Goal: Task Accomplishment & Management: Manage account settings

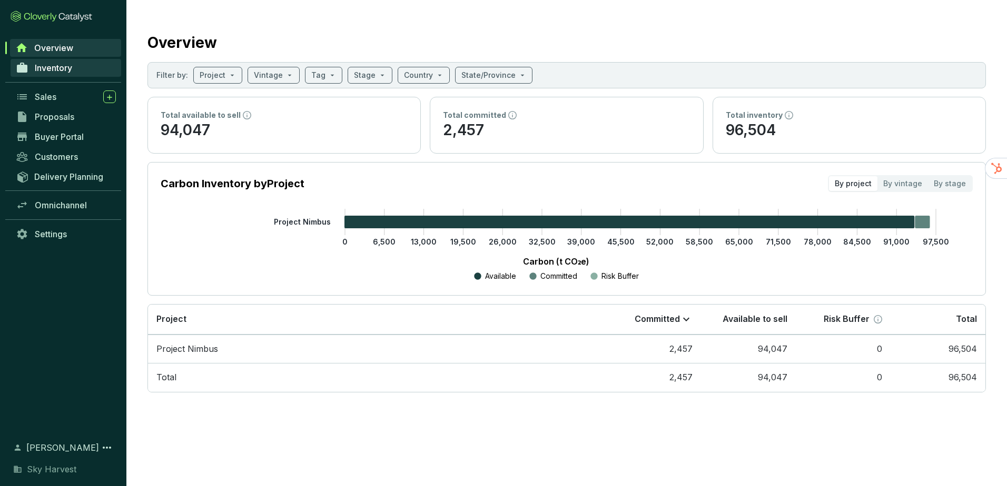
click at [79, 67] on link "Inventory" at bounding box center [66, 68] width 111 height 18
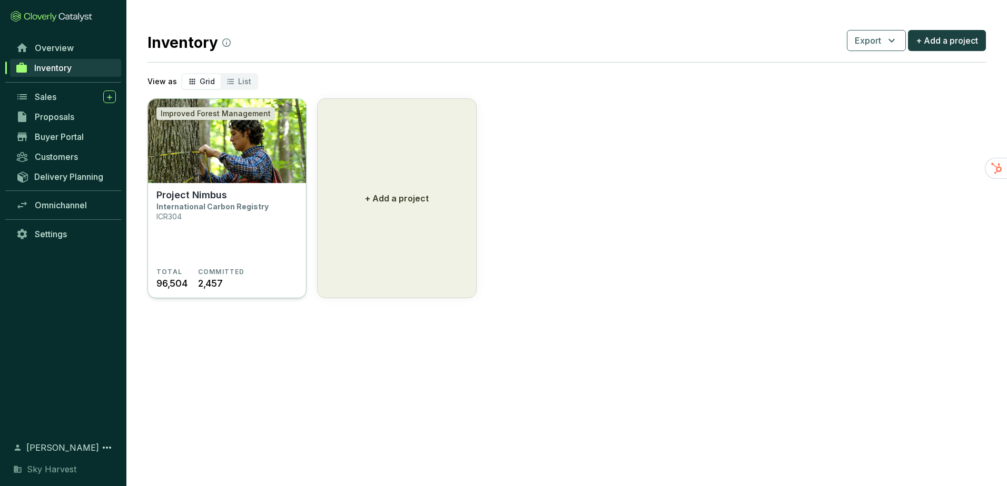
drag, startPoint x: 259, startPoint y: 97, endPoint x: 230, endPoint y: 139, distance: 51.4
click at [230, 139] on img at bounding box center [227, 141] width 158 height 84
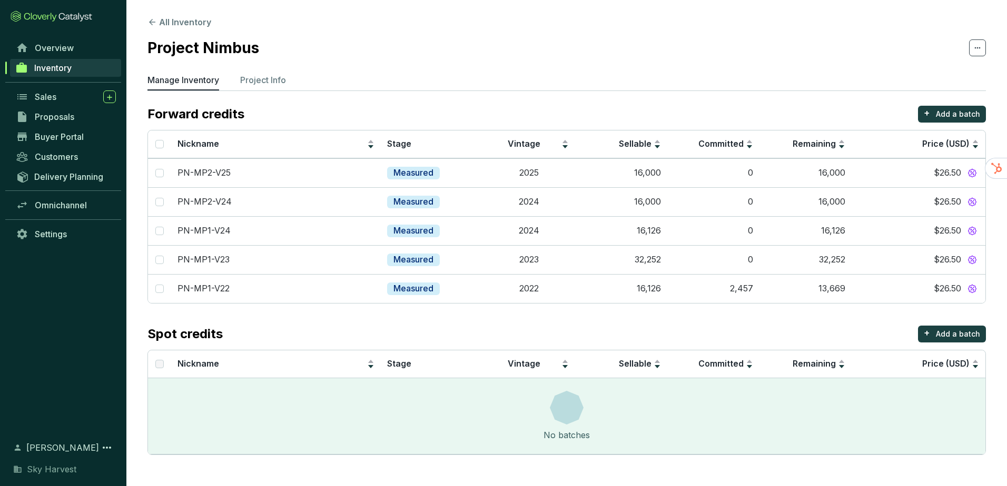
click at [257, 65] on section "All Inventory Project Nimbus Manage Inventory Project Info Forward credits + Ad…" at bounding box center [566, 238] width 880 height 476
drag, startPoint x: 261, startPoint y: 86, endPoint x: 266, endPoint y: 84, distance: 6.2
click at [261, 86] on li "Project Info" at bounding box center [263, 82] width 46 height 17
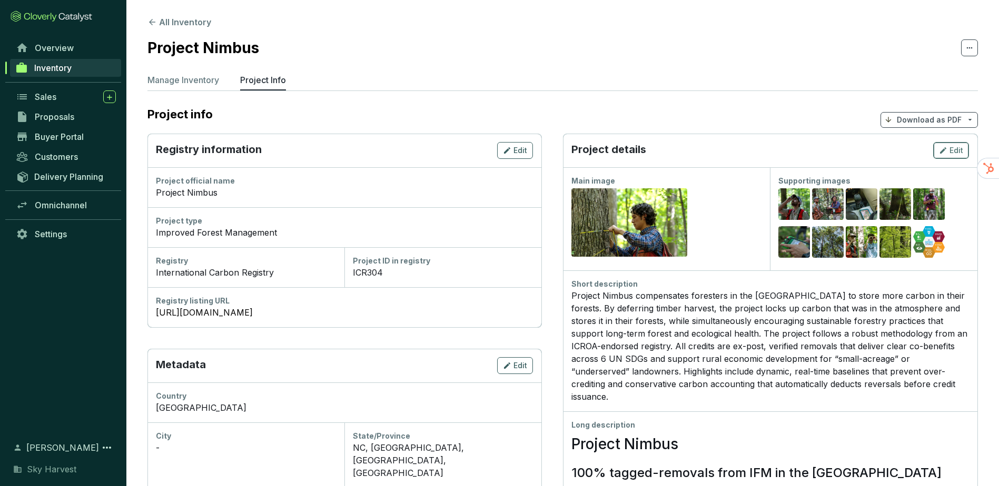
click at [952, 154] on span "Edit" at bounding box center [956, 150] width 14 height 11
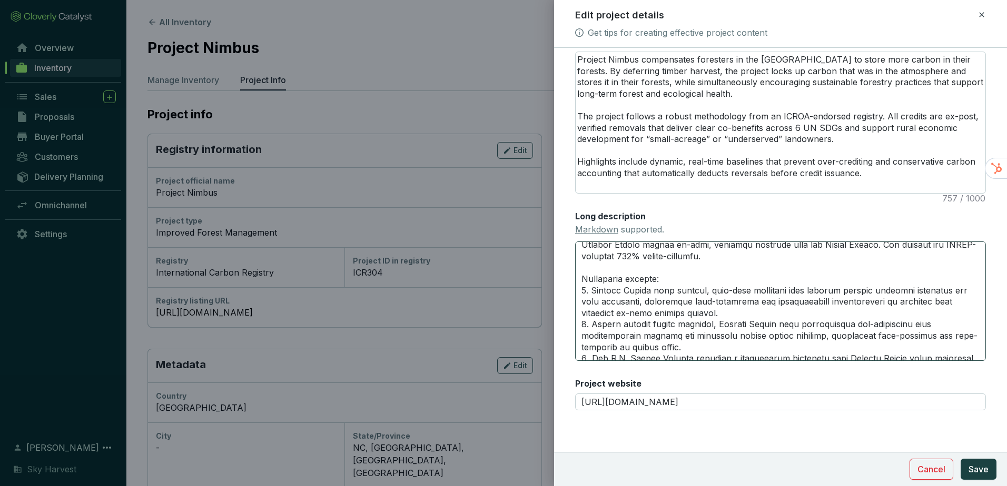
scroll to position [53, 0]
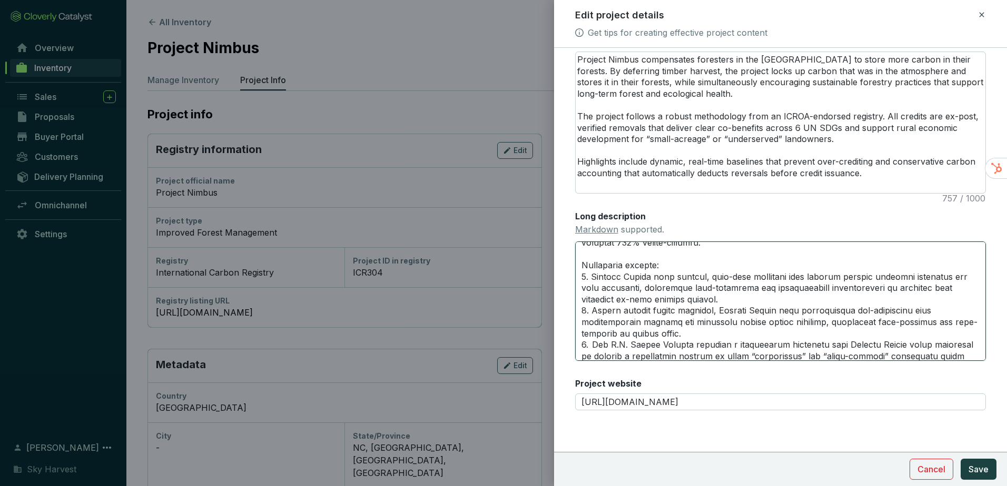
click at [846, 311] on textarea "Long description Markdown supported." at bounding box center [780, 301] width 411 height 119
type textarea "# Project Nimbus ## 100% tagged-removals from IFM in the United States Project …"
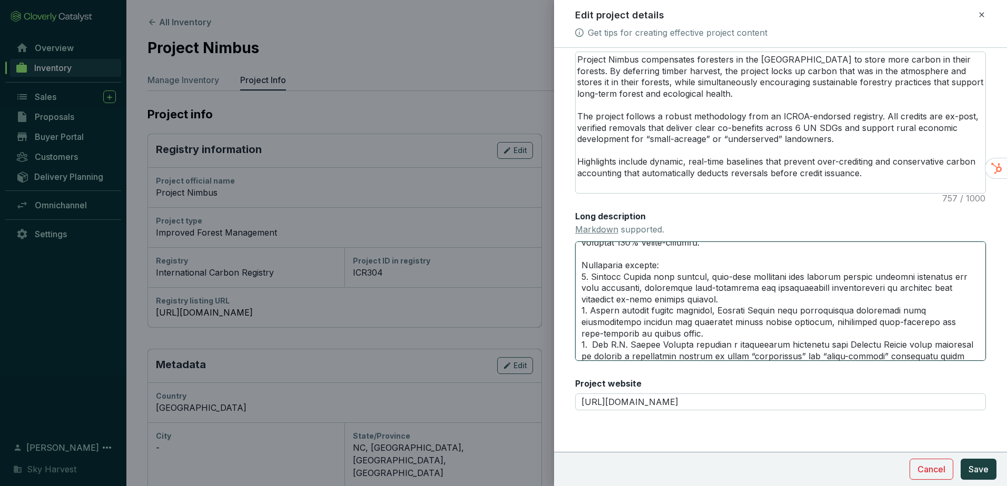
type textarea "# Project Nimbus ## 100% tagged-removals from IFM in the United States Project …"
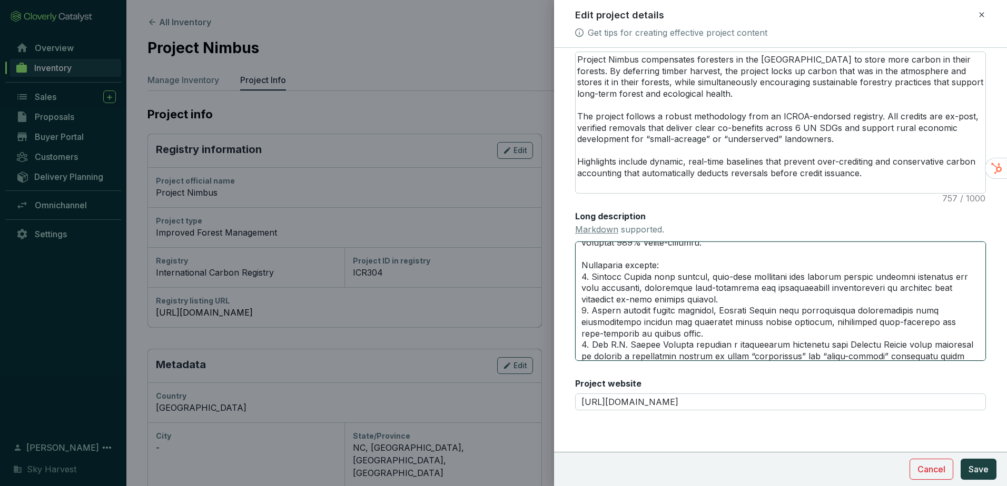
type textarea "# Project Nimbus ## 100% tagged-removals from IFM in the United States Project …"
click at [721, 323] on textarea "Long description Markdown supported." at bounding box center [780, 301] width 411 height 119
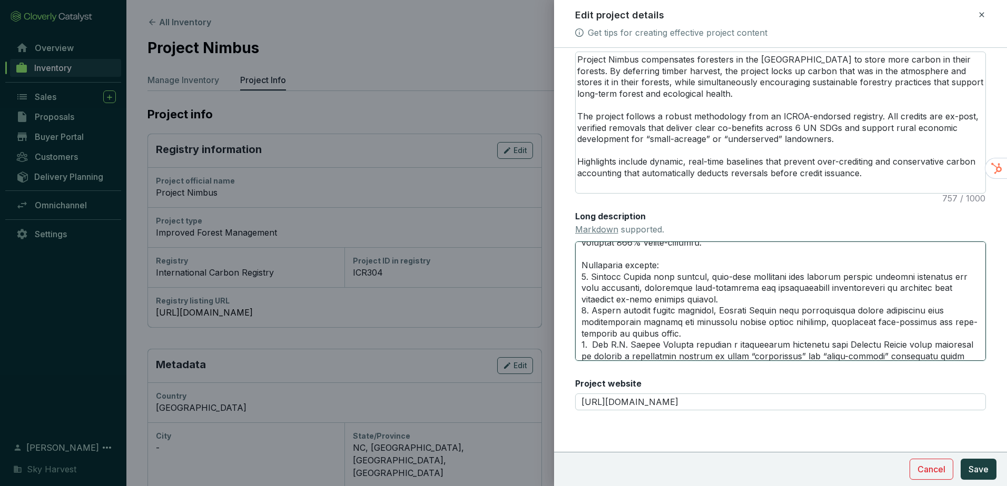
type textarea "# Project Nimbus ## 100% tagged-removals from IFM in the United States Project …"
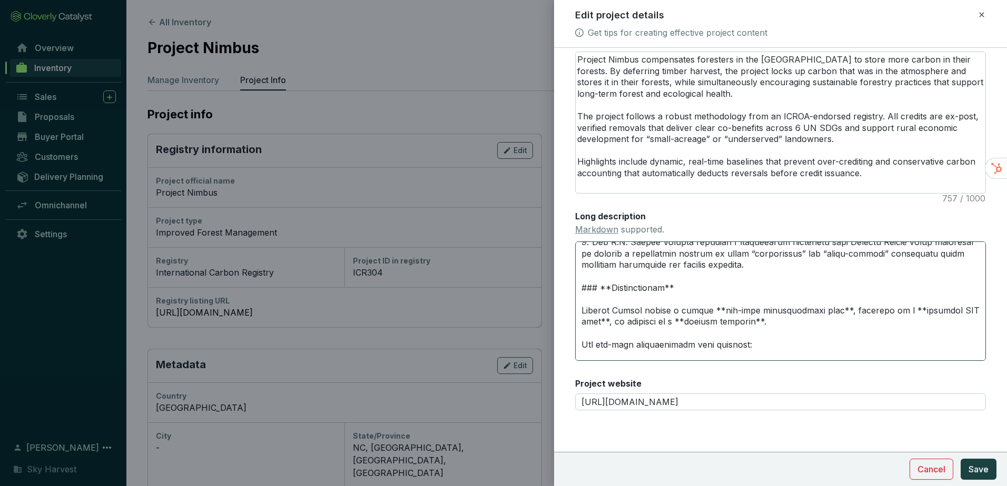
scroll to position [158, 0]
click at [613, 320] on textarea "Long description Markdown supported." at bounding box center [780, 301] width 411 height 119
type textarea "# Project Nimbus ## 100% tagged-removals from IFM in the United States Project …"
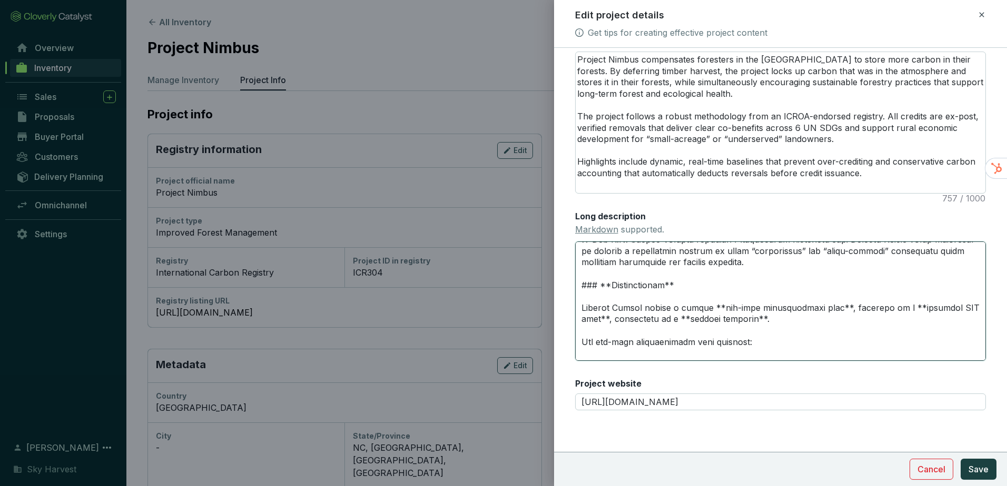
type textarea "# Project Nimbus ## 100% tagged-removals from IFM in the United States Project …"
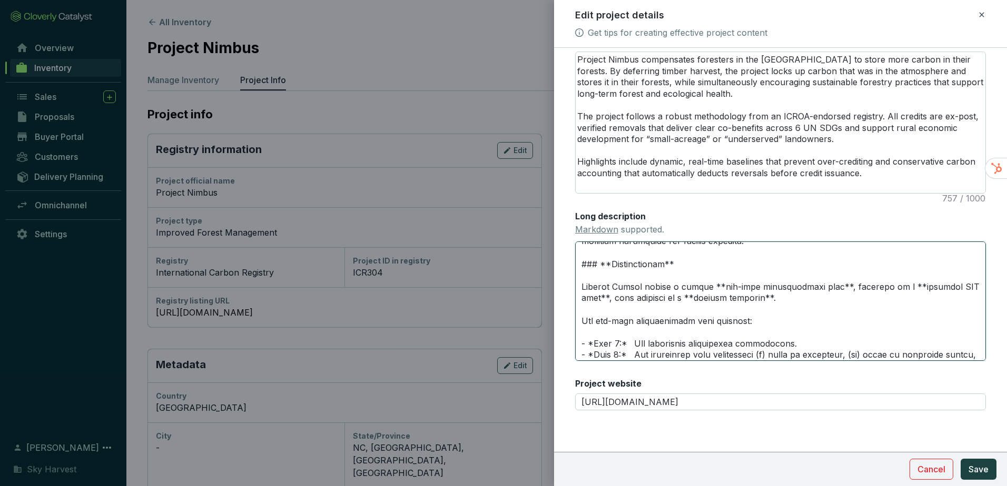
scroll to position [211, 0]
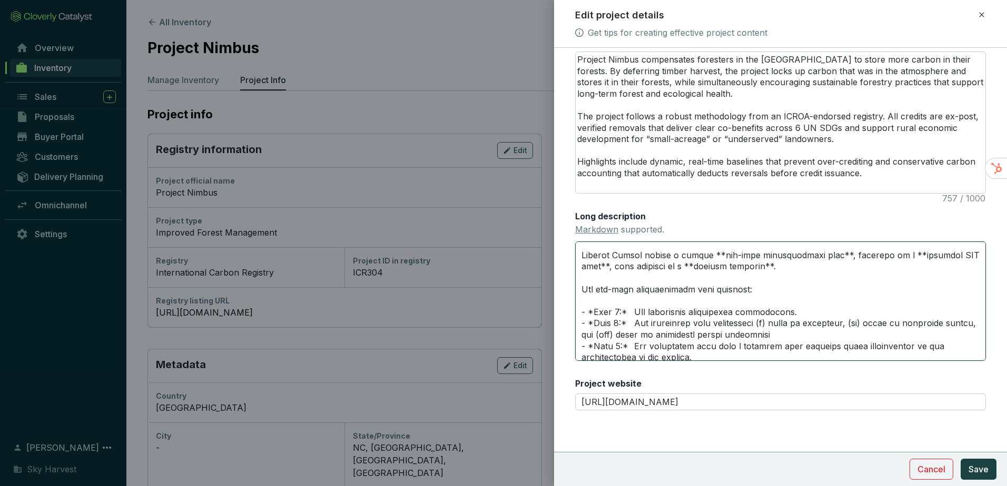
click at [590, 311] on textarea "Long description Markdown supported." at bounding box center [780, 301] width 411 height 119
type textarea "# Project Nimbus ## 100% tagged-removals from IFM in the United States Project …"
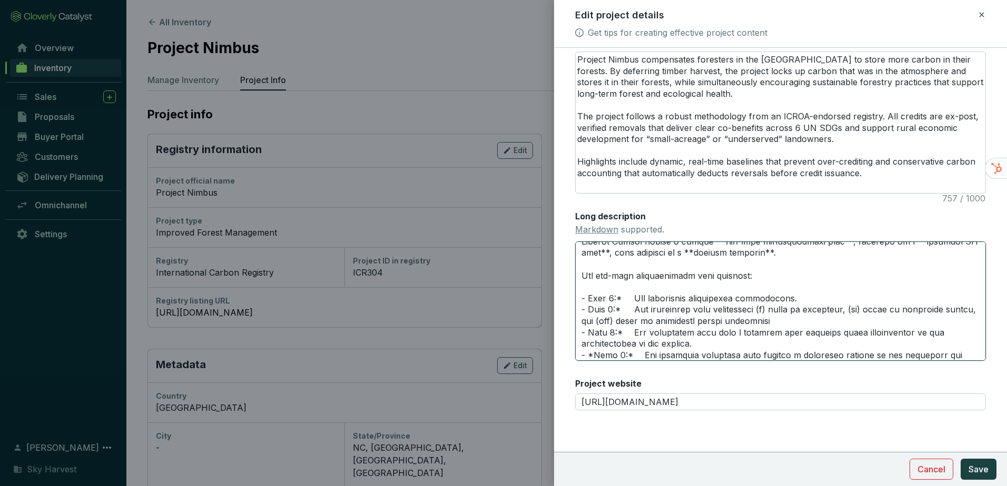
type textarea "# Project Nimbus ## 100% tagged-removals from IFM in the United States Project …"
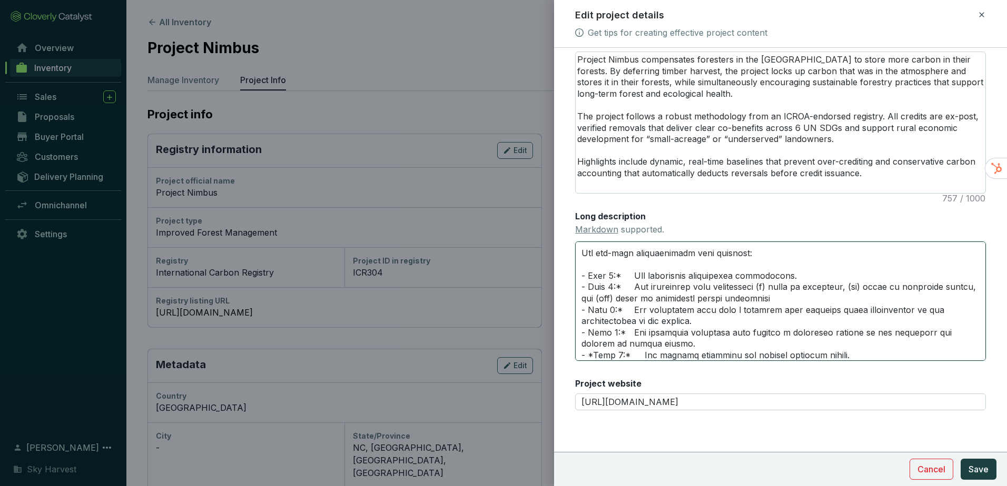
type textarea "# Project Nimbus ## 100% tagged-removals from IFM in the United States Project …"
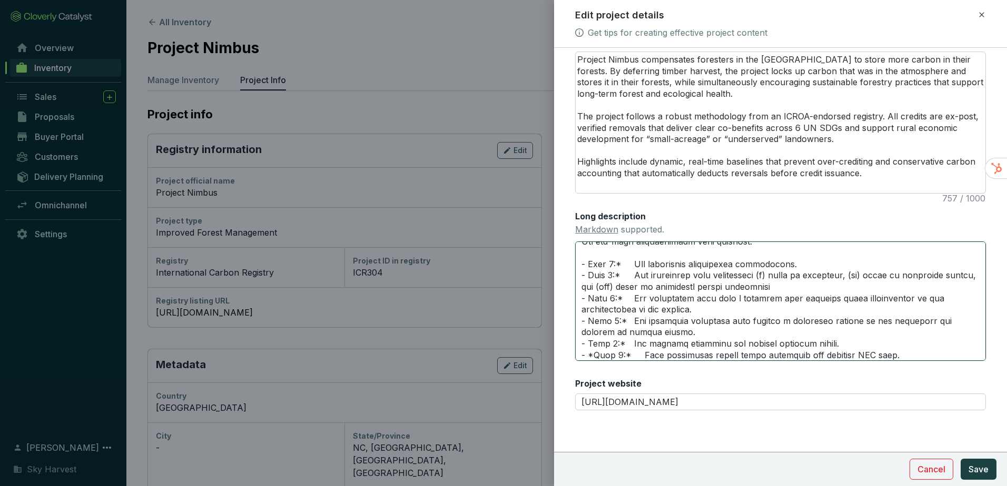
scroll to position [270, 0]
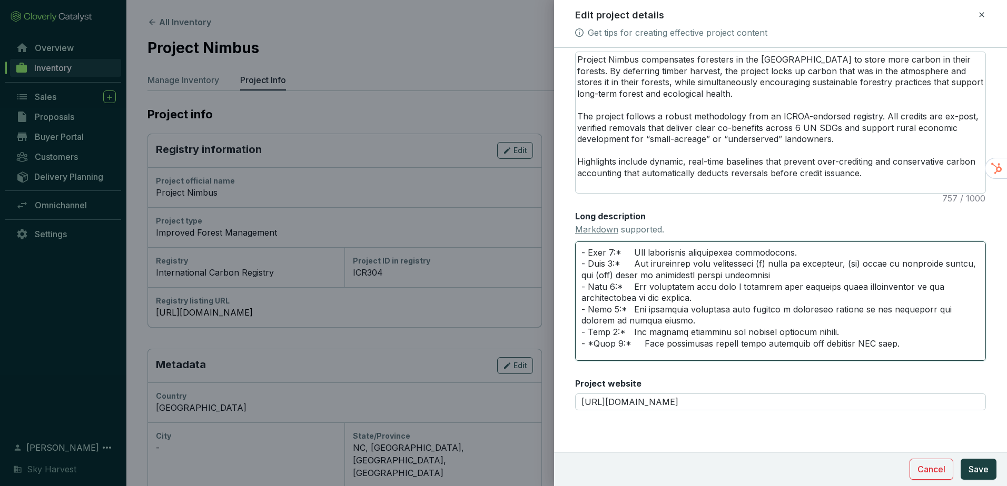
type textarea "# Project Nimbus ## 100% tagged-removals from IFM in the United States Project …"
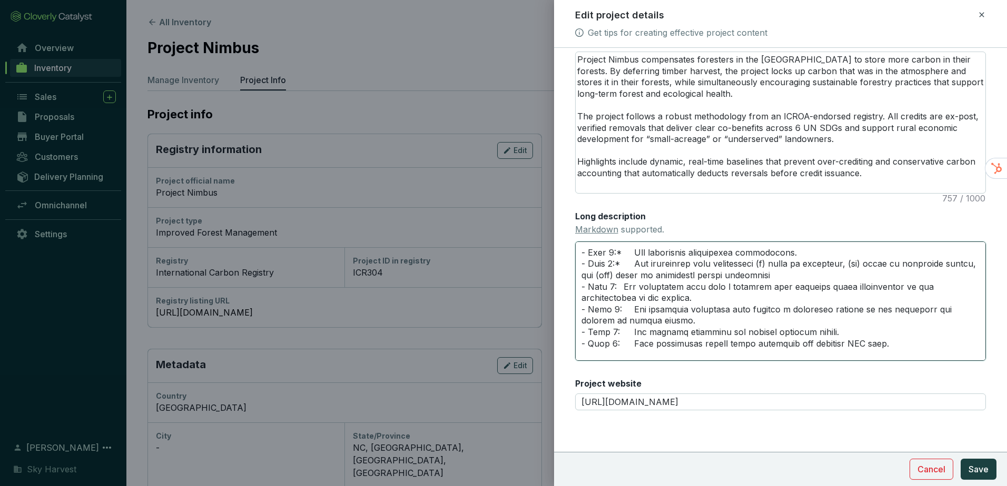
type textarea "# Project Nimbus ## 100% tagged-removals from IFM in the United States Project …"
click at [680, 256] on textarea "Long description Markdown supported." at bounding box center [780, 301] width 411 height 119
type textarea "# Project Nimbus ## 100% tagged-removals from IFM in the United States Project …"
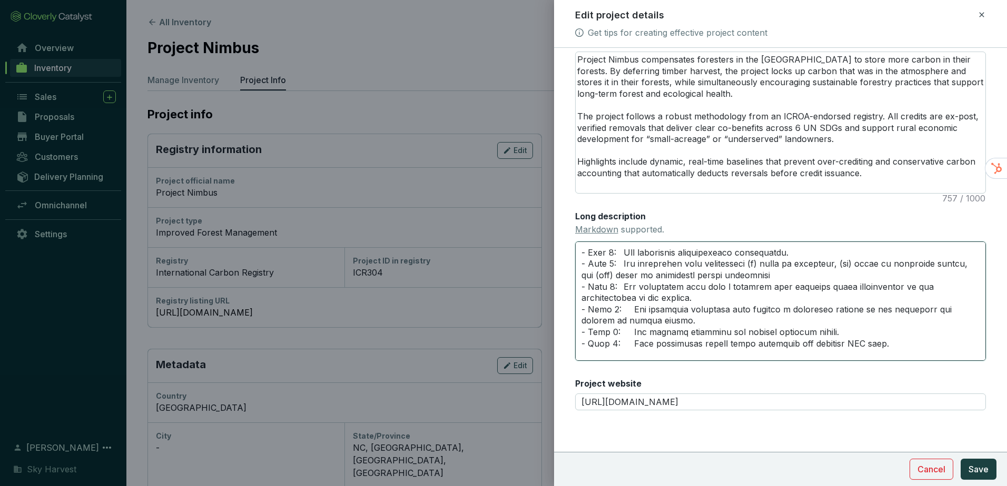
type textarea "# Project Nimbus ## 100% tagged-removals from IFM in the United States Project …"
click at [860, 312] on textarea "Long description Markdown supported." at bounding box center [780, 301] width 411 height 119
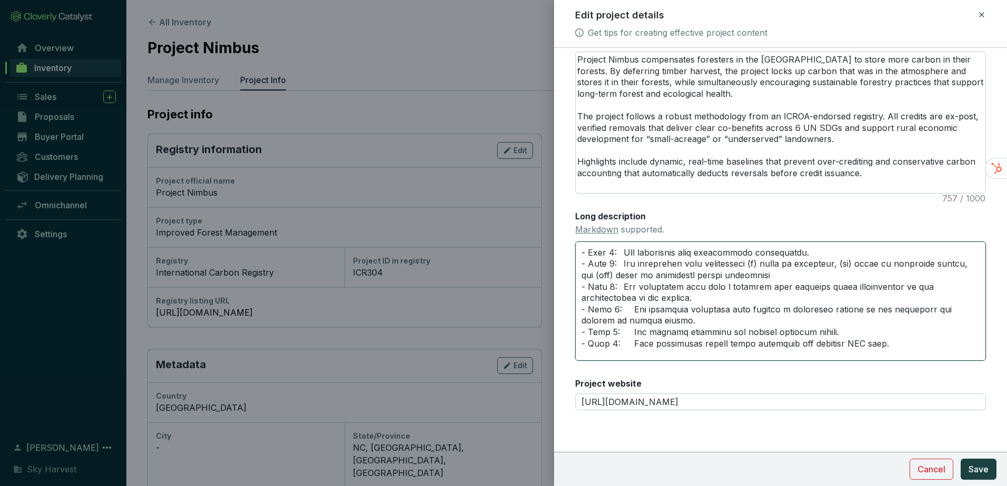
click at [856, 312] on textarea "Long description Markdown supported." at bounding box center [780, 301] width 411 height 119
type textarea "# Project Nimbus ## 100% tagged-removals from IFM in the United States Project …"
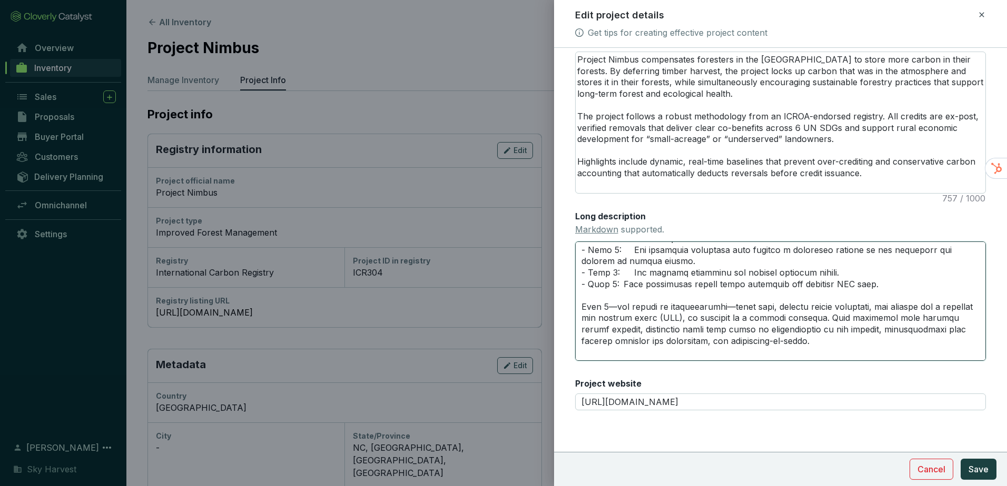
scroll to position [375, 0]
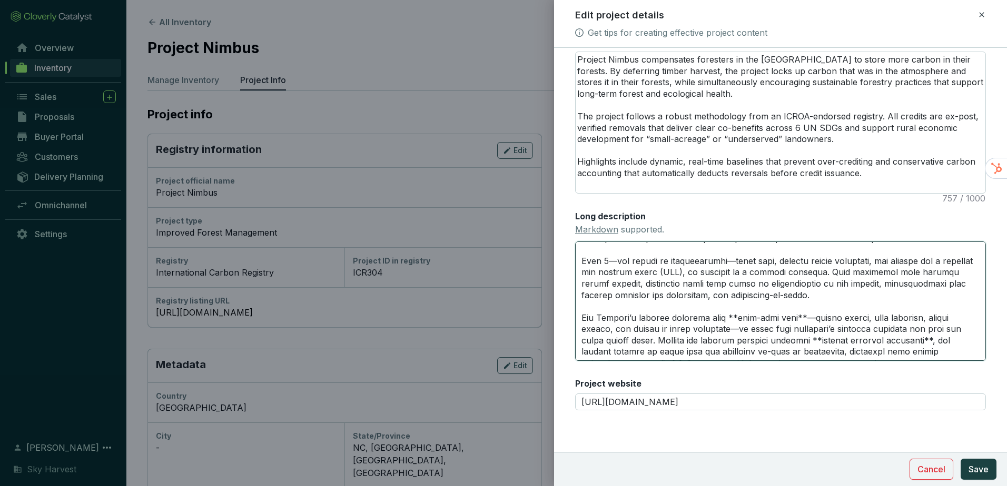
drag, startPoint x: 863, startPoint y: 272, endPoint x: 553, endPoint y: 256, distance: 310.5
click at [553, 256] on div "Edit project details Get tips for creating effective project content Main image…" at bounding box center [503, 243] width 1007 height 486
paste textarea "is the anchor of additionality. It tests that the landowner—without carbon fina…"
type textarea "# Project Nimbus ## 100% tagged-removals from IFM in the United States Project …"
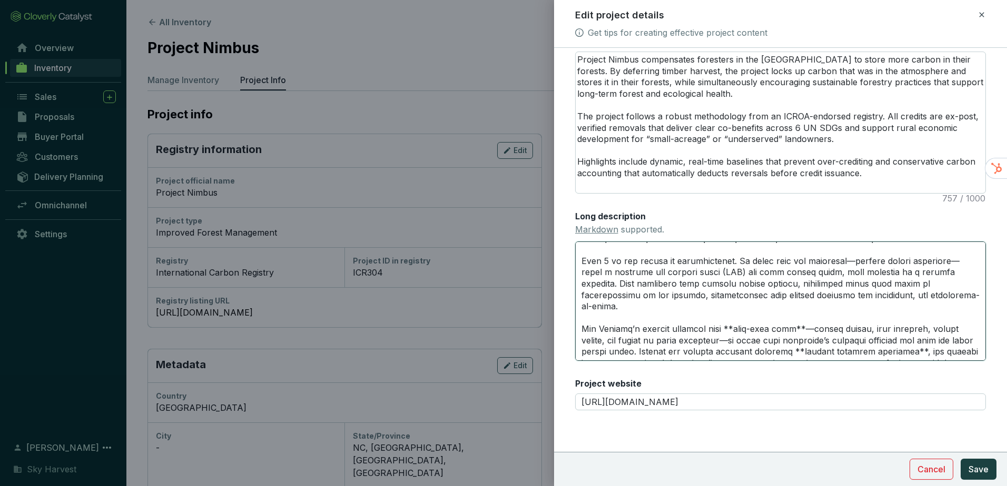
click at [893, 297] on textarea "Long description Markdown supported." at bounding box center [780, 301] width 411 height 119
type textarea "# Project Nimbus ## 100% tagged-removals from IFM in the United States Project …"
paste textarea "—"
type textarea "# Project Nimbus ## 100% tagged-removals from IFM in the United States Project …"
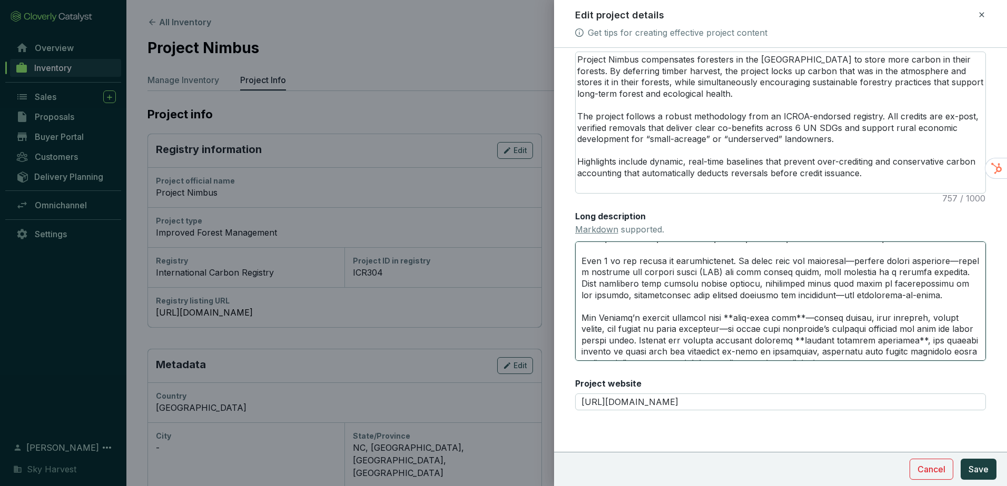
type textarea "# Project Nimbus ## 100% tagged-removals from IFM in the United States Project …"
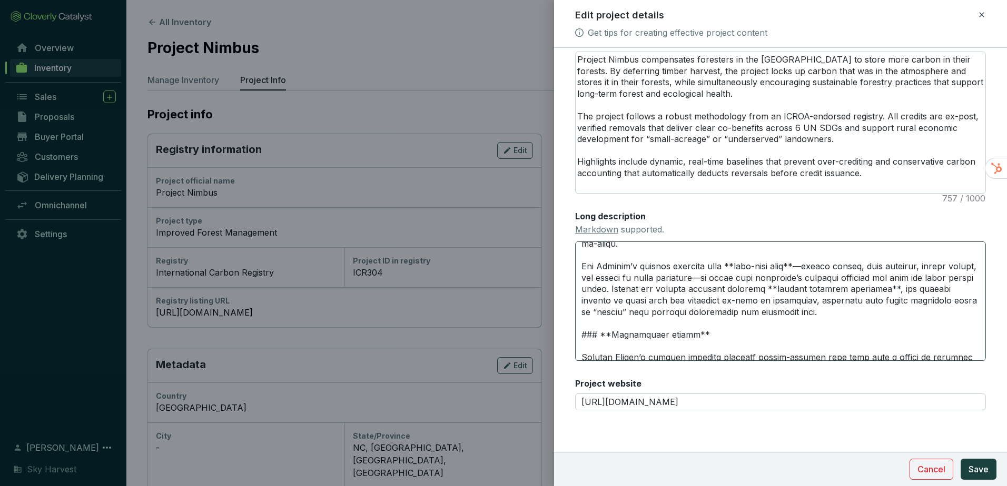
scroll to position [481, 0]
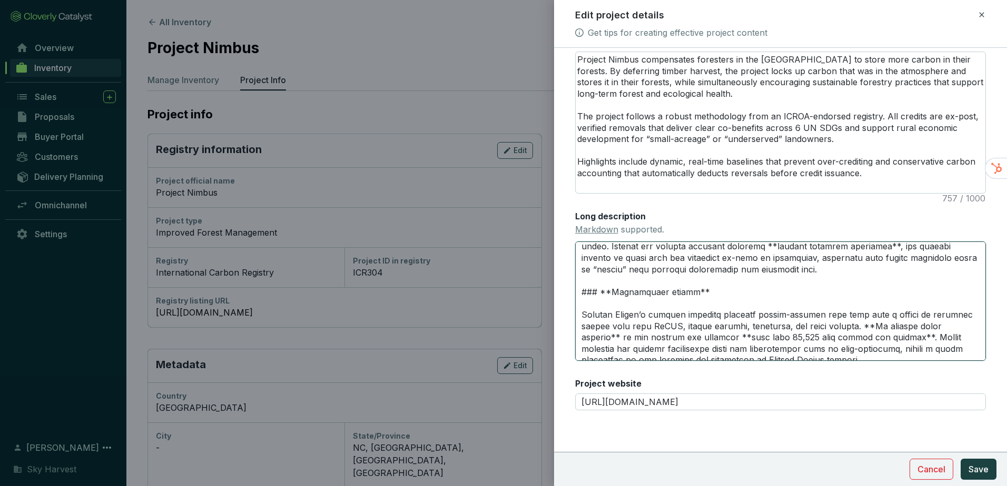
click at [791, 270] on textarea "Long description Markdown supported." at bounding box center [780, 301] width 411 height 119
type textarea "# Project Nimbus ## 100% tagged-removals from IFM in the United States Project …"
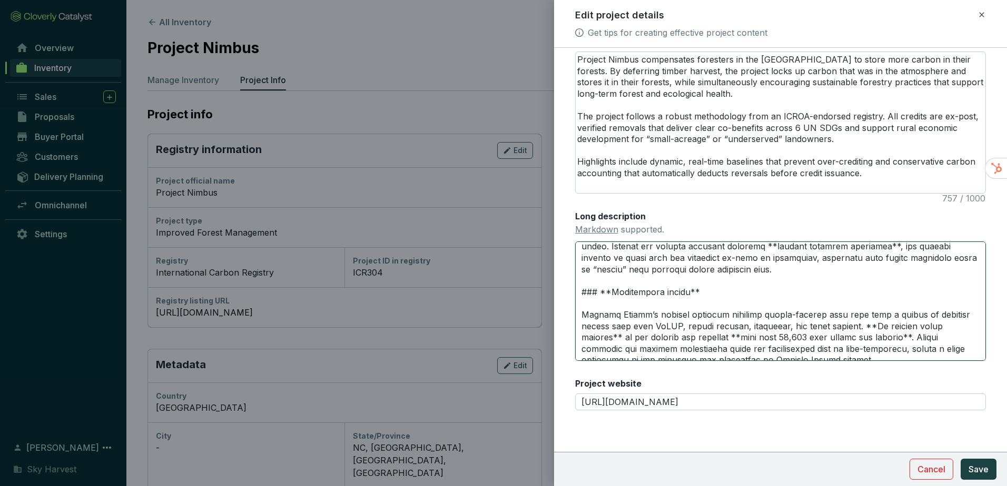
type textarea "# Project Nimbus ## 100% tagged-removals from IFM in the United States Project …"
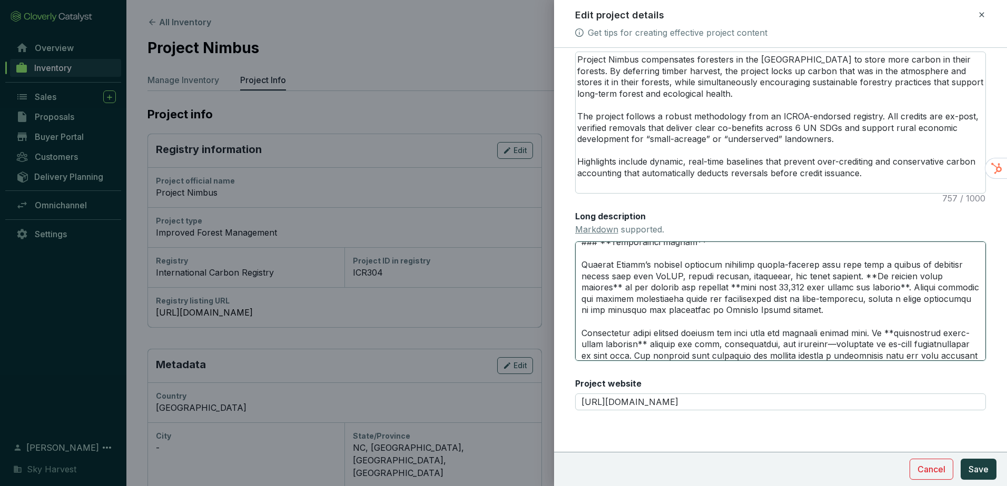
scroll to position [533, 0]
click at [709, 332] on textarea "Long description Markdown supported." at bounding box center [780, 301] width 411 height 119
type textarea "# Project Nimbus ## 100% tagged-removals from IFM in the United States Project …"
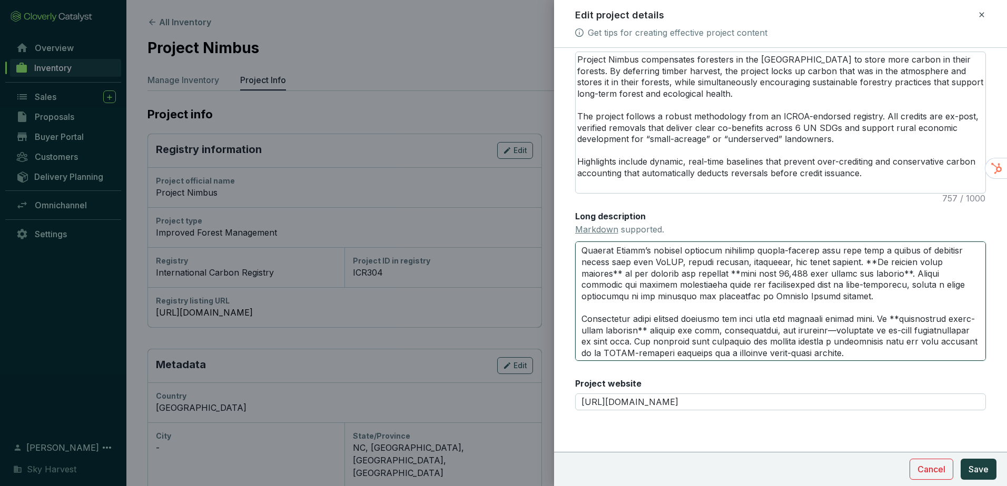
type textarea "# Project Nimbus ## 100% tagged-removals from IFM in the United States Project …"
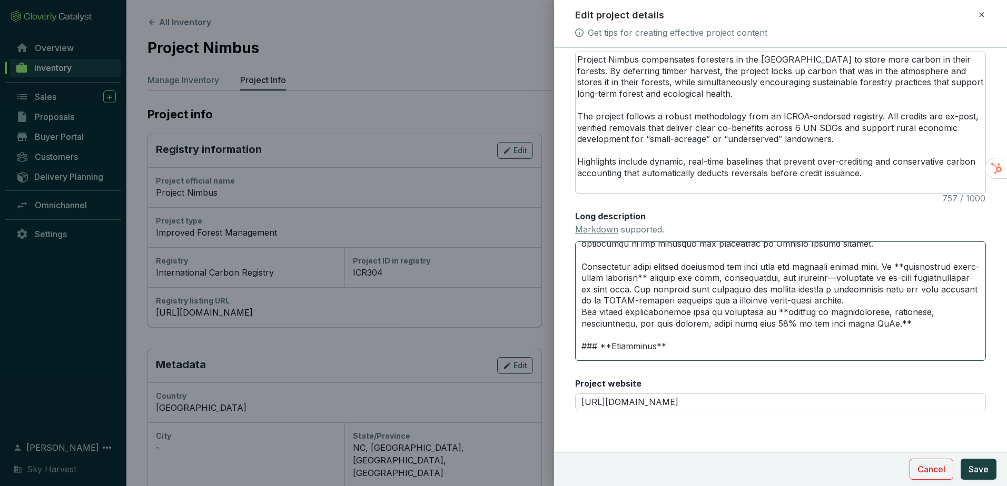
scroll to position [639, 0]
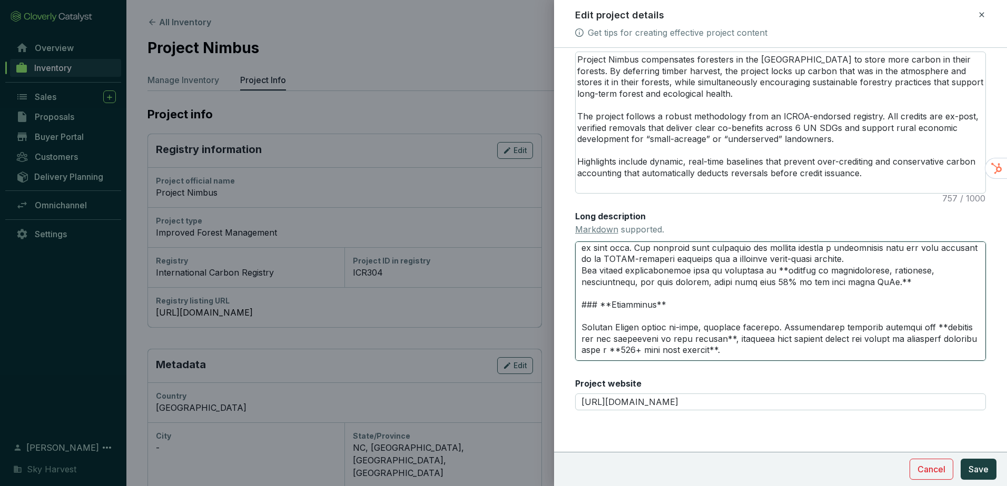
click at [778, 271] on textarea "Long description Markdown supported." at bounding box center [780, 301] width 411 height 119
type textarea "# Project Nimbus ## 100% tagged-removals from IFM in the United States Project …"
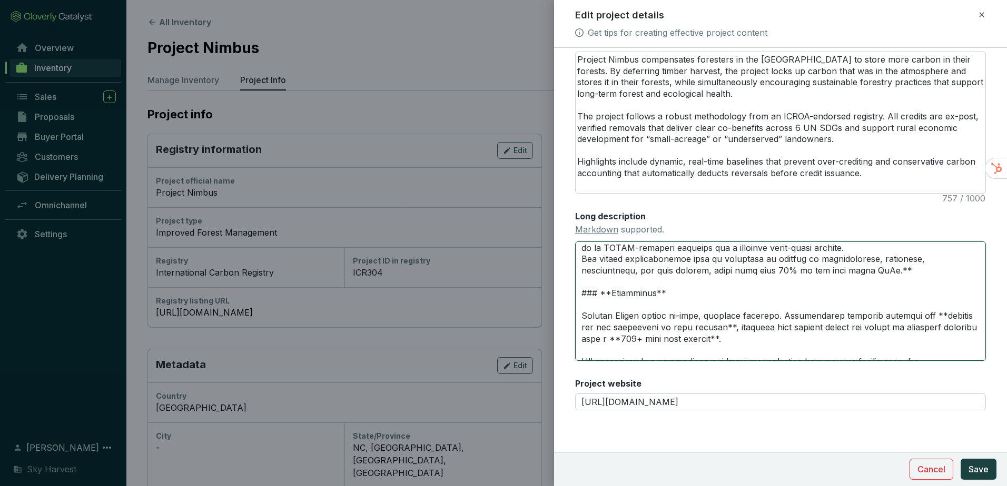
paste textarea "**"
type textarea "# Project Nimbus ## 100% tagged-removals from IFM in the United States Project …"
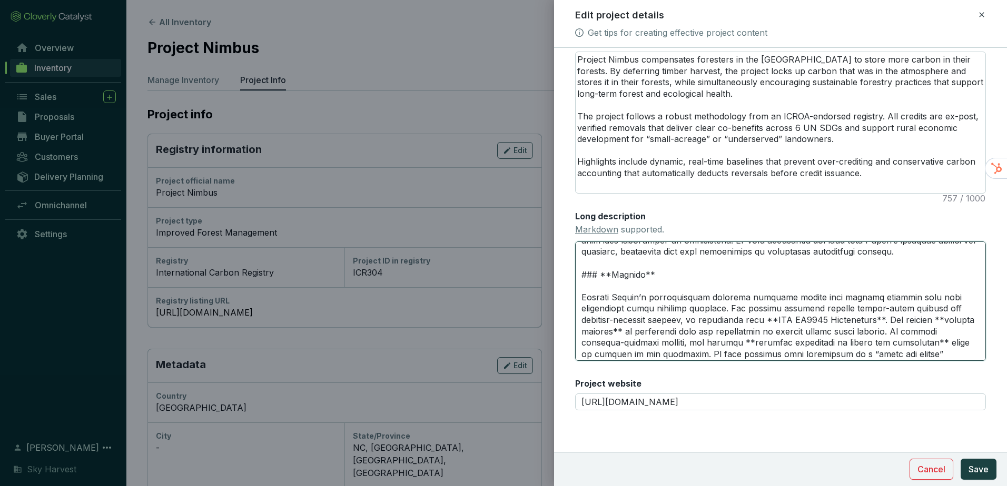
scroll to position [787, 0]
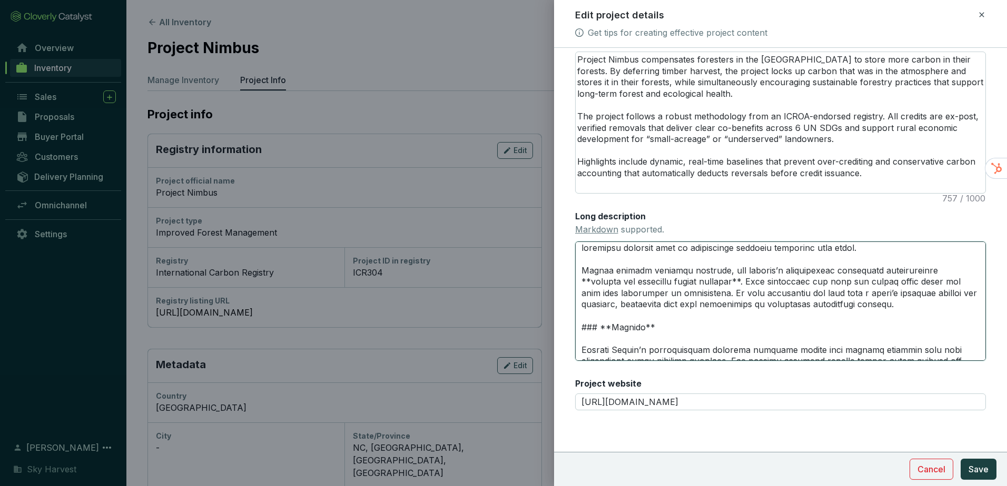
click at [643, 297] on textarea "Long description Markdown supported." at bounding box center [780, 301] width 411 height 119
click at [632, 283] on textarea "Long description Markdown supported." at bounding box center [780, 301] width 411 height 119
type textarea "# Project Nimbus ## 100% tagged-removals from IFM in the United States Project …"
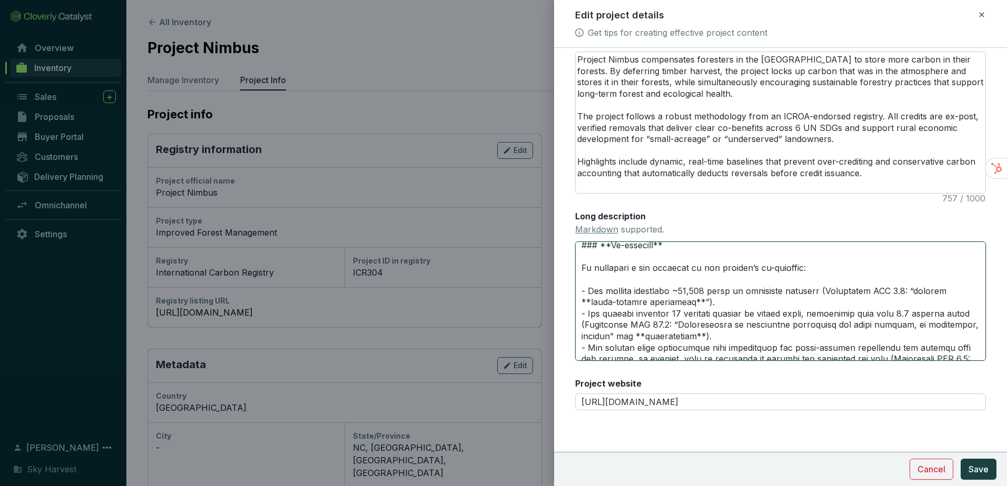
scroll to position [997, 0]
click at [585, 297] on textarea "Long description Markdown supported." at bounding box center [780, 301] width 411 height 119
type textarea "# Project Nimbus ## 100% tagged-removals from IFM in the United States Project …"
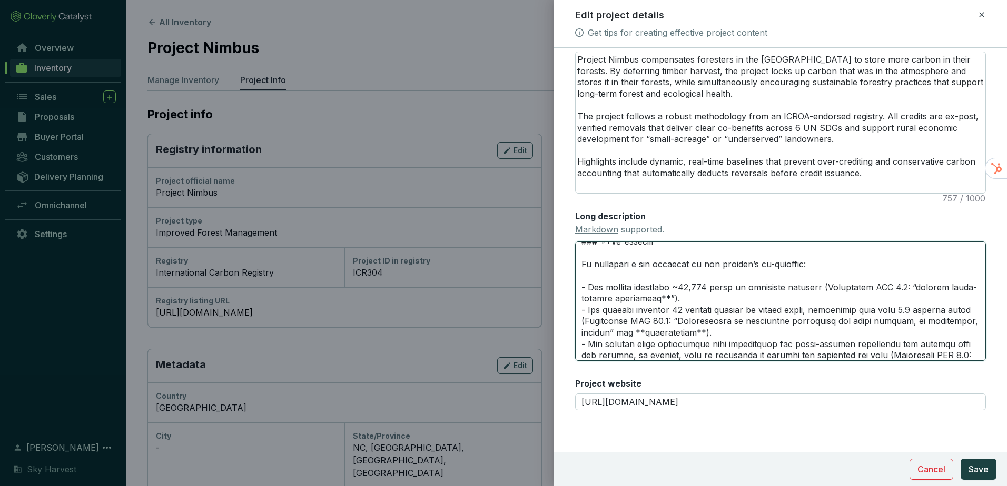
paste textarea "**"
type textarea "# Project Nimbus ## 100% tagged-removals from IFM in the United States Project …"
click at [989, 473] on button "Save" at bounding box center [978, 469] width 36 height 21
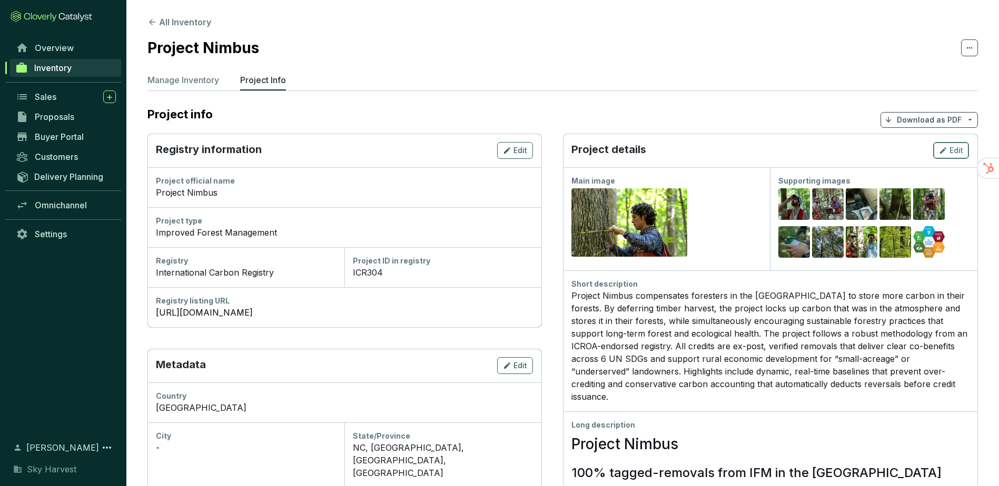
click at [951, 144] on div "Edit" at bounding box center [951, 150] width 24 height 13
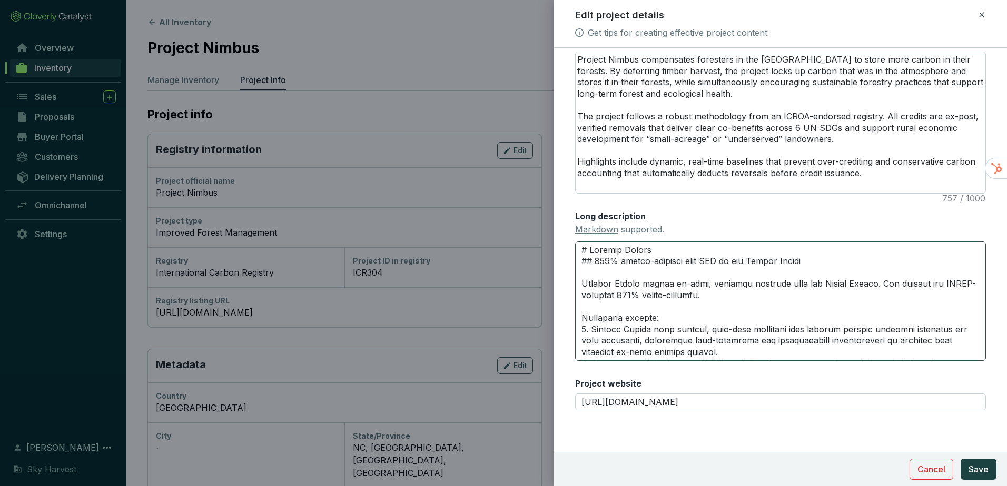
scroll to position [263, 0]
type textarea "# Project Nimbus ## 100% tagged-removals from IFM in the United States Project …"
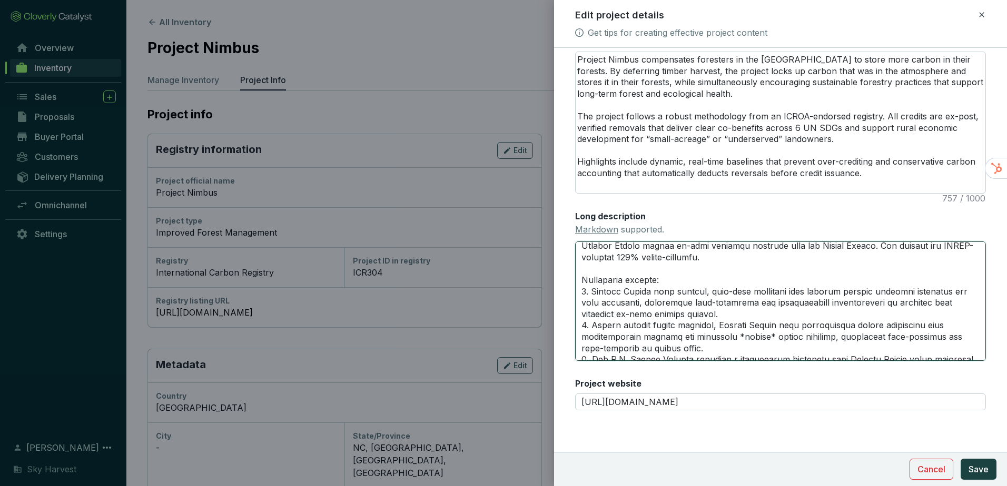
scroll to position [53, 0]
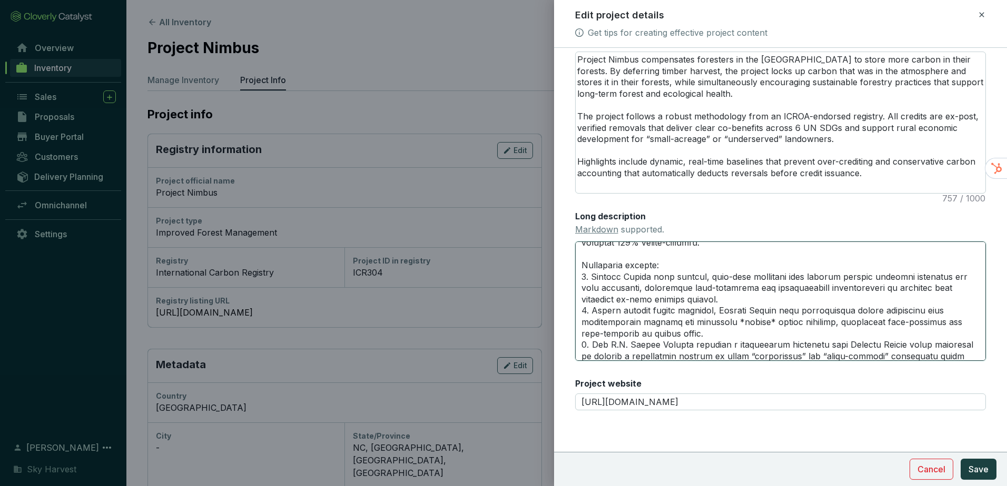
type textarea "# Project Nimbus ## 100% tagged-removals from IFM in the United States Project …"
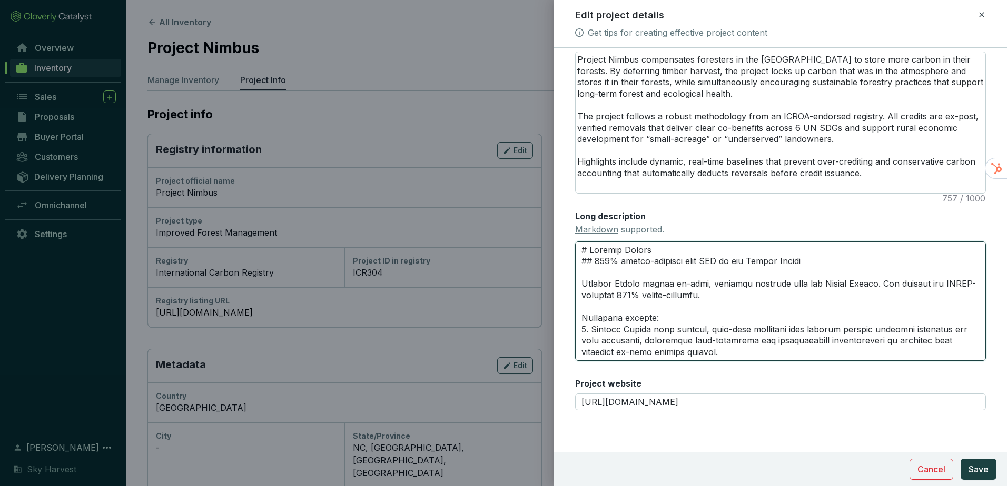
type textarea "# Project Nimbus ## 100% tagged-removals from IFM in the United States Project …"
type textarea "# Project Nimbus ## 100% taggedremovals from IFM in the United States Project N…"
type textarea "# Project Nimbus ## 100% tagged removals from IFM in the United States Project …"
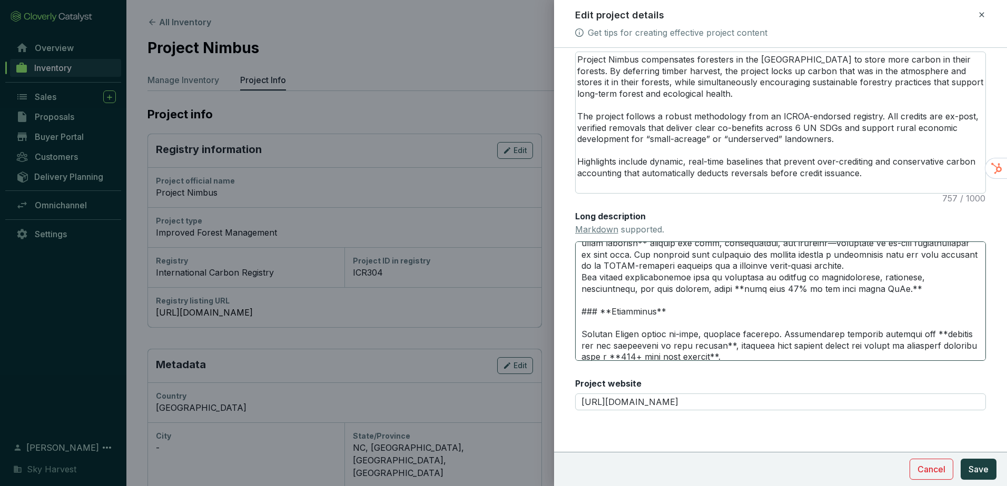
scroll to position [684, 0]
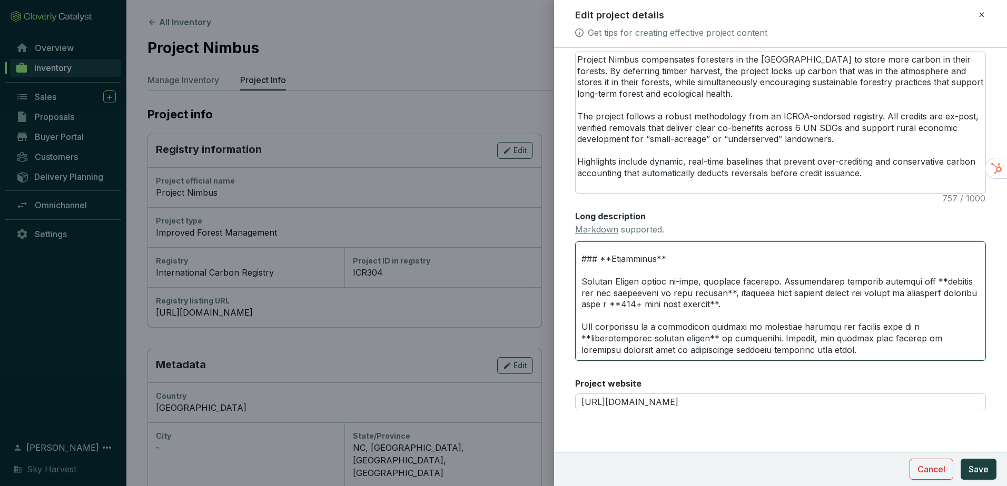
type textarea "# Project Nimbus ## 100% tagged removals from IFM in the United States Project …"
click at [780, 281] on textarea "Long description Markdown supported." at bounding box center [780, 301] width 411 height 119
type textarea "# Project Nimbus ## 100% tagged removals from IFM in the United States Project …"
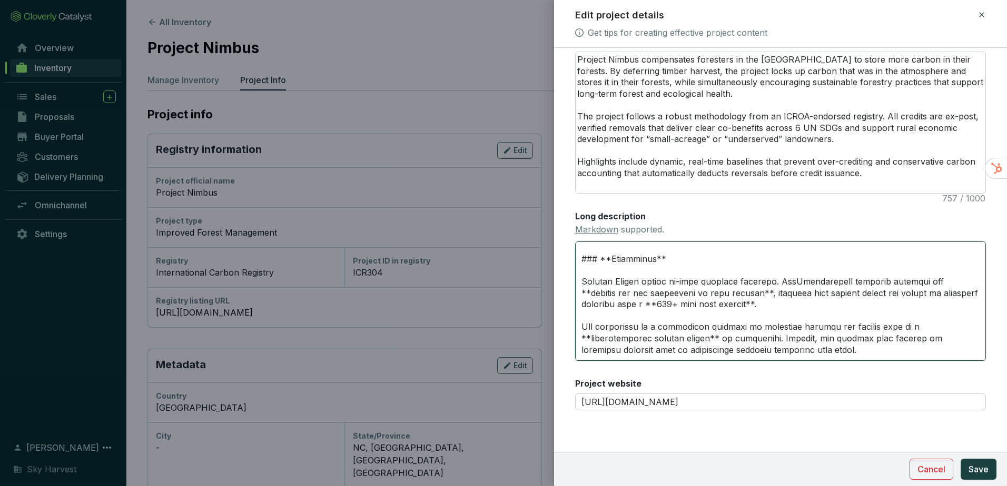
type textarea "# Project Nimbus ## 100% tagged removals from IFM in the United States Project …"
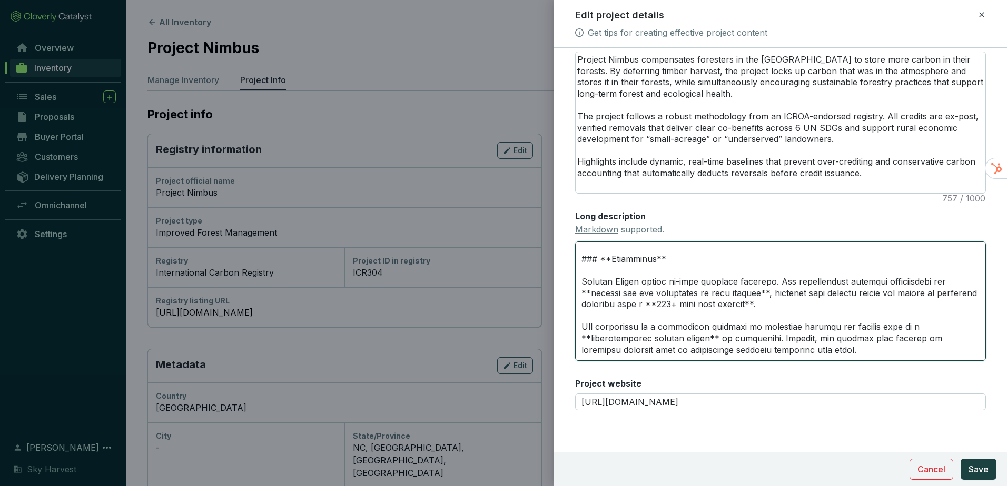
type textarea "# Project Nimbus ## 100% tagged removals from IFM in the United States Project …"
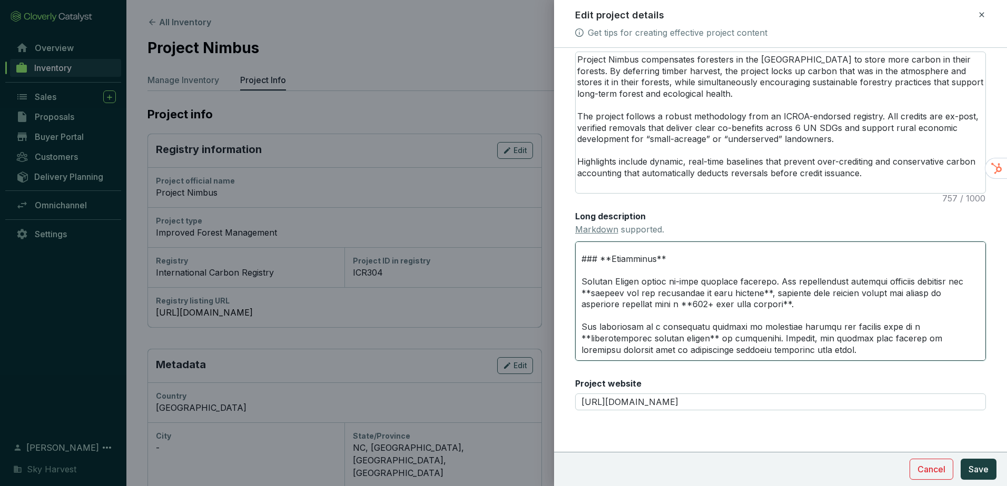
drag, startPoint x: 583, startPoint y: 282, endPoint x: 778, endPoint y: 282, distance: 194.8
click at [778, 282] on textarea "Long description Markdown supported." at bounding box center [780, 301] width 411 height 119
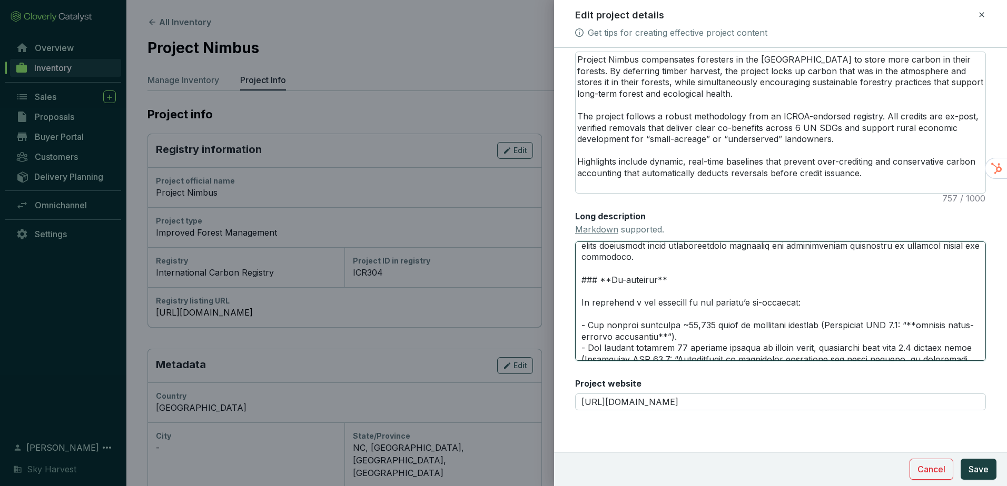
scroll to position [895, 0]
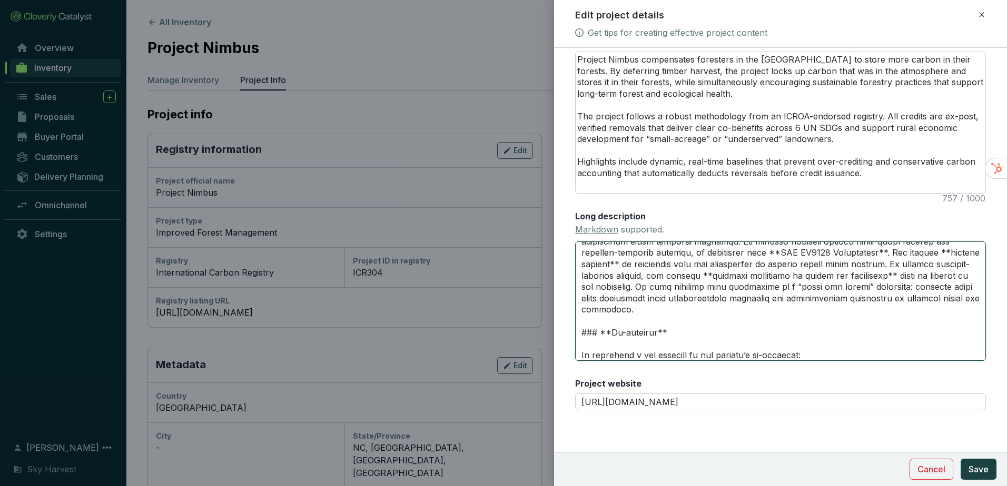
type textarea "# Project Nimbus ## 100% tagged removals from IFM in the United States Project …"
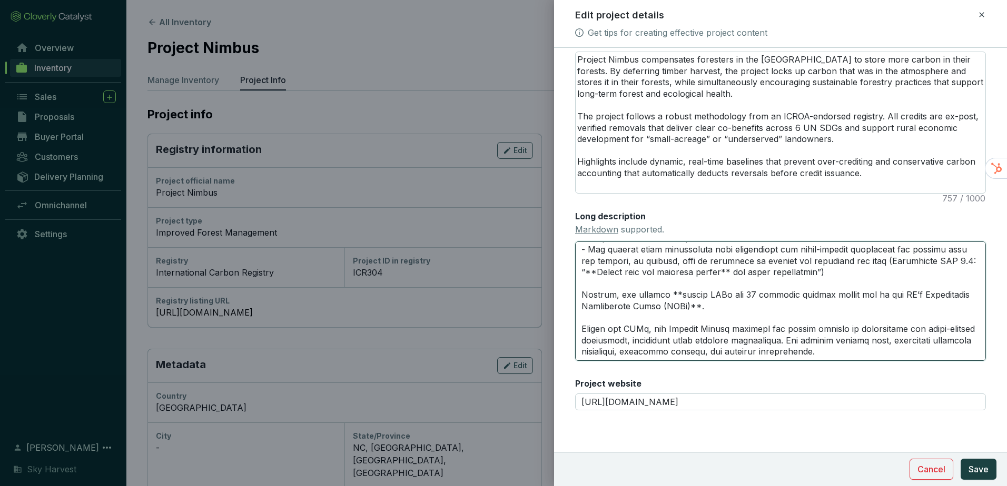
scroll to position [1102, 0]
type textarea "# Project Nimbus ## 100% tagged removals from IFM in the United States Project …"
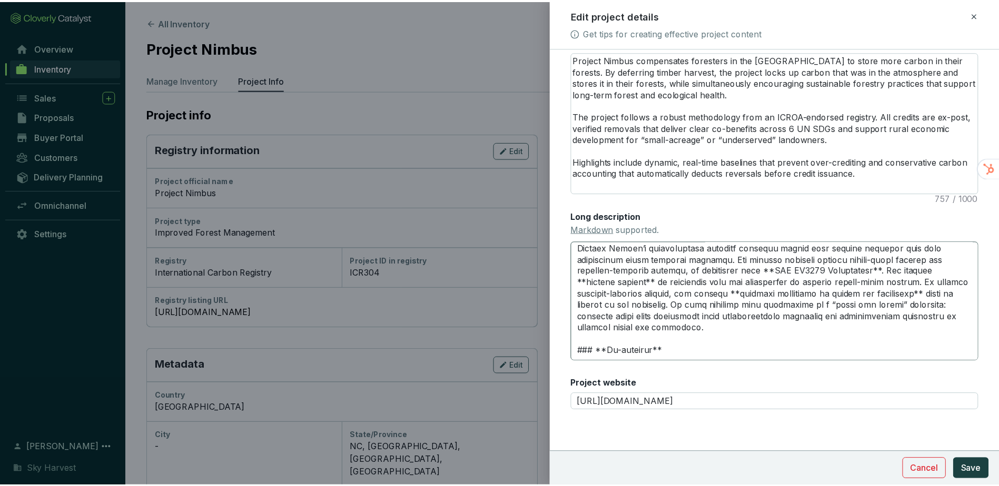
scroll to position [892, 0]
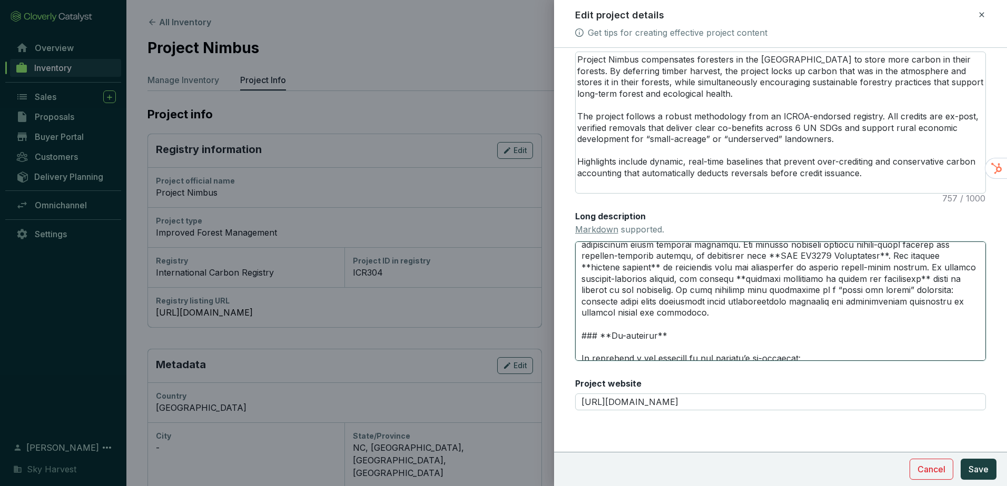
drag, startPoint x: 768, startPoint y: 322, endPoint x: 730, endPoint y: 260, distance: 73.2
click at [730, 260] on textarea "Long description Markdown supported." at bounding box center [780, 301] width 411 height 119
paste textarea "VCS VM0003 Methodology. To prevent market-based leakage, the project deducts cr…"
type textarea "# Project Nimbus ## 100% tagged removals from IFM in the United States Project …"
click at [760, 266] on textarea "Long description Markdown supported." at bounding box center [780, 301] width 411 height 119
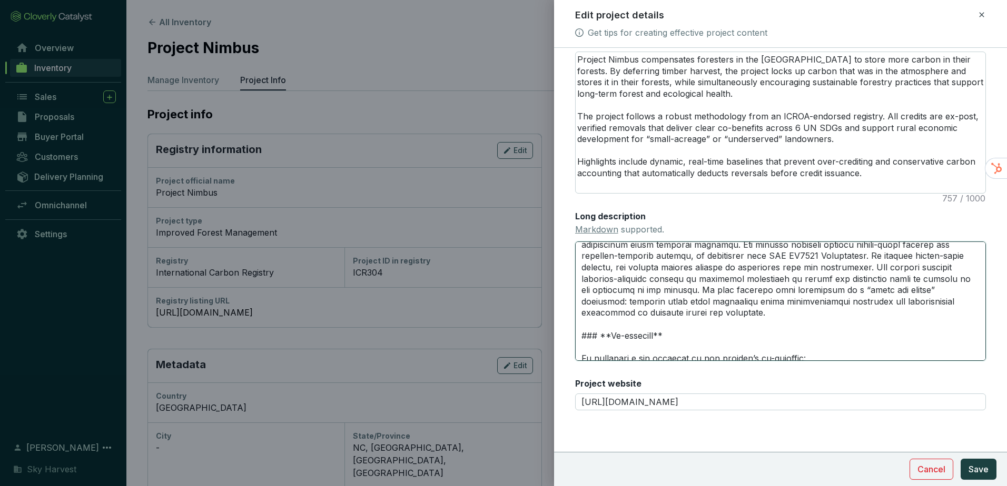
type textarea "# Project Nimbus ## 100% tagged removals from IFM in the United States Project …"
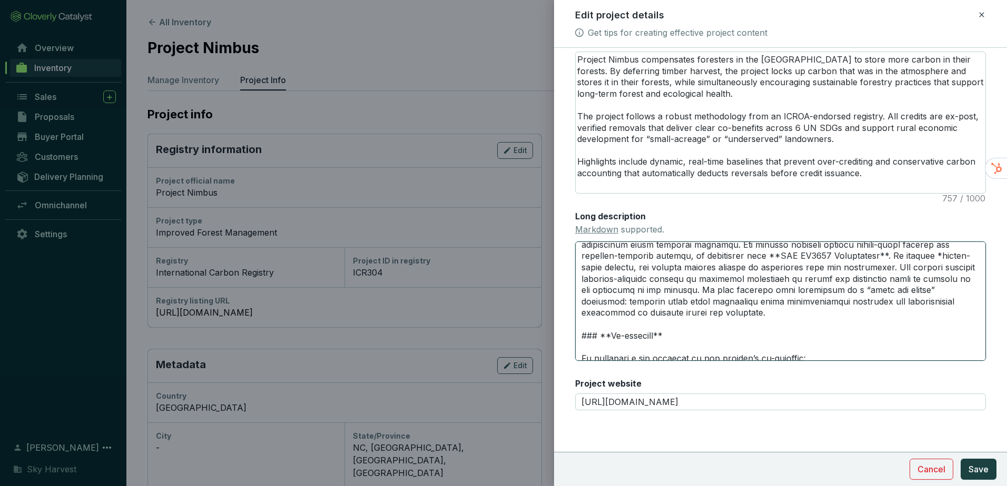
type textarea "# Project Nimbus ## 100% tagged removals from IFM in the United States Project …"
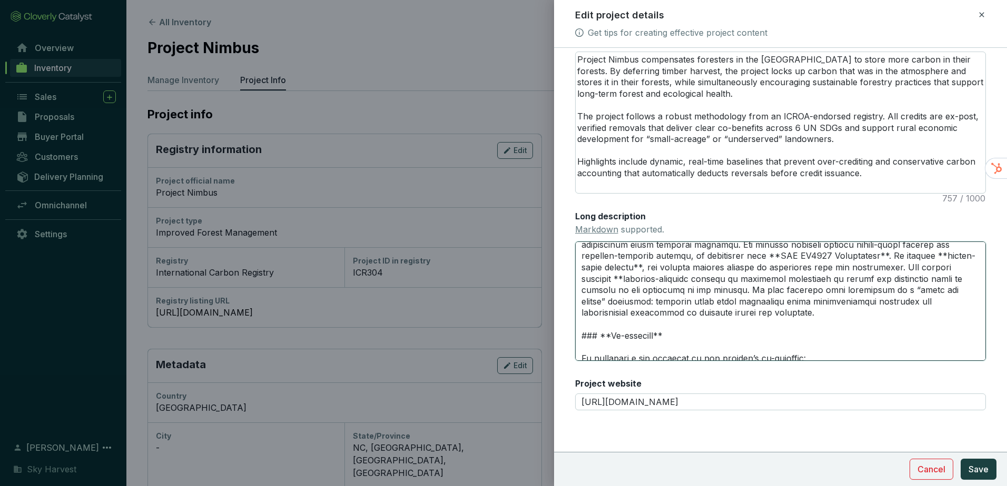
type textarea "# Project Nimbus ## 100% tagged removals from IFM in the United States Project …"
click at [981, 471] on span "Save" at bounding box center [978, 469] width 20 height 13
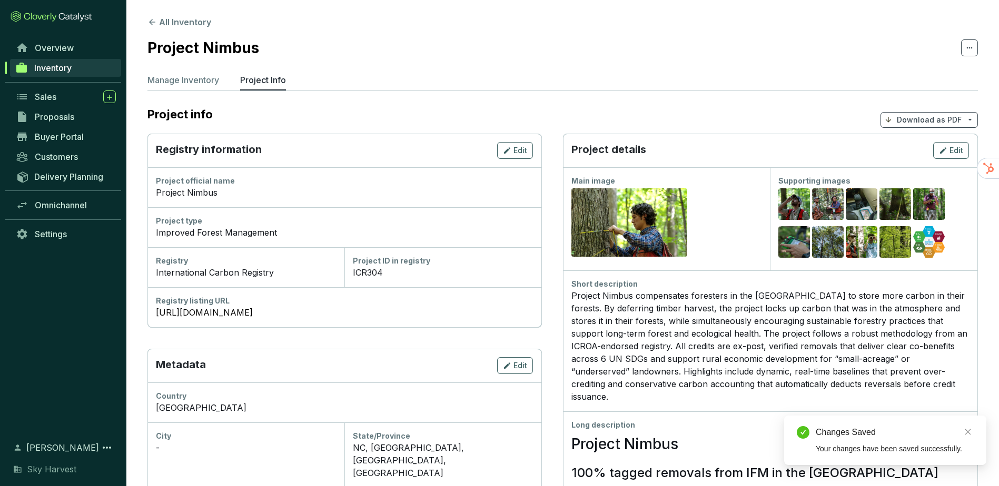
click at [919, 122] on p "Download as PDF" at bounding box center [929, 120] width 65 height 11
click at [905, 145] on span "Show pricing" at bounding box center [929, 145] width 48 height 8
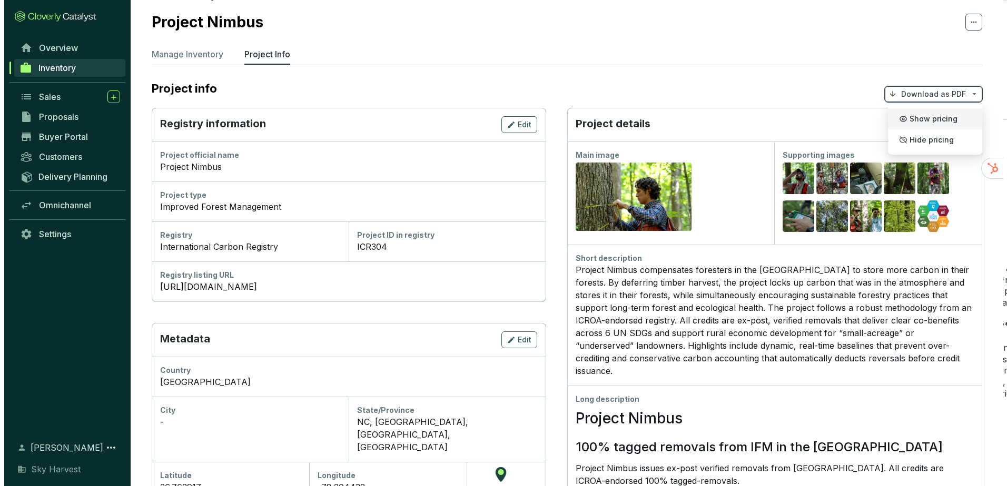
scroll to position [0, 0]
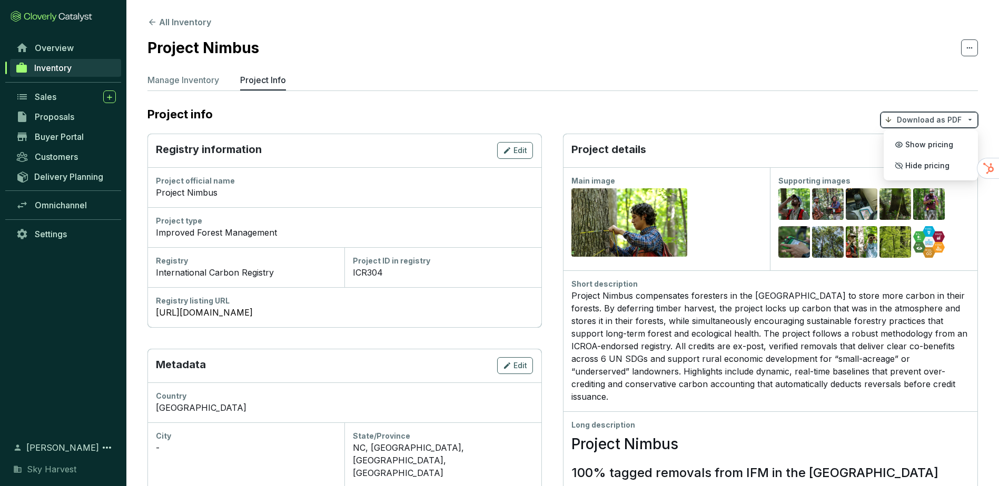
click at [859, 116] on section "Project info Download as PDF" at bounding box center [562, 120] width 830 height 28
click at [955, 155] on span "Edit" at bounding box center [956, 150] width 14 height 11
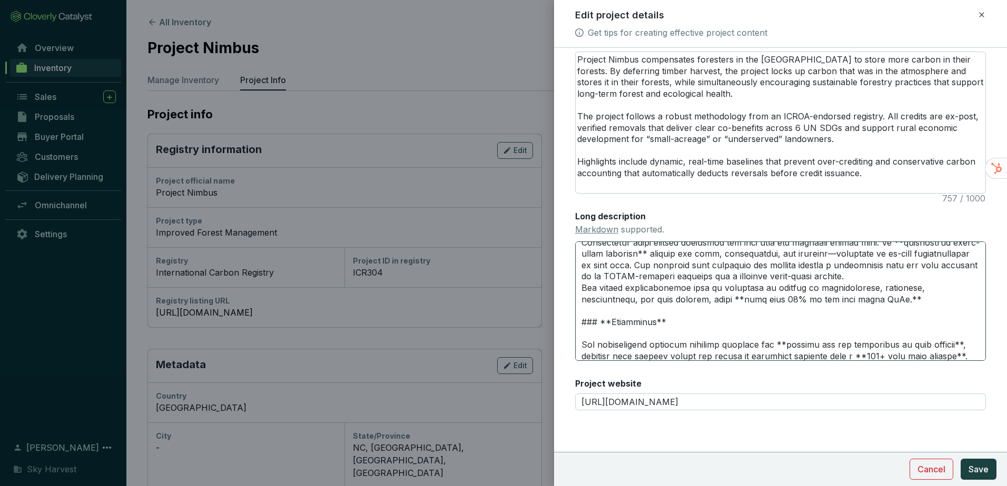
scroll to position [632, 0]
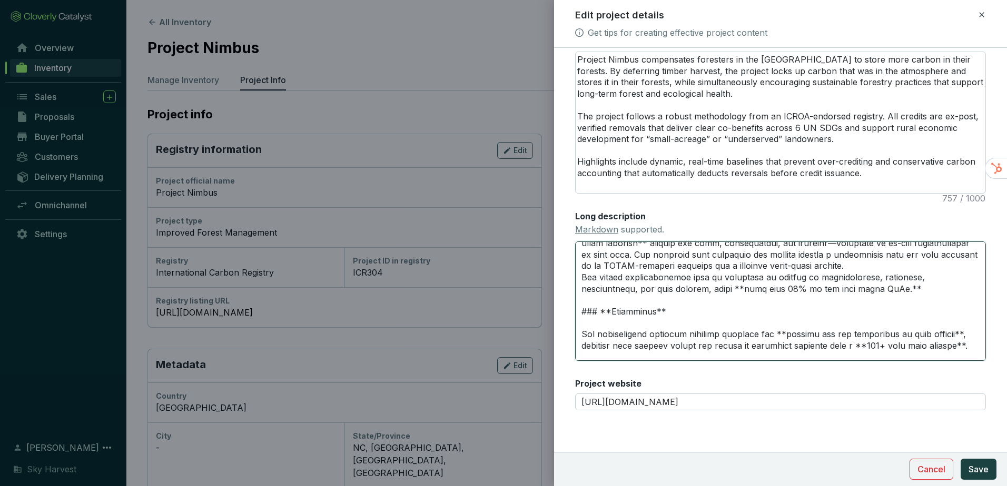
click at [796, 334] on textarea "Long description Markdown supported." at bounding box center [780, 301] width 411 height 119
type textarea "# Project Nimbus ## 100% tagged removals from IFM in the United States Project …"
click at [960, 335] on textarea "Long description Markdown supported." at bounding box center [780, 301] width 411 height 119
type textarea "# Project Nimbus ## 100% tagged removals from IFM in the United States Project …"
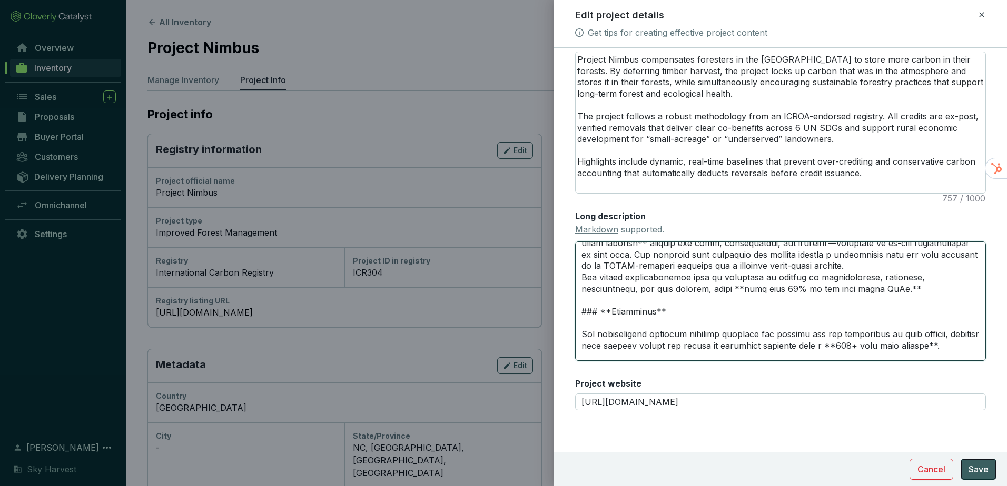
type textarea "# Project Nimbus ## 100% tagged removals from IFM in the United States Project …"
click at [976, 466] on span "Save" at bounding box center [978, 469] width 20 height 13
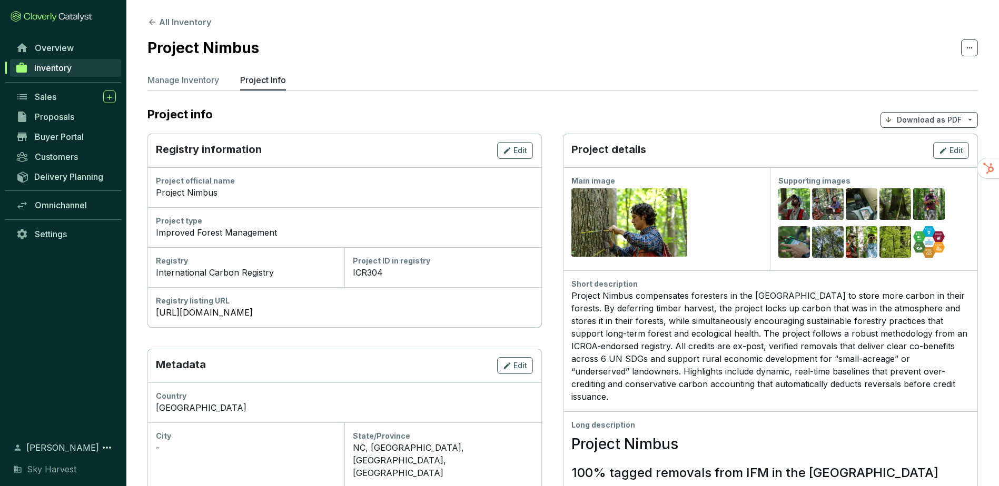
click at [940, 113] on span "Download as PDF" at bounding box center [928, 120] width 97 height 16
click at [929, 169] on span "Hide pricing" at bounding box center [927, 166] width 44 height 8
click at [162, 82] on p "Manage Inventory" at bounding box center [183, 80] width 72 height 13
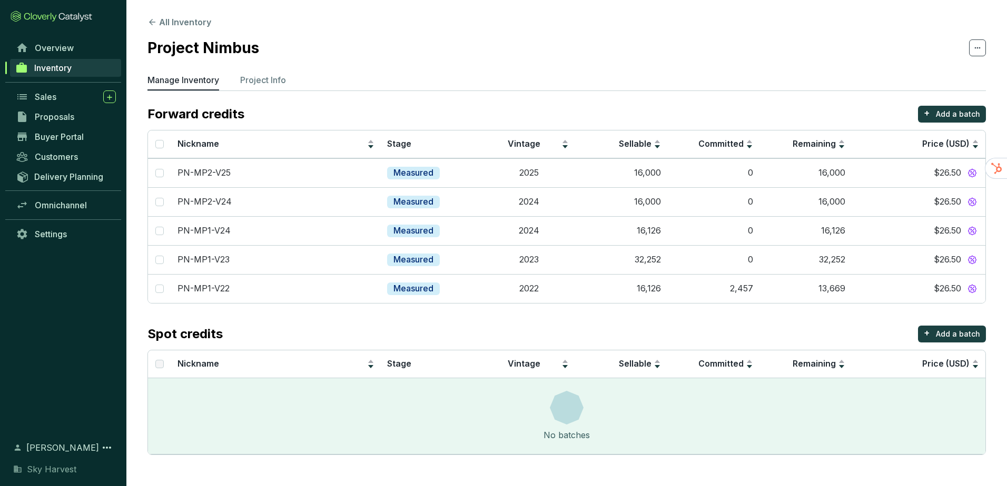
click at [61, 67] on span "Inventory" at bounding box center [52, 68] width 37 height 11
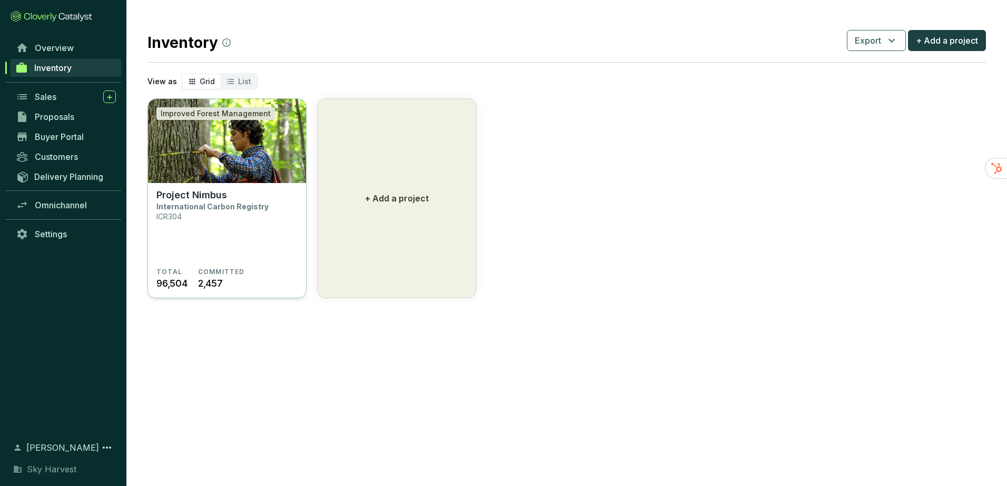
click at [219, 152] on img at bounding box center [227, 141] width 158 height 84
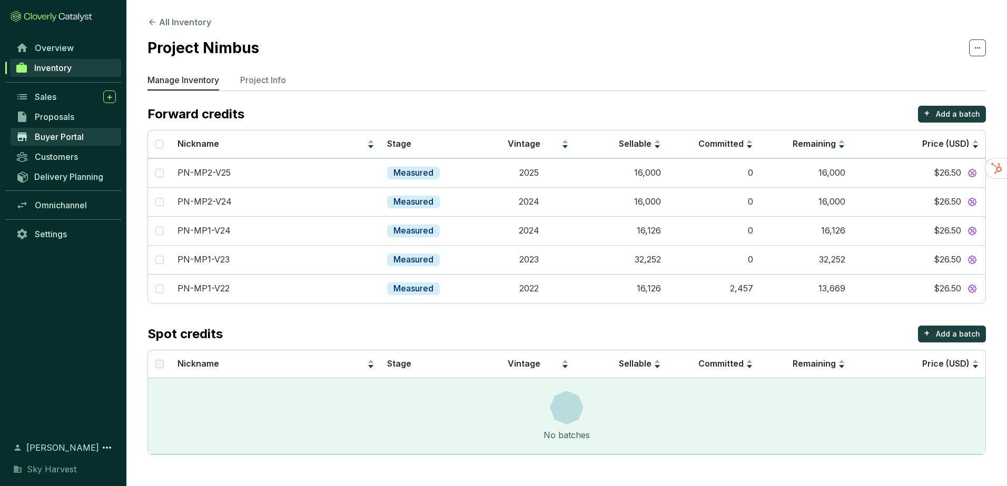
click at [54, 134] on span "Buyer Portal" at bounding box center [59, 137] width 49 height 11
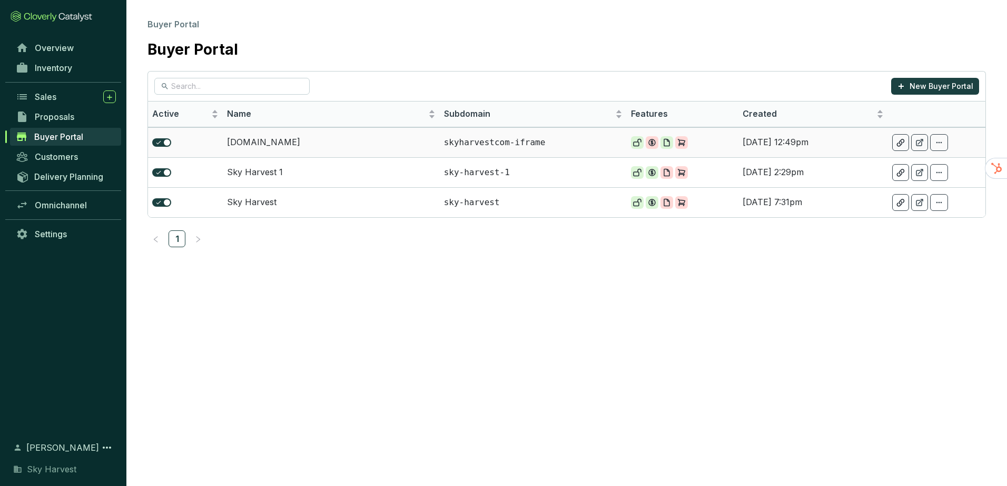
click at [223, 142] on td "skyharvest.com" at bounding box center [331, 142] width 217 height 30
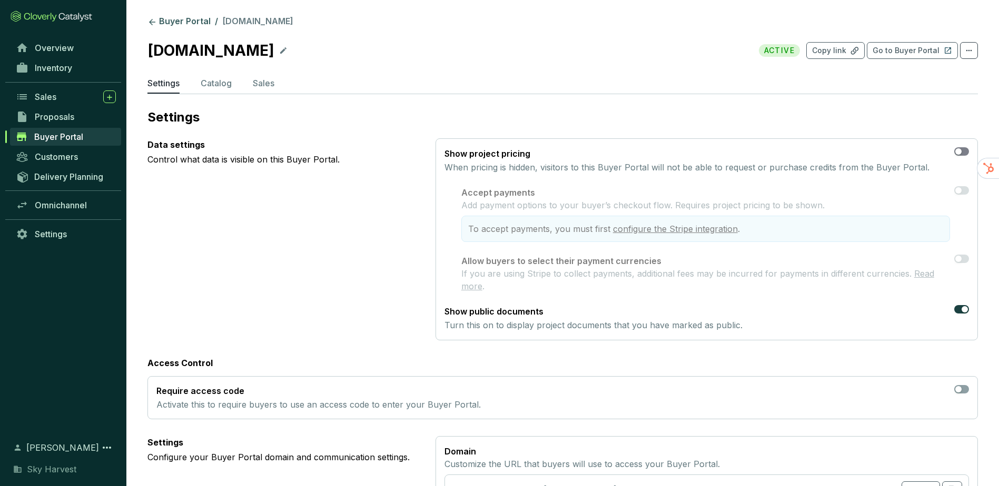
click at [959, 152] on div "button" at bounding box center [958, 151] width 6 height 6
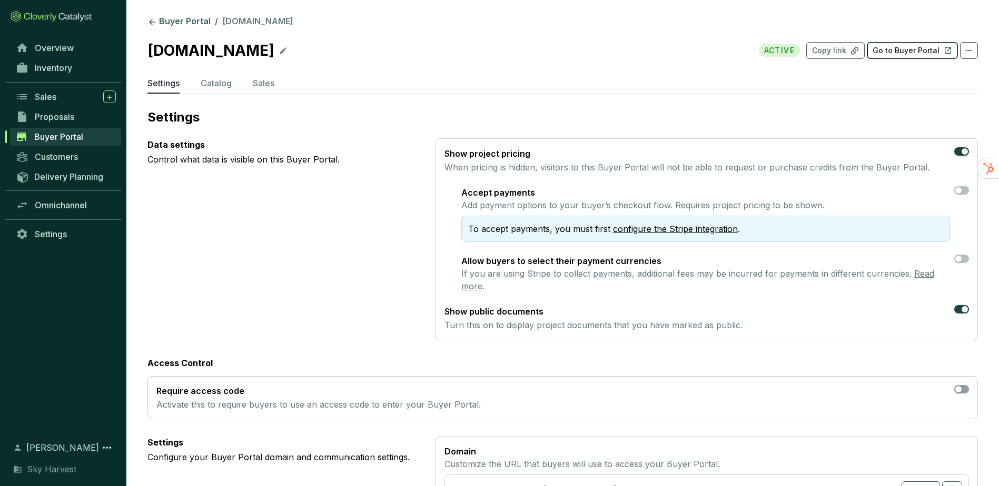
click at [892, 52] on p "Go to Buyer Portal" at bounding box center [905, 50] width 67 height 11
click at [49, 71] on span "Inventory" at bounding box center [53, 68] width 37 height 11
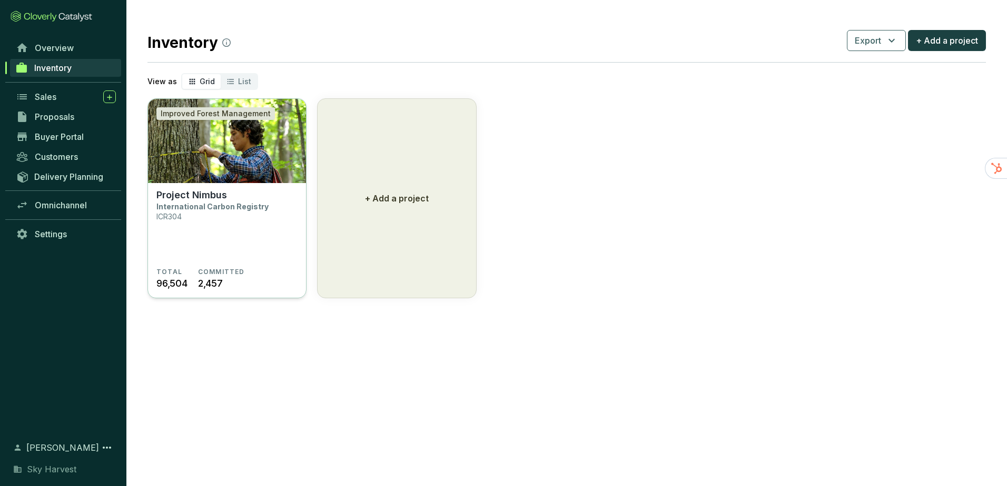
click at [252, 173] on img at bounding box center [227, 141] width 158 height 84
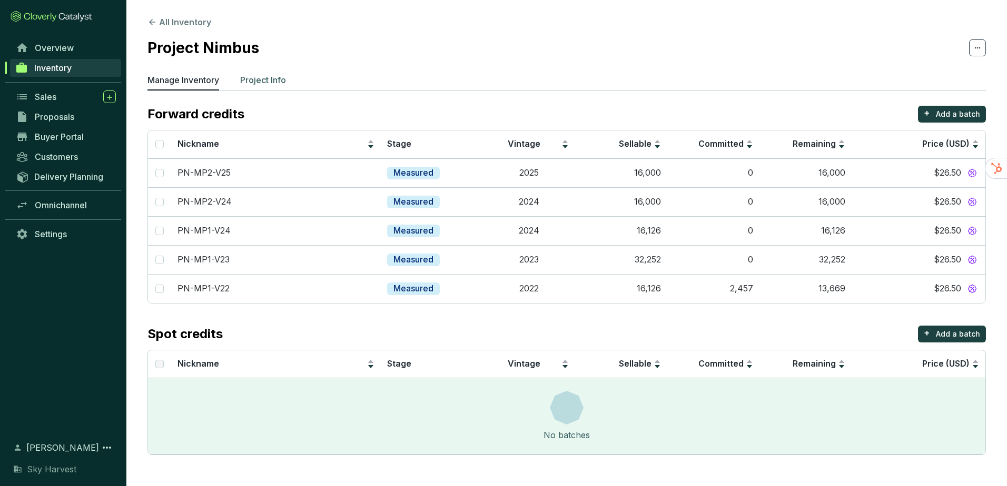
click at [272, 77] on p "Project Info" at bounding box center [263, 80] width 46 height 13
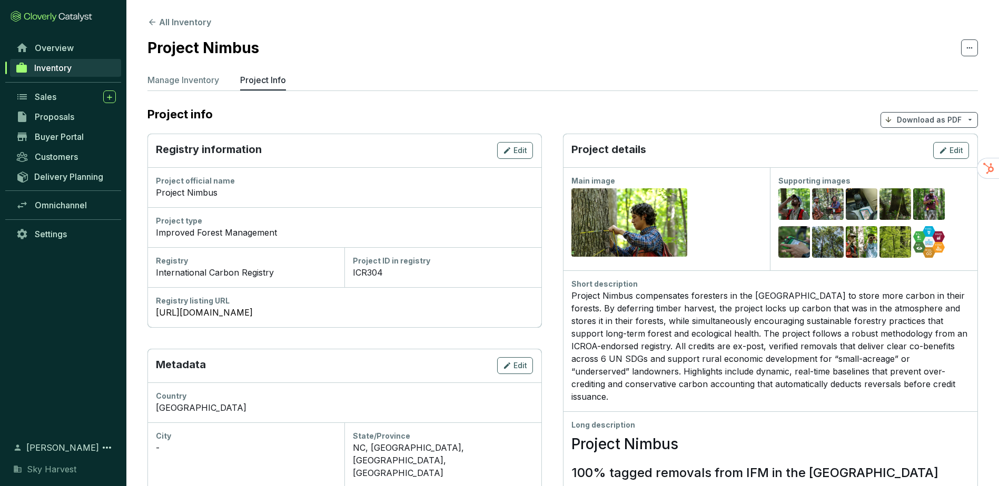
click at [918, 123] on p "Download as PDF" at bounding box center [929, 120] width 65 height 11
click at [923, 144] on span "Show pricing" at bounding box center [929, 145] width 48 height 8
click at [923, 165] on span "Hide pricing" at bounding box center [927, 166] width 44 height 8
click at [932, 236] on div "Preview" at bounding box center [929, 243] width 32 height 34
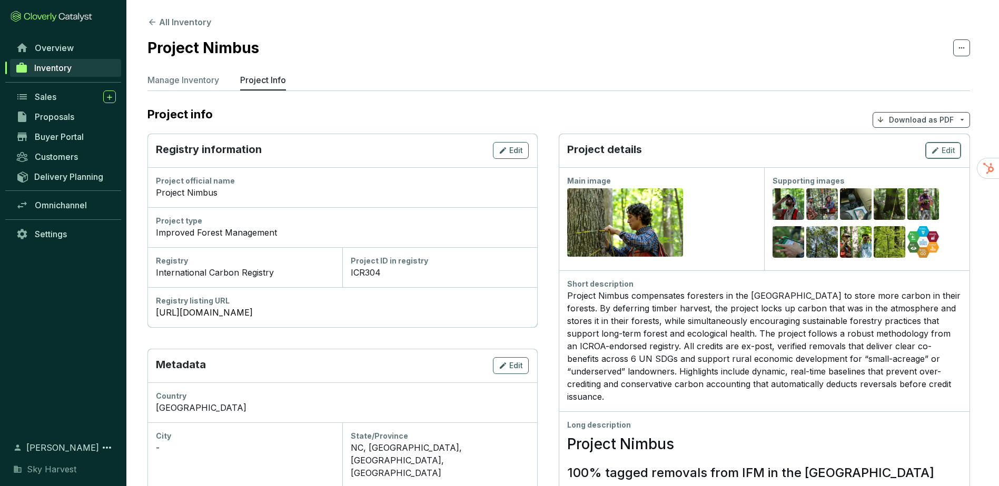
click at [939, 152] on icon "button" at bounding box center [935, 150] width 8 height 13
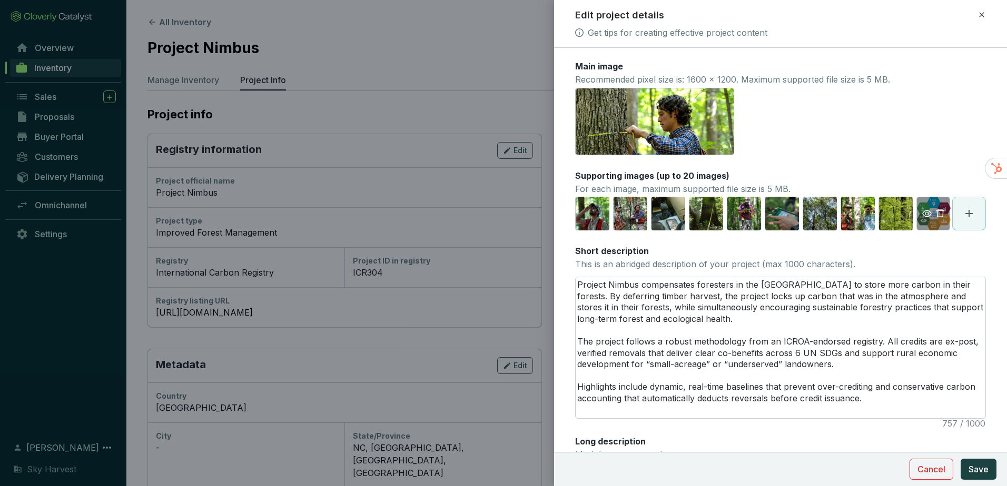
click at [935, 218] on icon "delete" at bounding box center [939, 212] width 9 height 9
click at [936, 210] on icon at bounding box center [931, 213] width 13 height 13
click at [986, 473] on span "Save" at bounding box center [978, 469] width 20 height 13
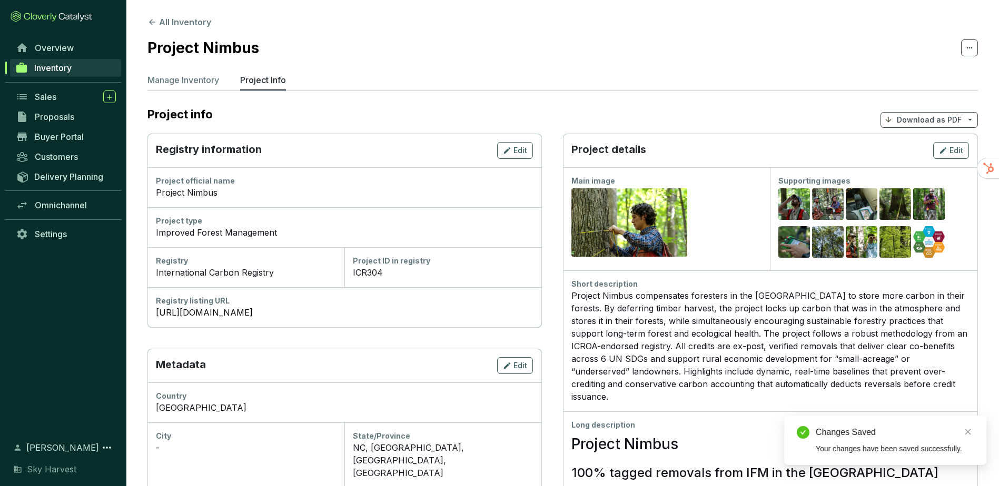
click at [932, 122] on p "Download as PDF" at bounding box center [929, 120] width 65 height 11
click at [46, 132] on span "Buyer Portal" at bounding box center [59, 137] width 49 height 11
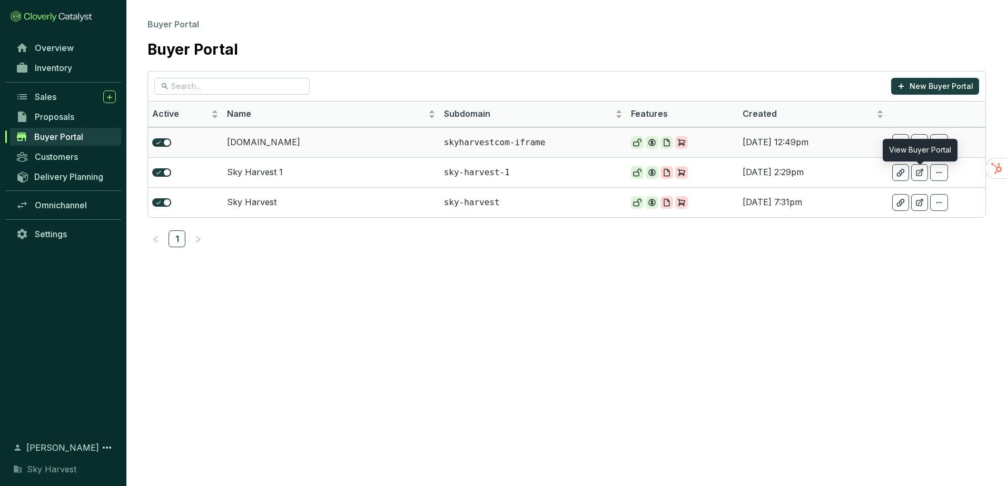
click at [938, 142] on icon at bounding box center [939, 142] width 8 height 13
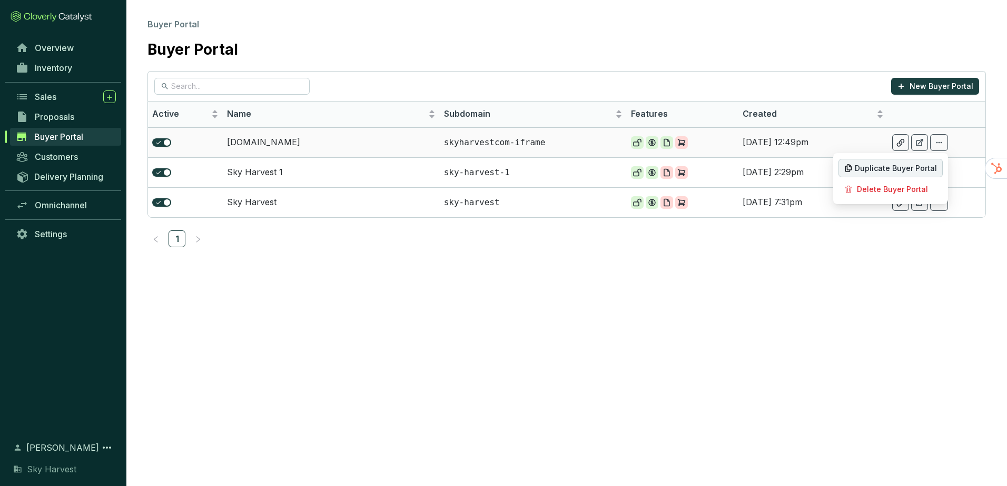
click at [912, 166] on span "Duplicate Buyer Portal" at bounding box center [895, 168] width 82 height 8
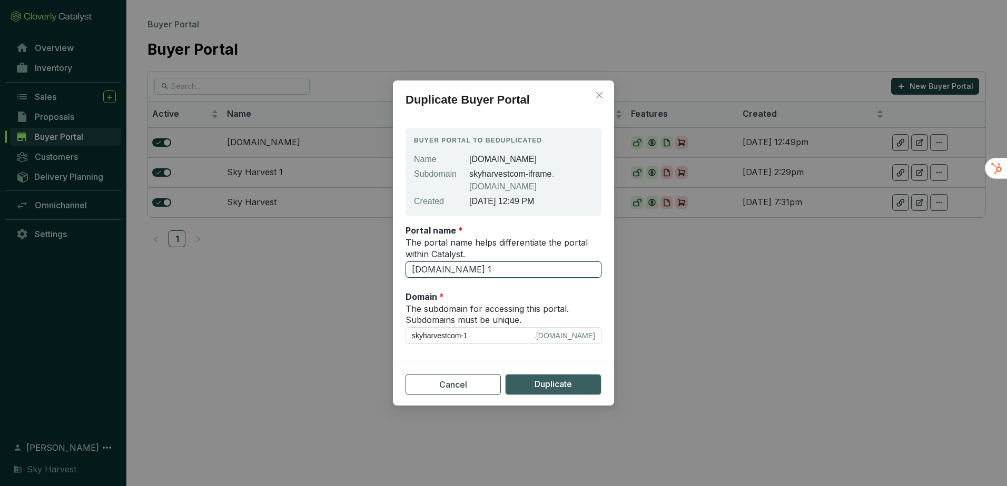
click at [486, 269] on input "[DOMAIN_NAME] 1" at bounding box center [503, 270] width 196 height 17
drag, startPoint x: 486, startPoint y: 269, endPoint x: 306, endPoint y: 251, distance: 181.5
click at [306, 251] on div "Duplicate Buyer Portal Buyer Portal to be duplicated Name [DOMAIN_NAME] Subdoma…" at bounding box center [503, 243] width 1007 height 486
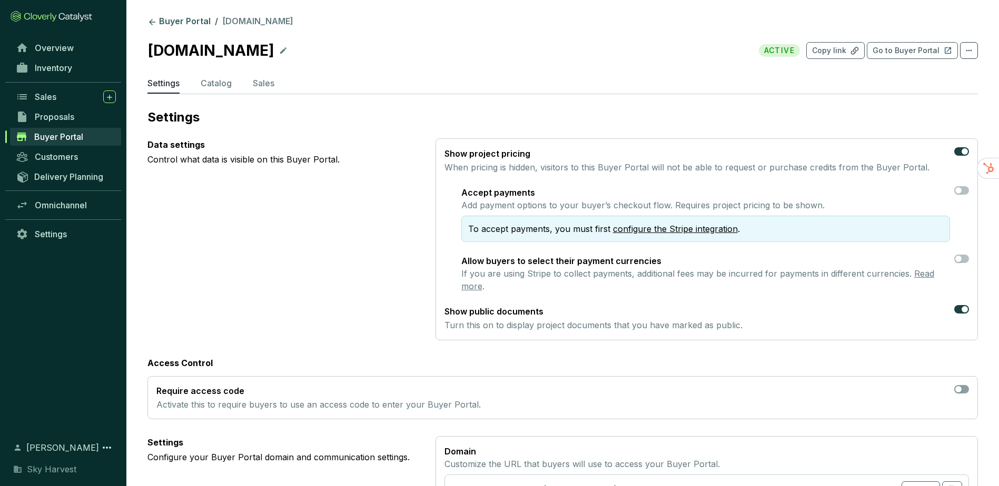
click at [279, 52] on icon at bounding box center [283, 50] width 8 height 13
click at [180, 23] on link "Buyer Portal" at bounding box center [178, 22] width 67 height 13
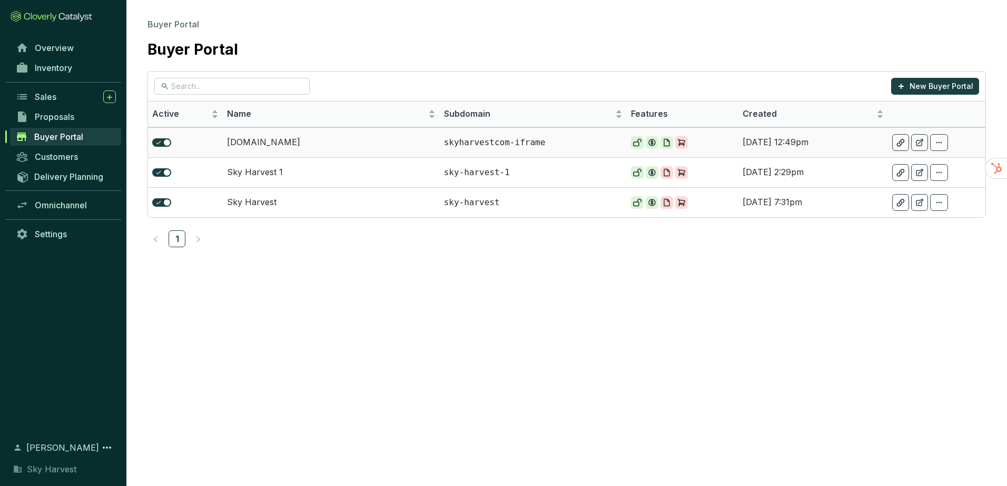
click at [938, 141] on icon at bounding box center [939, 142] width 8 height 13
click at [917, 172] on span "Duplicate Buyer Portal" at bounding box center [895, 168] width 82 height 8
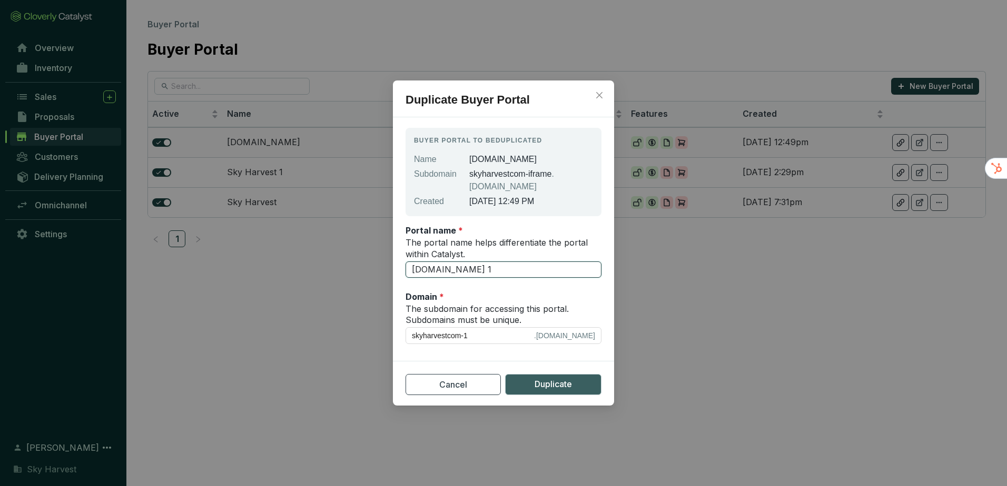
click at [495, 268] on input "[DOMAIN_NAME] 1" at bounding box center [503, 270] width 196 height 17
drag, startPoint x: 495, startPoint y: 268, endPoint x: 352, endPoint y: 261, distance: 142.9
click at [352, 261] on div "Duplicate Buyer Portal Buyer Portal to be duplicated Name [DOMAIN_NAME] Subdoma…" at bounding box center [503, 243] width 1007 height 486
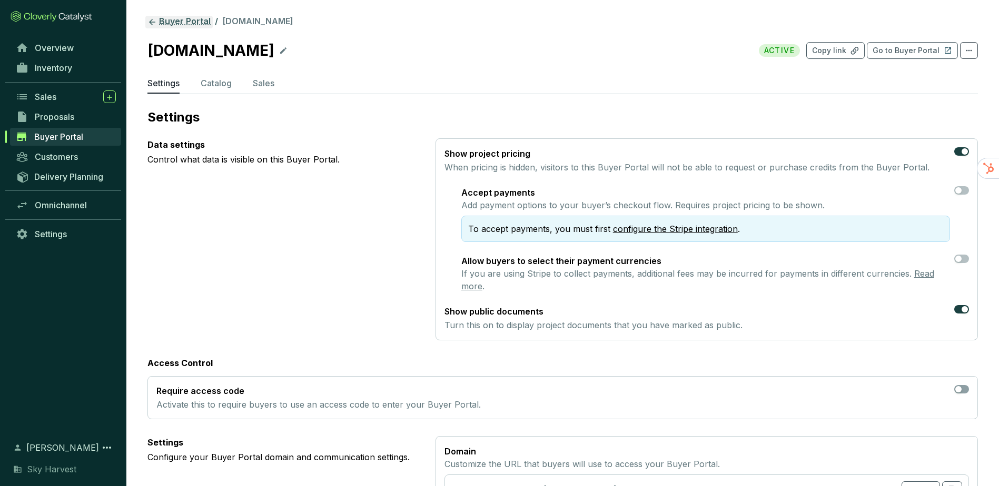
click at [171, 25] on link "Buyer Portal" at bounding box center [178, 22] width 67 height 13
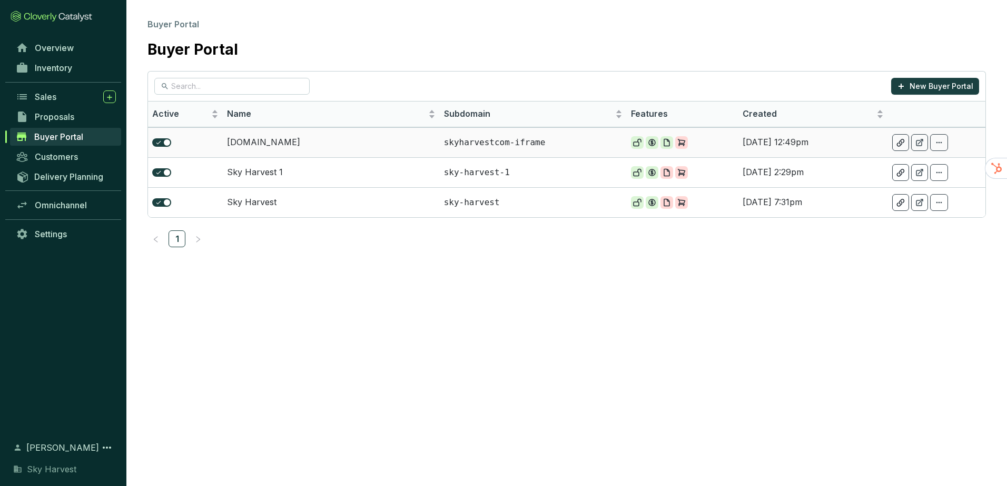
click at [937, 141] on icon at bounding box center [939, 142] width 8 height 13
click at [913, 163] on td at bounding box center [936, 172] width 97 height 30
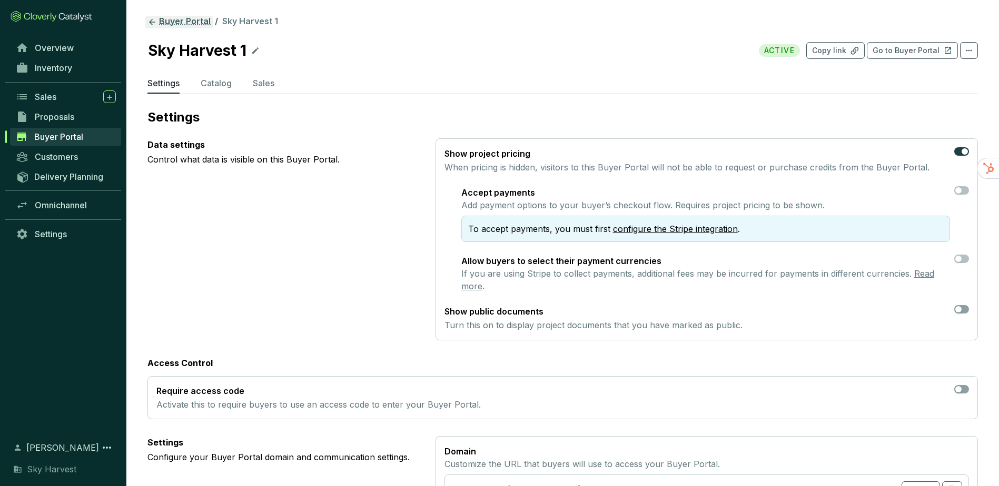
click at [158, 19] on link "Buyer Portal" at bounding box center [178, 22] width 67 height 13
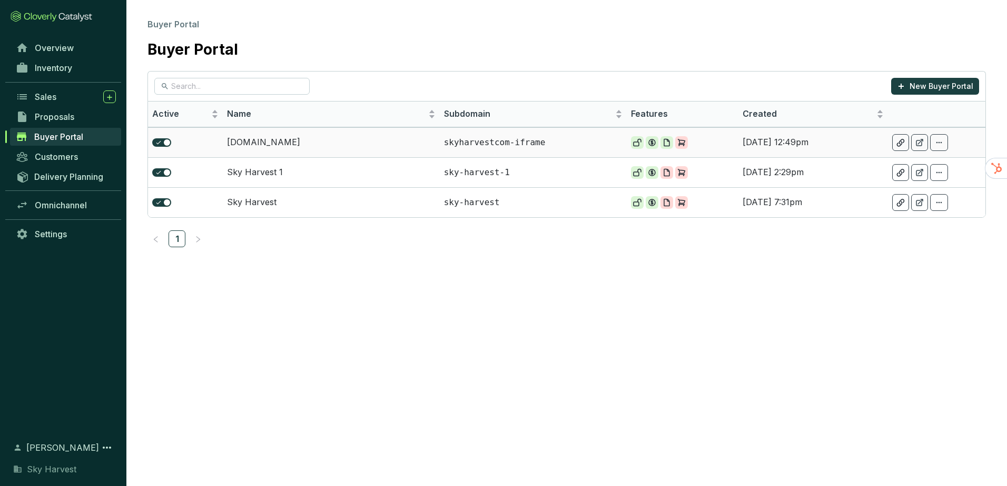
click at [943, 147] on icon at bounding box center [939, 142] width 8 height 13
click at [902, 166] on span "Duplicate Buyer Portal" at bounding box center [895, 168] width 82 height 8
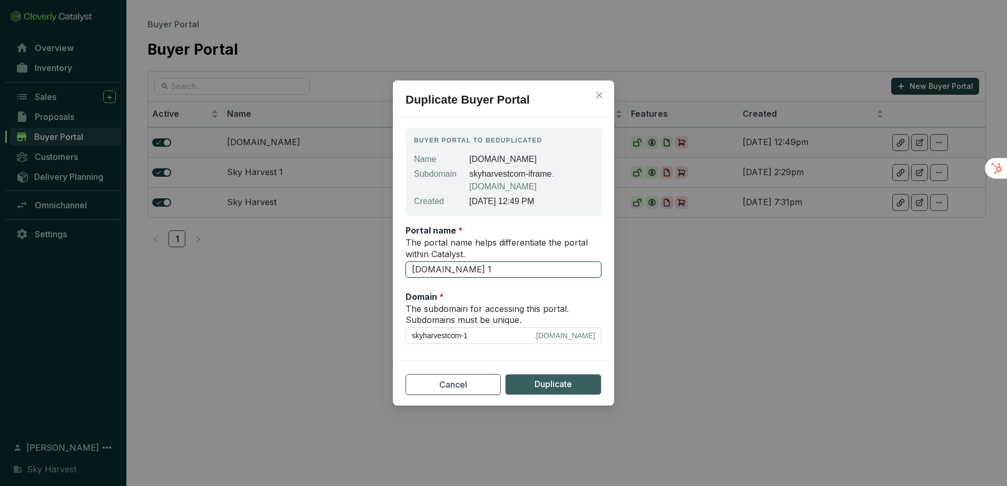
click at [550, 266] on input "[DOMAIN_NAME] 1" at bounding box center [503, 270] width 196 height 17
type input "[DOMAIN_NAME]"
type input "skyharvestcom"
type input "[DOMAIN_NAME]"
type input "skyharvestco"
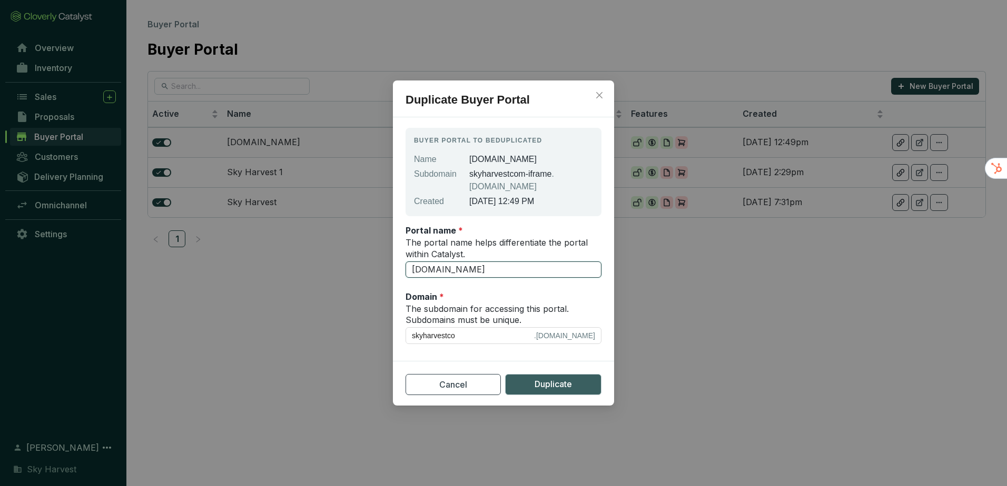
type input "skyharvest.c"
type input "skyharvestc"
type input "skyharvest."
type input "skyharvest"
type input "skyharves"
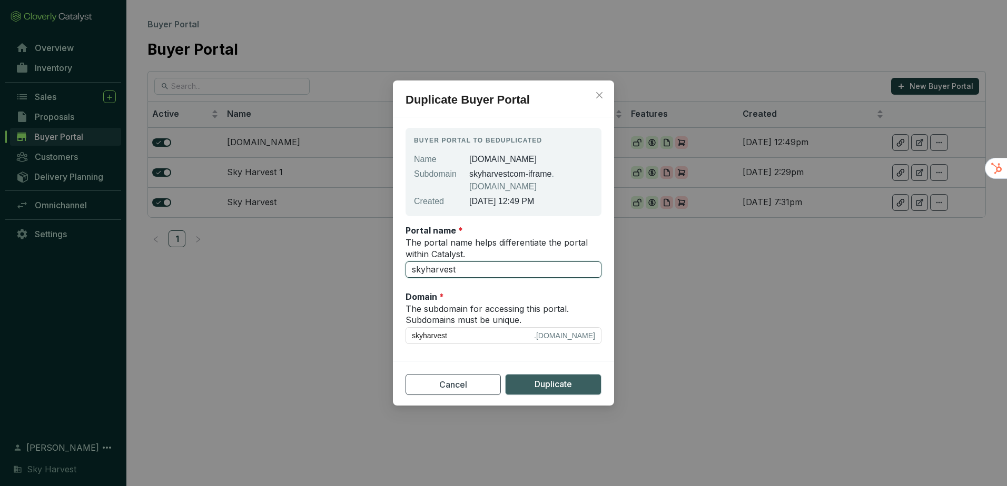
type input "skyharves"
type input "skyharve"
type input "skyharv"
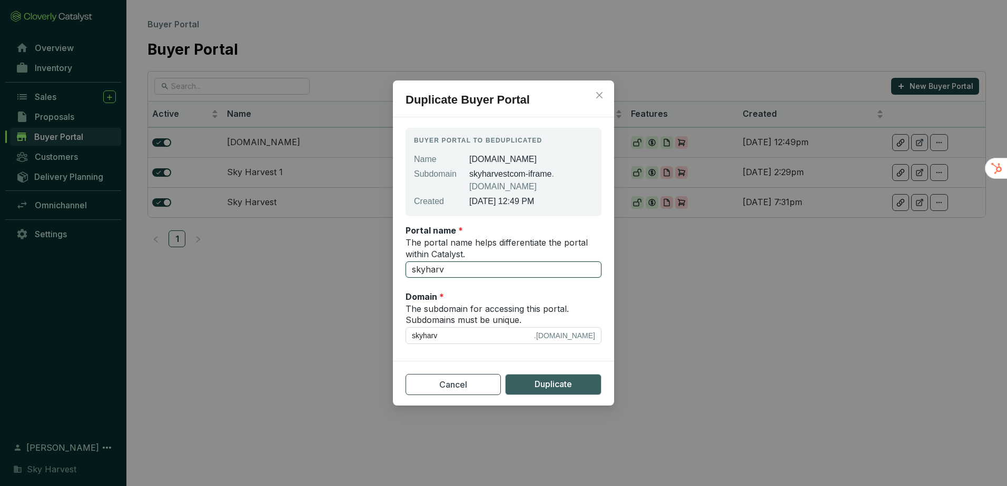
type input "skyhar"
type input "skyha"
type input "skyh"
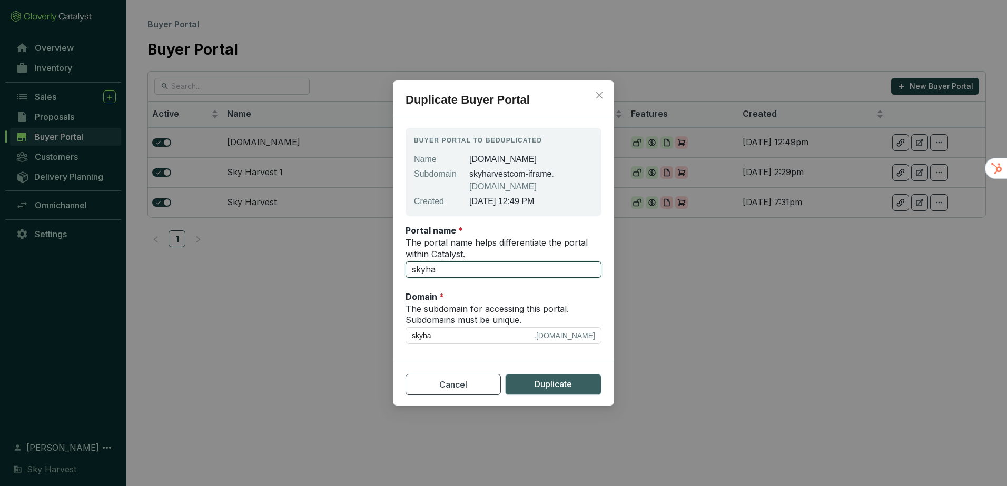
type input "skyh"
type input "sky"
type input "sk"
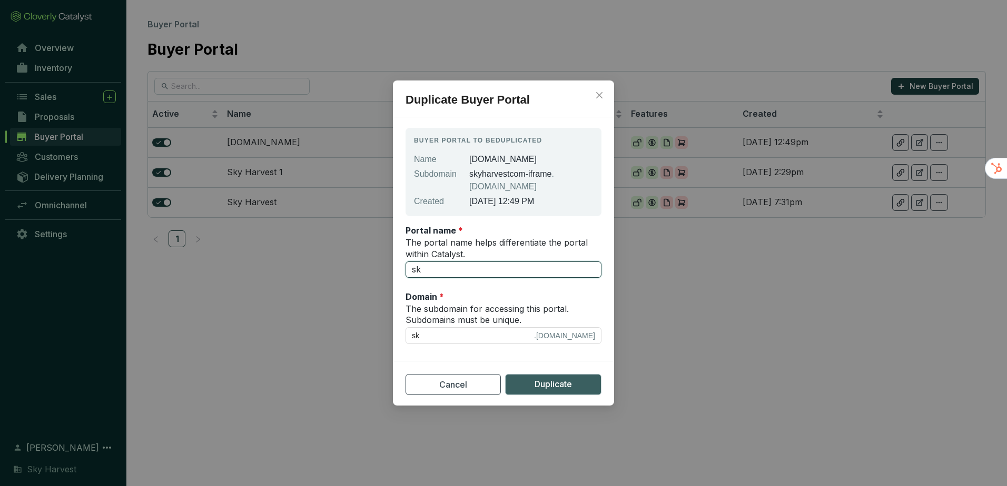
type input "s"
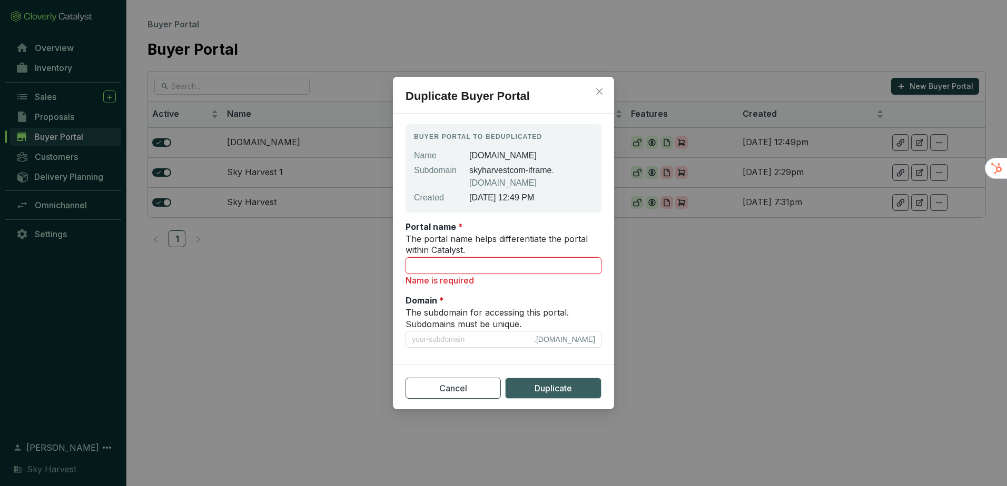
type input "P"
type input "p"
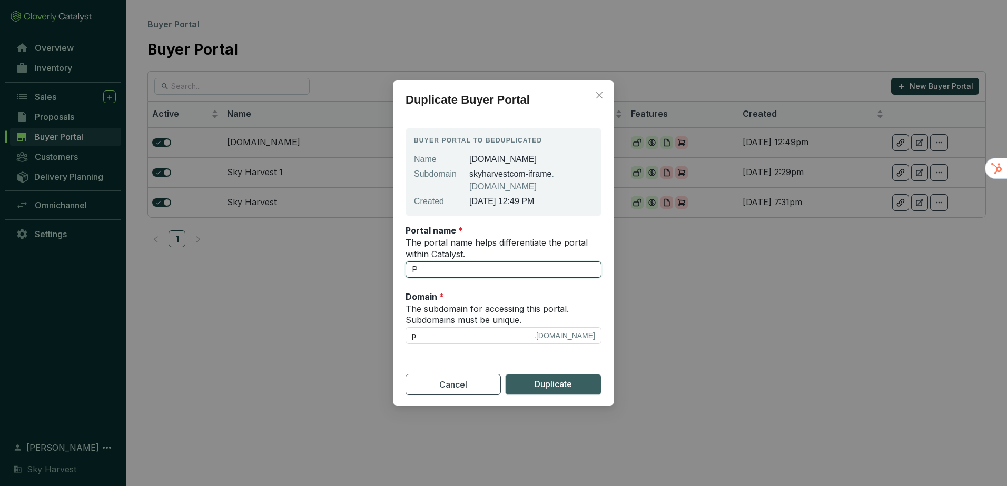
type input "Pr"
type input "pr"
type input "Pro"
type input "pro"
type input "Proj"
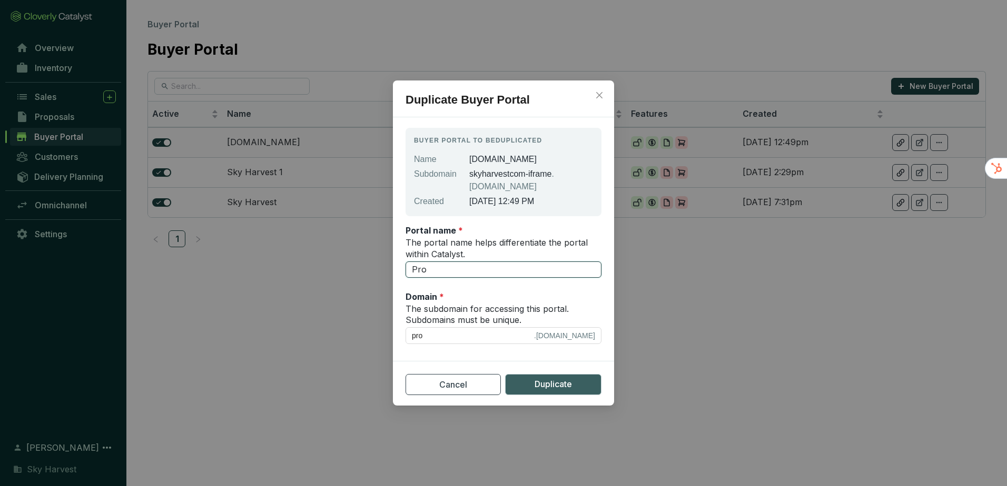
type input "proj"
type input "Proje"
type input "proje"
type input "Projec"
type input "projec"
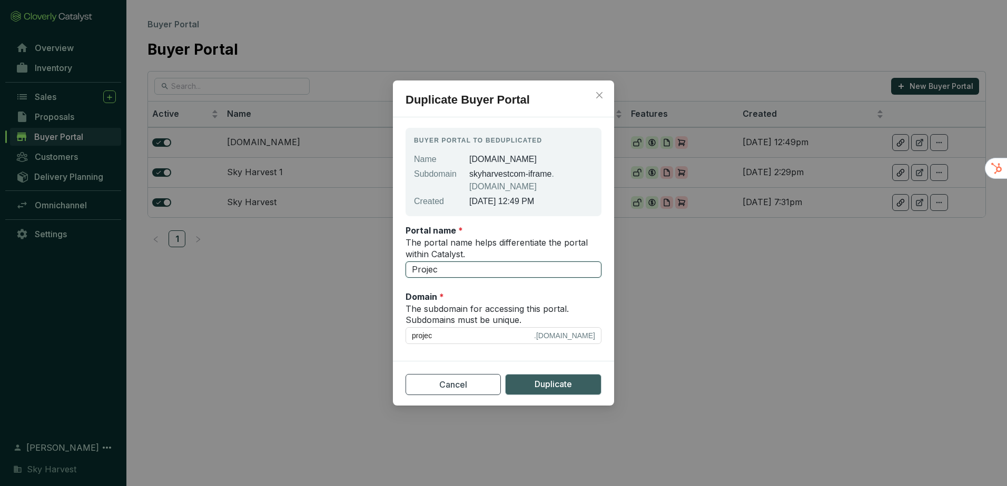
type input "Project"
type input "project"
type input "Project N"
type input "project-n"
type input "Project Ni"
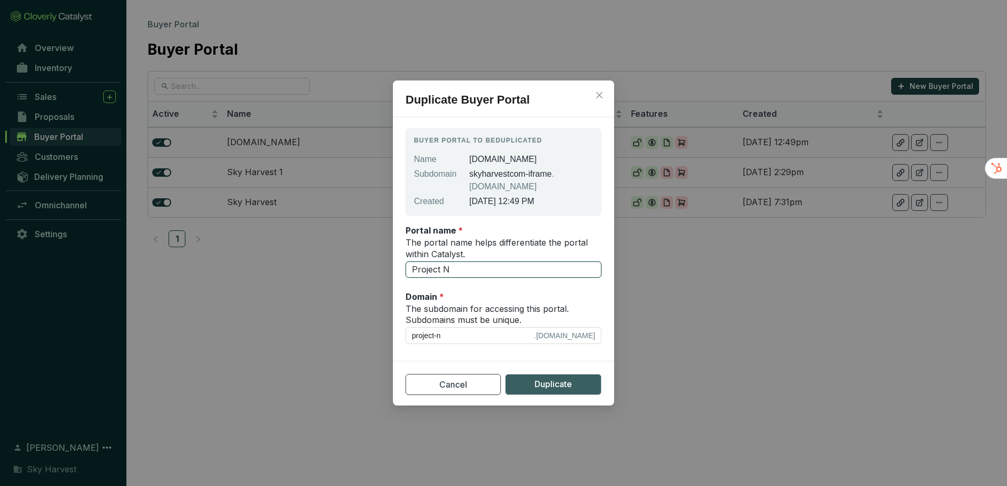
type input "project-ni"
type input "Project Nim"
type input "project-nim"
type input "Project Nimb"
type input "project-nimb"
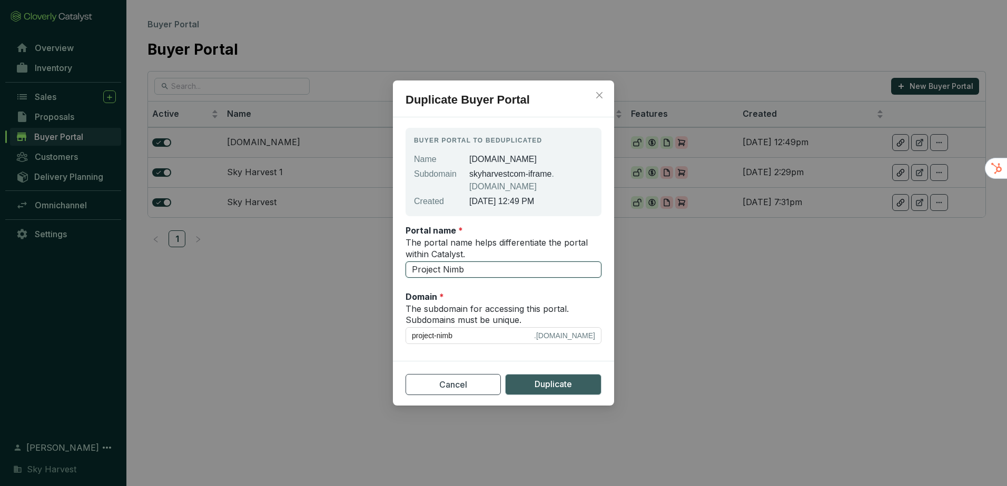
type input "Project Nimbu"
type input "project-nimbu"
type input "Project Nimbus"
type input "project-nimbus"
type input "Project Nimbus - T"
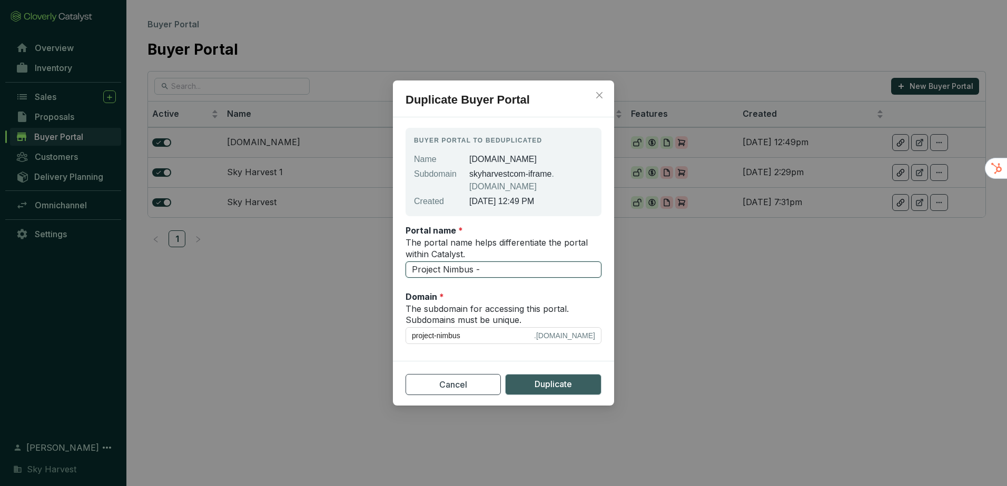
type input "project-nimbus-t"
type input "Project Nimbus - Tr"
type input "project-nimbus-tr"
type input "Project Nimbus - Tra"
type input "project-nimbus-tra"
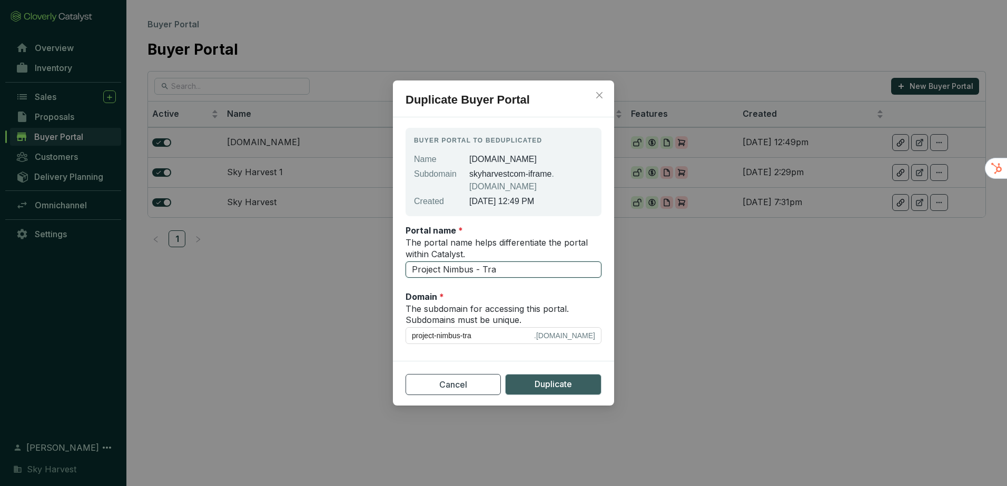
type input "Project Nimbus - Traf"
type input "project-nimbus-traf"
type input "Project Nimbus - Trafi"
type input "project-nimbus-trafi"
type input "Project Nimbus - Trafig"
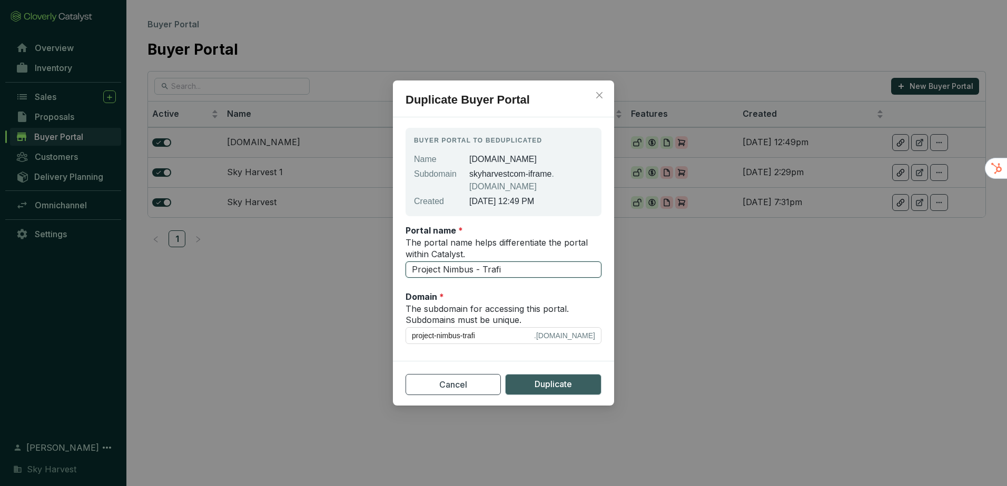
type input "project-nimbus-trafig"
type input "Project Nimbus - Trafigu"
type input "project-nimbus-trafigu"
type input "Project Nimbus - Trafigur"
type input "project-nimbus-trafigur"
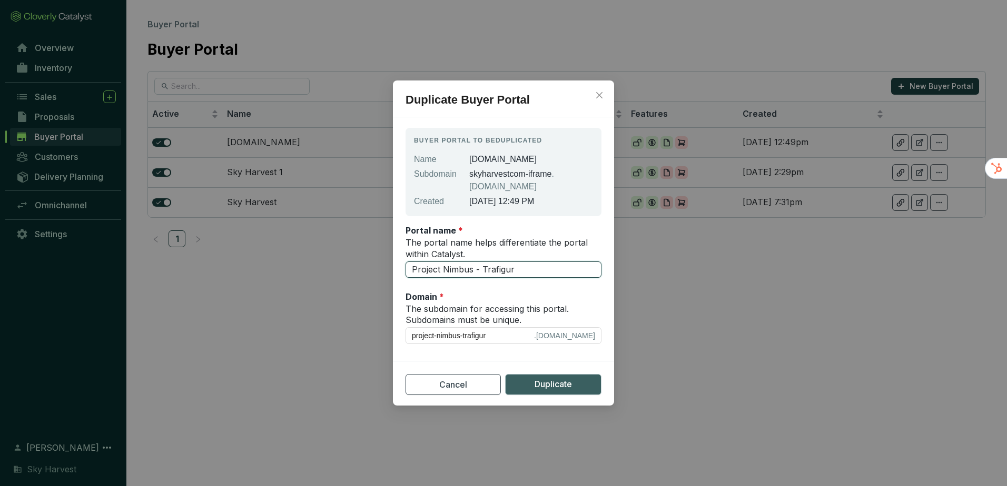
type input "Project Nimbus - Trafigura"
type input "project-nimbus-trafigura"
type input "Project Nimbus - Trafigura"
click at [536, 383] on span "Duplicate" at bounding box center [552, 384] width 37 height 13
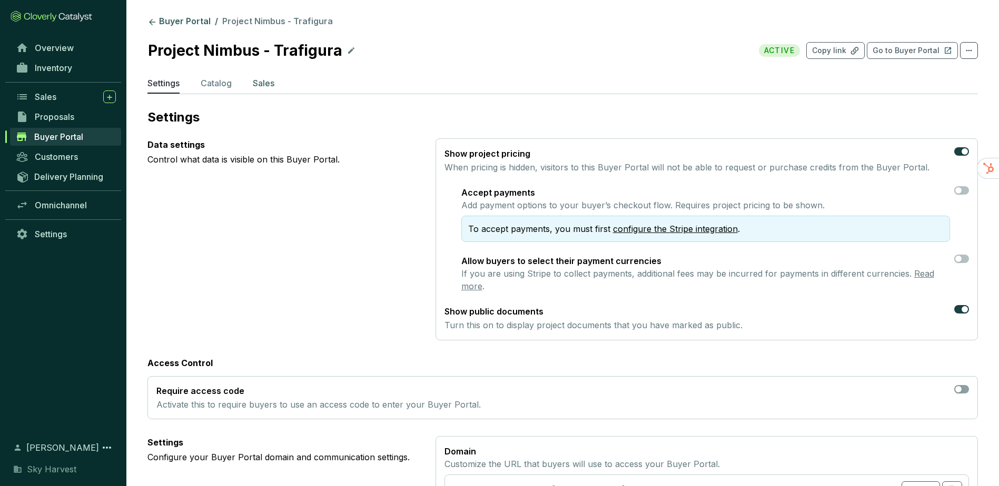
click at [263, 84] on p "Sales" at bounding box center [264, 83] width 22 height 13
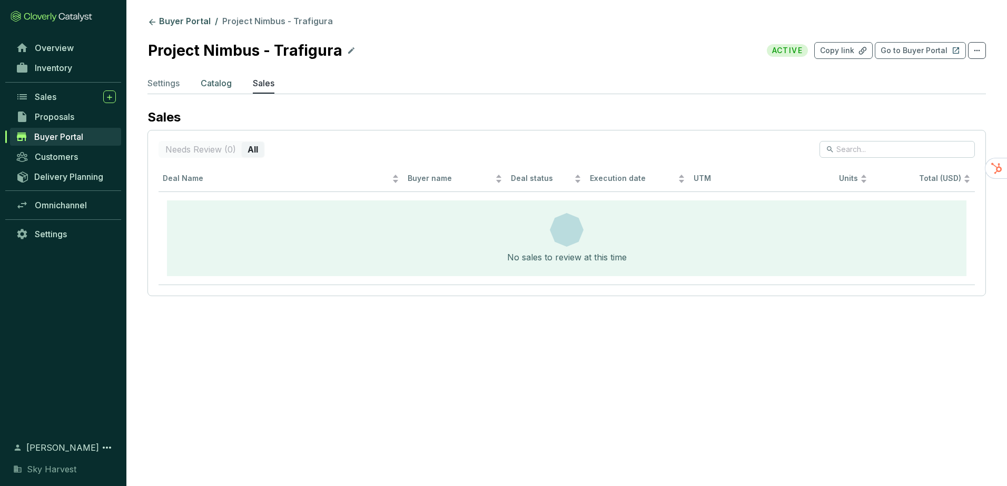
click at [228, 83] on p "Catalog" at bounding box center [216, 83] width 31 height 13
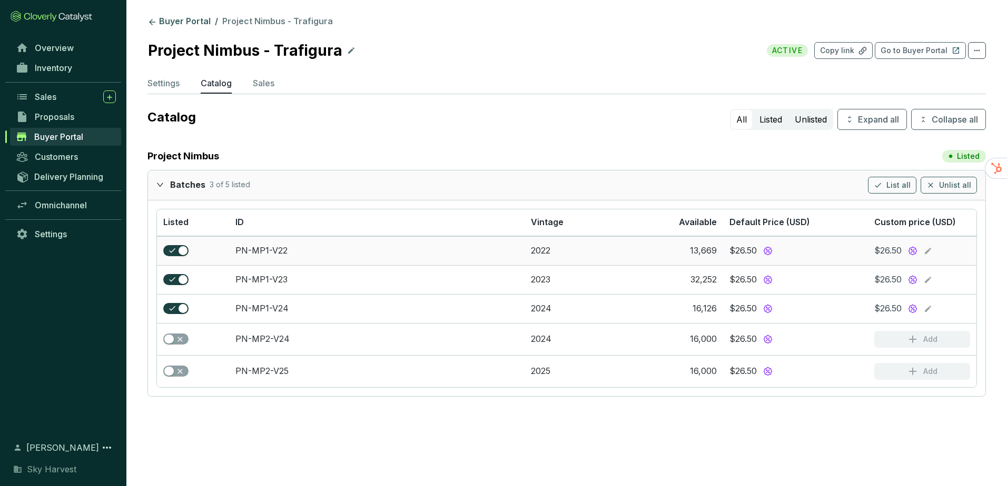
click at [928, 248] on icon at bounding box center [927, 251] width 8 height 13
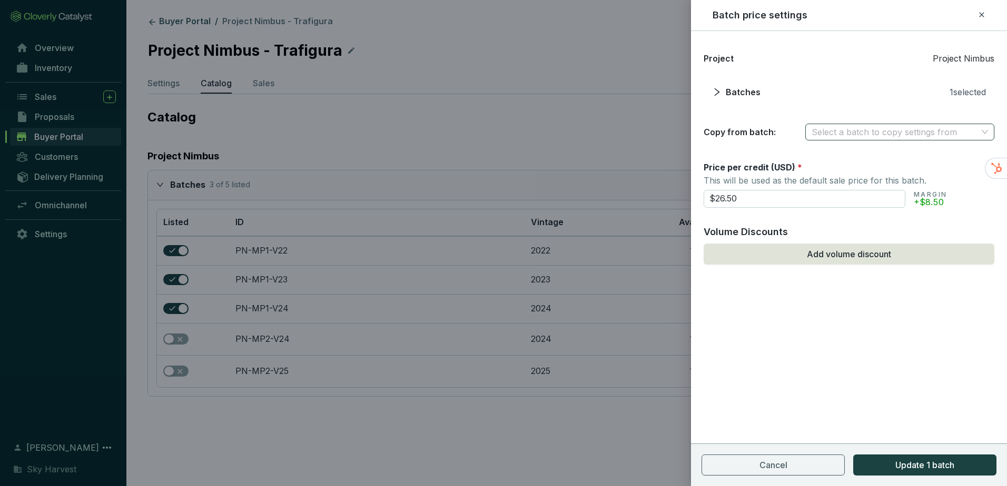
click at [840, 128] on input "search" at bounding box center [894, 132] width 166 height 16
click at [849, 166] on div "PN-MP1-V23" at bounding box center [899, 170] width 174 height 12
click at [851, 136] on span "PN-MP1-V23" at bounding box center [899, 132] width 176 height 16
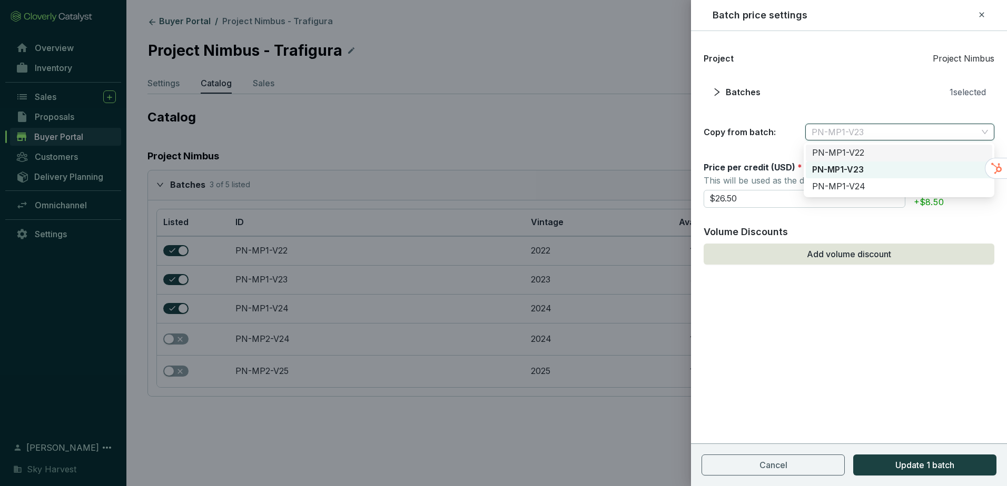
click at [847, 151] on div "PN-MP1-V22" at bounding box center [899, 153] width 174 height 12
click at [719, 199] on input "$26.50" at bounding box center [804, 199] width 202 height 18
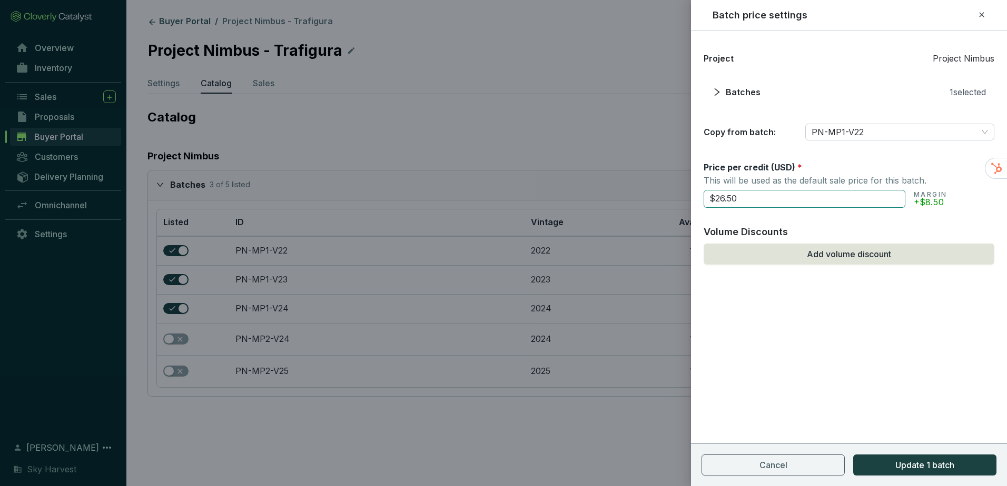
drag, startPoint x: 719, startPoint y: 199, endPoint x: 725, endPoint y: 198, distance: 5.8
click at [725, 198] on input "$26.50" at bounding box center [804, 199] width 202 height 18
type input "$25.50"
click at [791, 252] on button "Add volume discount" at bounding box center [848, 254] width 291 height 21
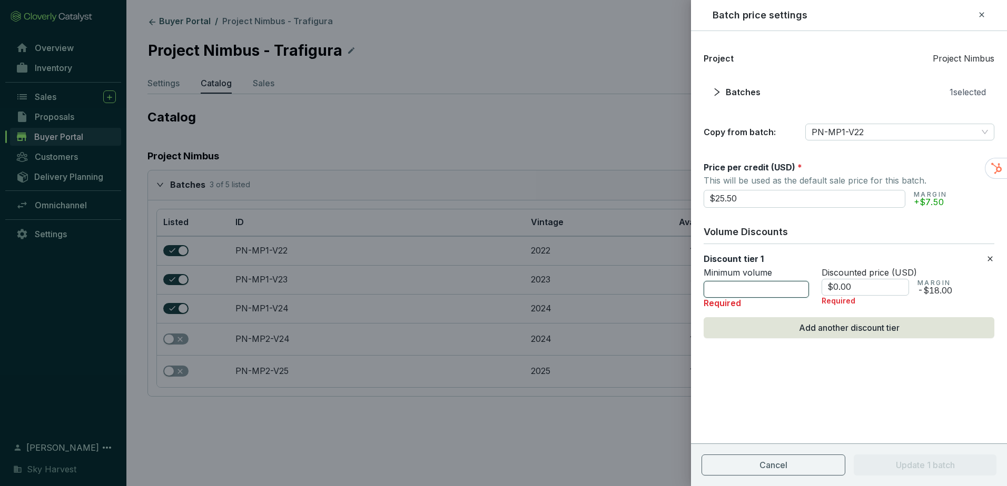
click at [768, 290] on input "number" at bounding box center [755, 289] width 105 height 17
type input "5000"
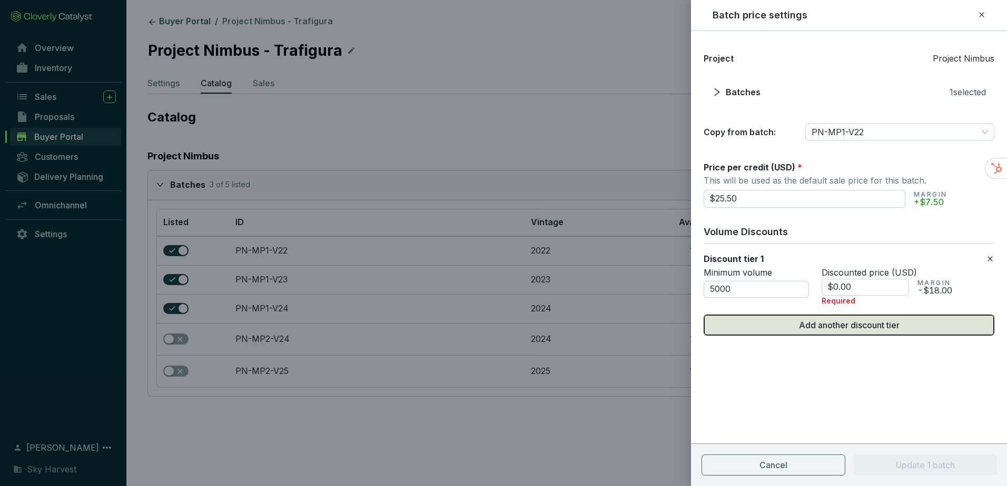
click at [852, 326] on span "Add another discount tier" at bounding box center [849, 325] width 101 height 13
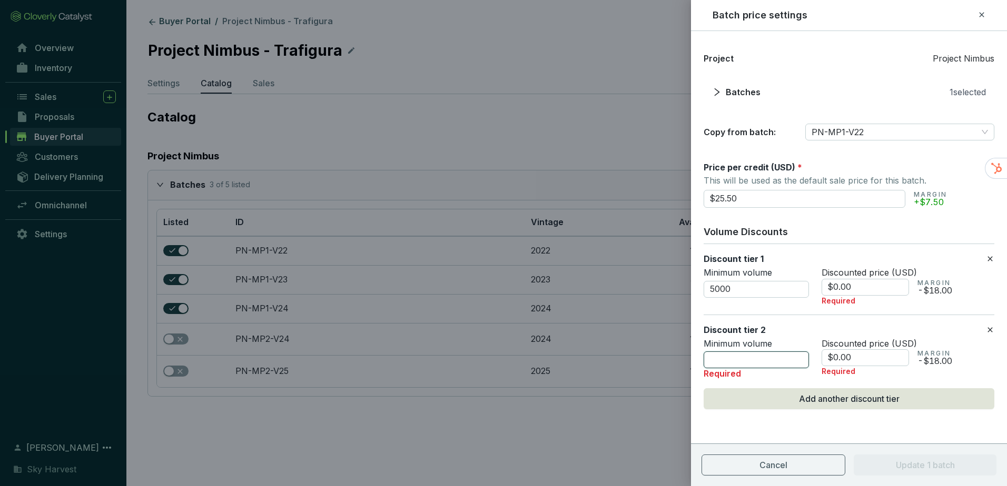
click at [713, 362] on input "number" at bounding box center [755, 360] width 105 height 17
type input "10000"
click at [732, 390] on button "Add another discount tier" at bounding box center [848, 395] width 291 height 21
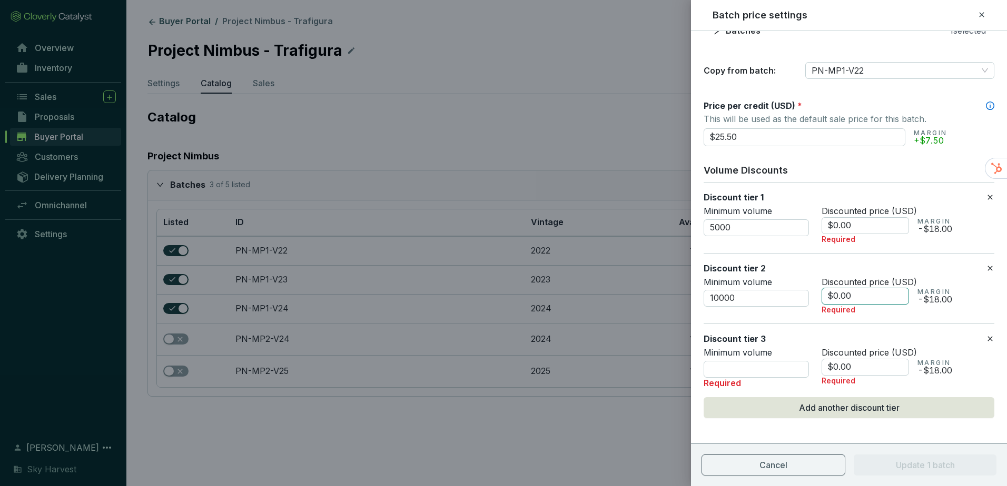
scroll to position [65, 0]
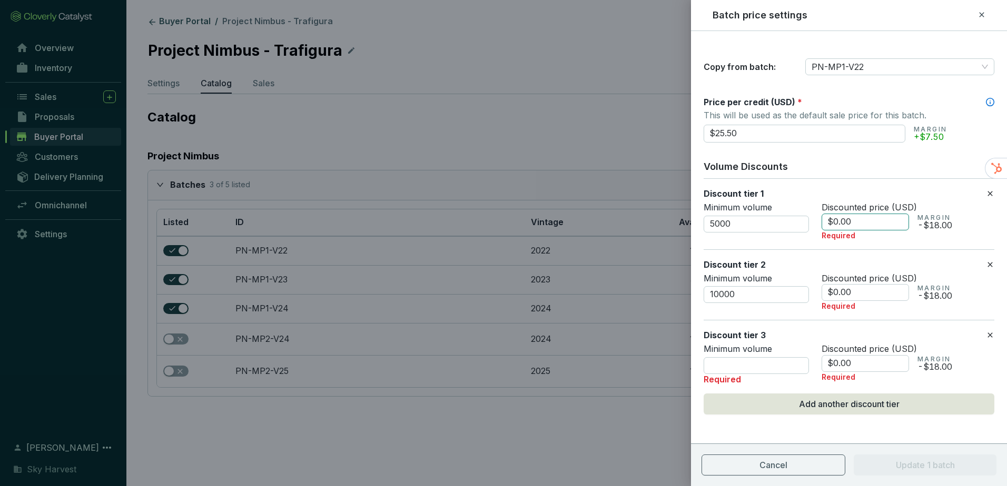
click at [837, 222] on input "$0.00" at bounding box center [864, 222] width 87 height 17
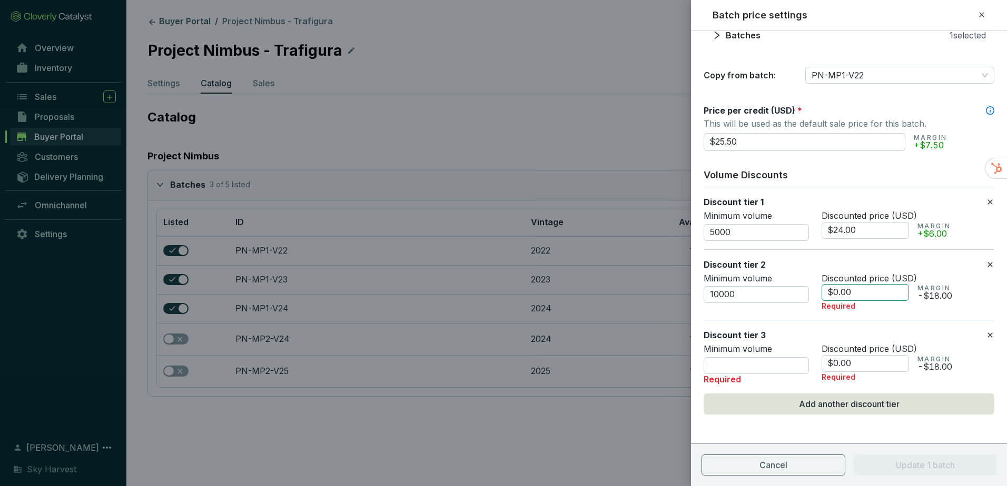
type input "$24.00"
drag, startPoint x: 832, startPoint y: 290, endPoint x: 839, endPoint y: 292, distance: 7.2
click at [839, 292] on input "$0.00" at bounding box center [864, 292] width 87 height 17
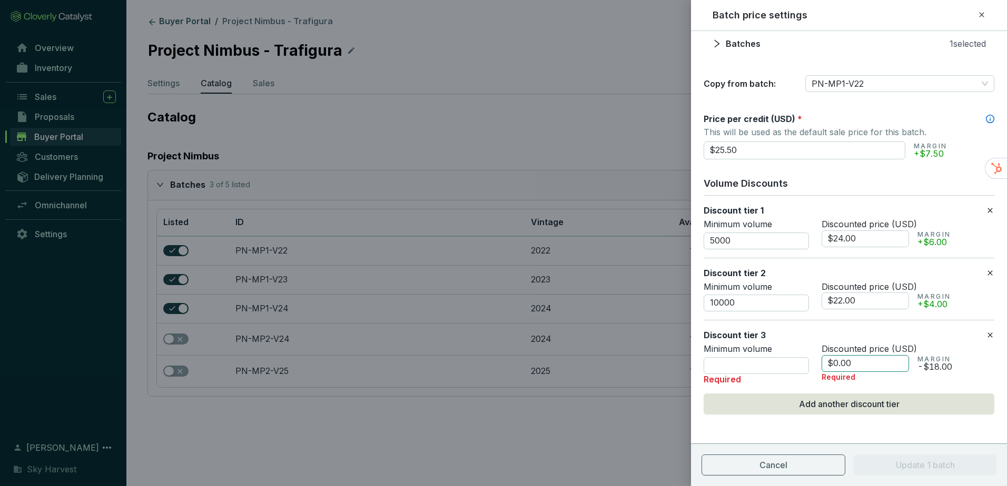
type input "$22.00"
click at [838, 364] on input "$0.00" at bounding box center [864, 363] width 87 height 17
type input "$19.00"
click at [802, 428] on div "Project Project Nimbus Batches 1 selected Copy from batch: PN-MP1-V22 Price per…" at bounding box center [849, 234] width 316 height 479
click at [771, 364] on input "number" at bounding box center [755, 365] width 105 height 17
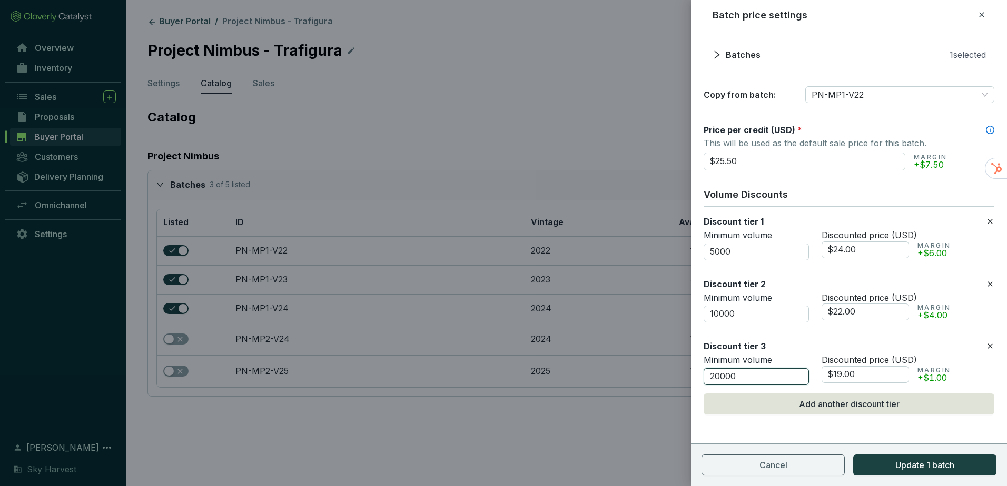
scroll to position [37, 0]
type input "20000"
click at [907, 469] on span "Update 1 batch" at bounding box center [924, 465] width 59 height 13
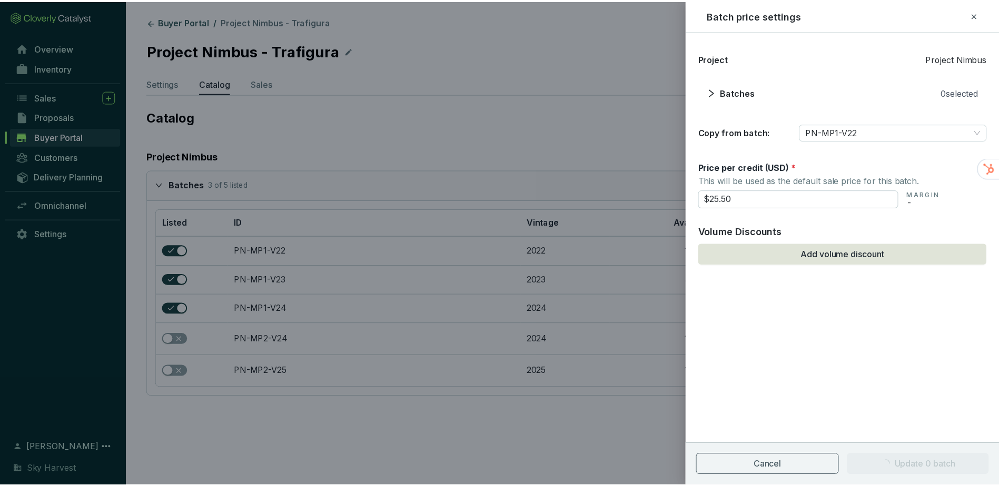
scroll to position [0, 0]
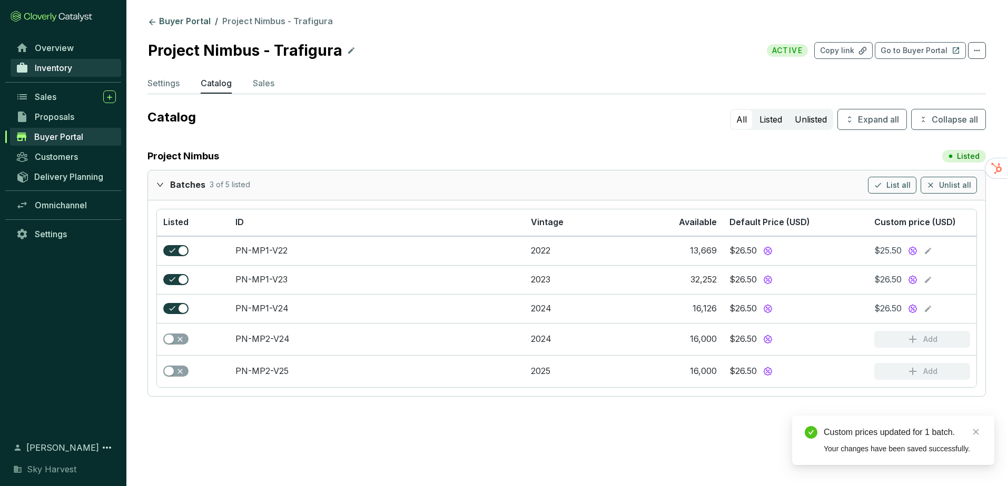
click at [56, 72] on span "Inventory" at bounding box center [53, 68] width 37 height 11
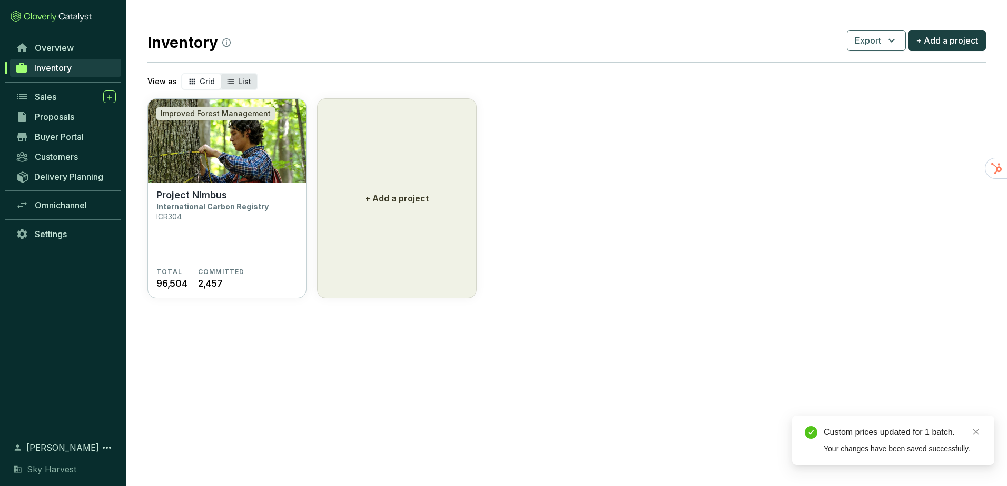
click at [230, 81] on icon "segmented control" at bounding box center [230, 81] width 8 height 13
click at [221, 74] on input "List" at bounding box center [221, 74] width 0 height 0
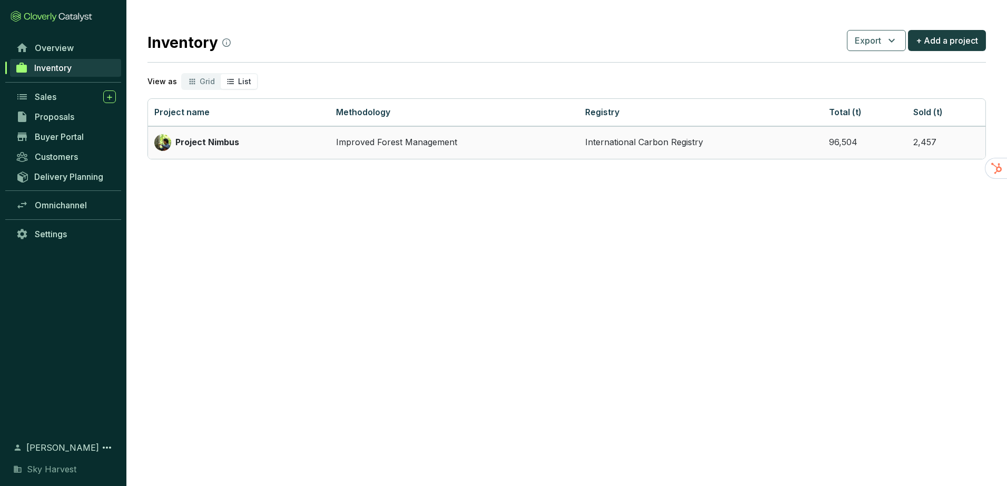
click at [212, 145] on p "Project Nimbus" at bounding box center [207, 143] width 64 height 12
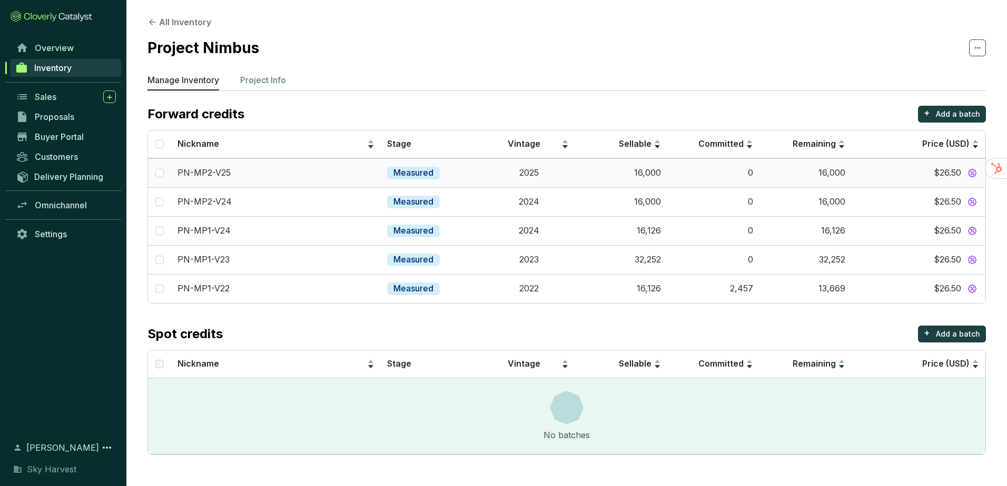
click at [975, 176] on icon at bounding box center [971, 172] width 9 height 9
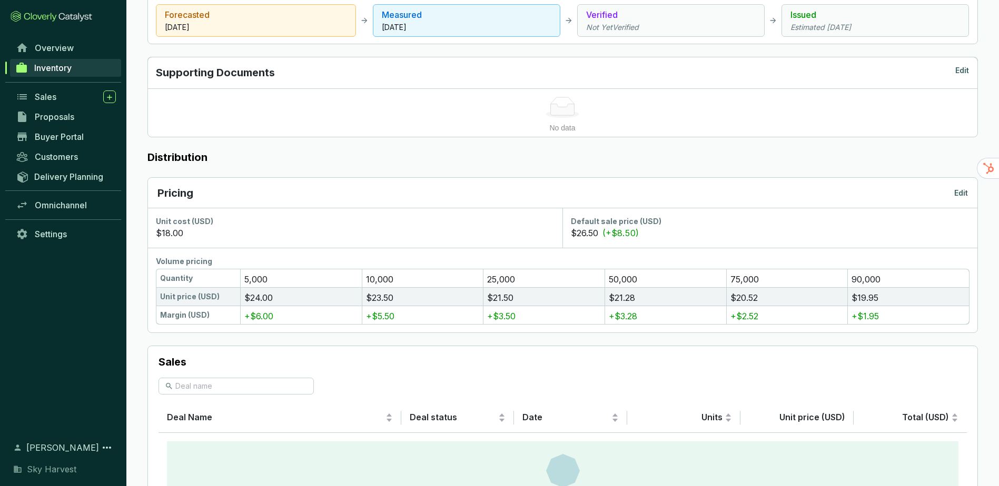
scroll to position [474, 0]
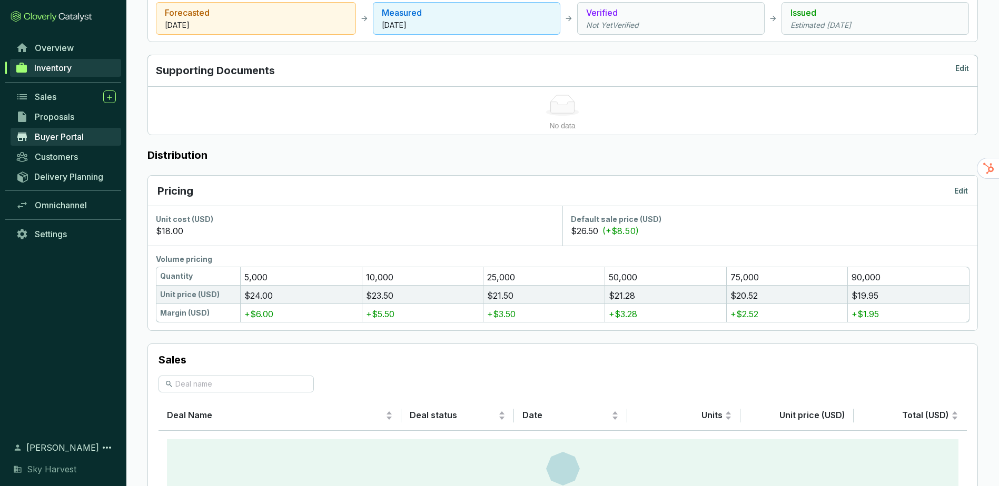
click at [59, 141] on span "Buyer Portal" at bounding box center [59, 137] width 49 height 11
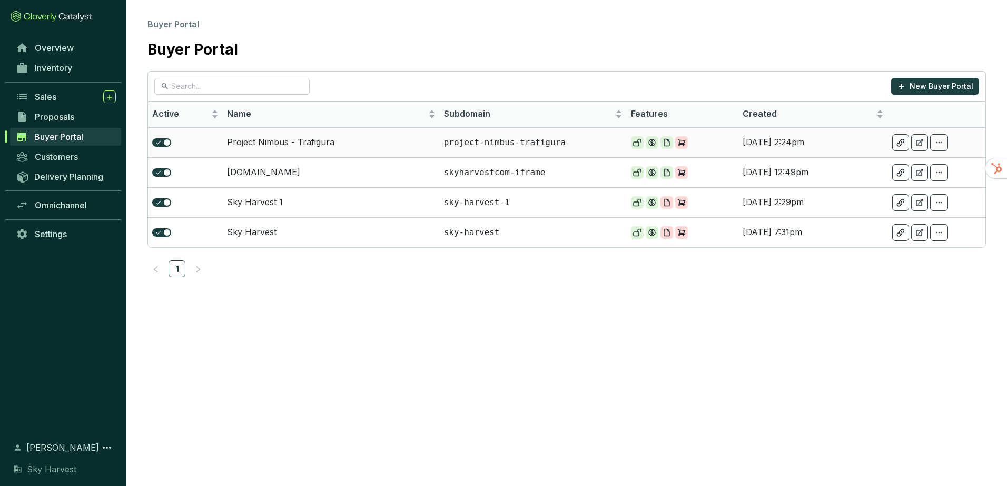
click at [282, 144] on td "Project Nimbus - Trafigura" at bounding box center [331, 142] width 217 height 30
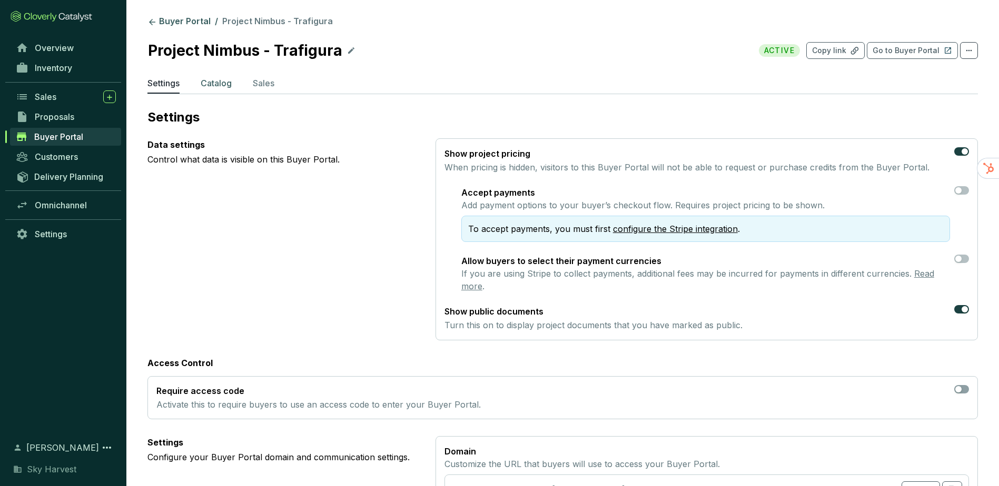
click at [222, 82] on p "Catalog" at bounding box center [216, 83] width 31 height 13
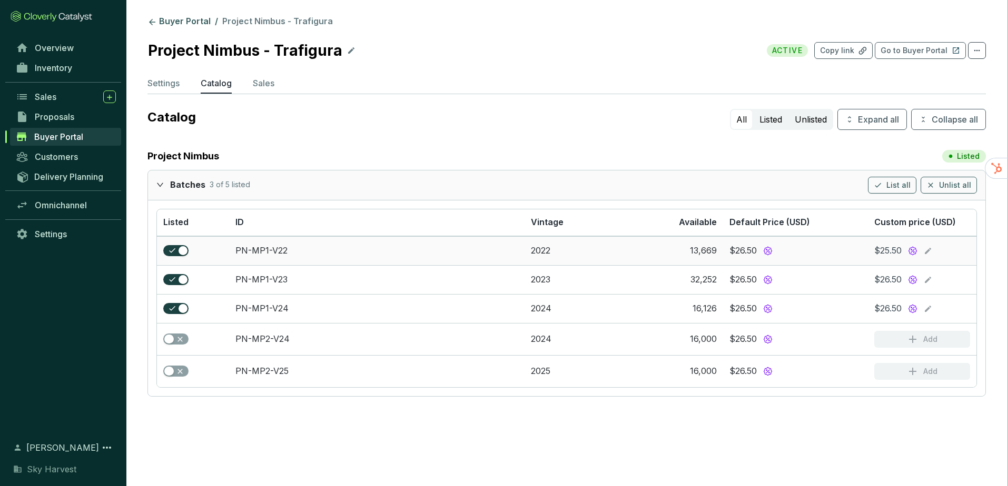
click at [930, 251] on icon at bounding box center [928, 251] width 6 height 6
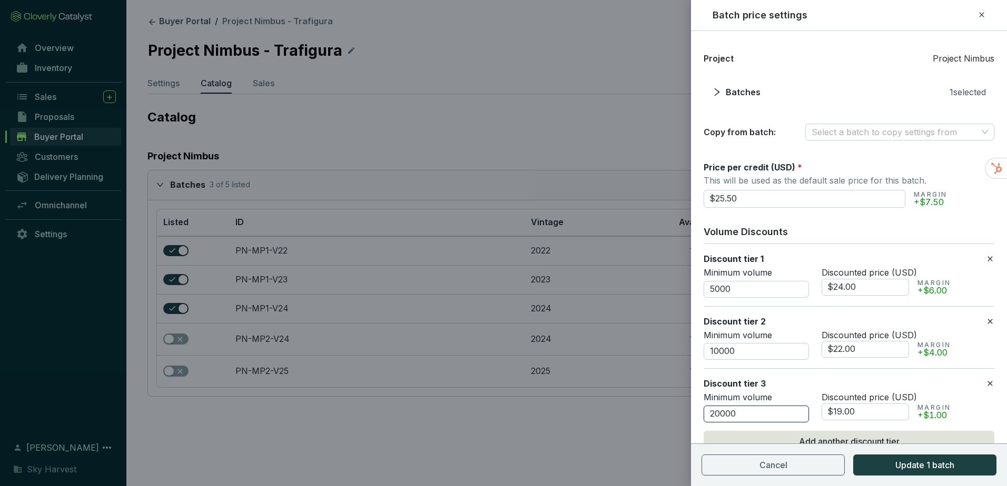
click at [718, 413] on input "20000" at bounding box center [755, 414] width 105 height 17
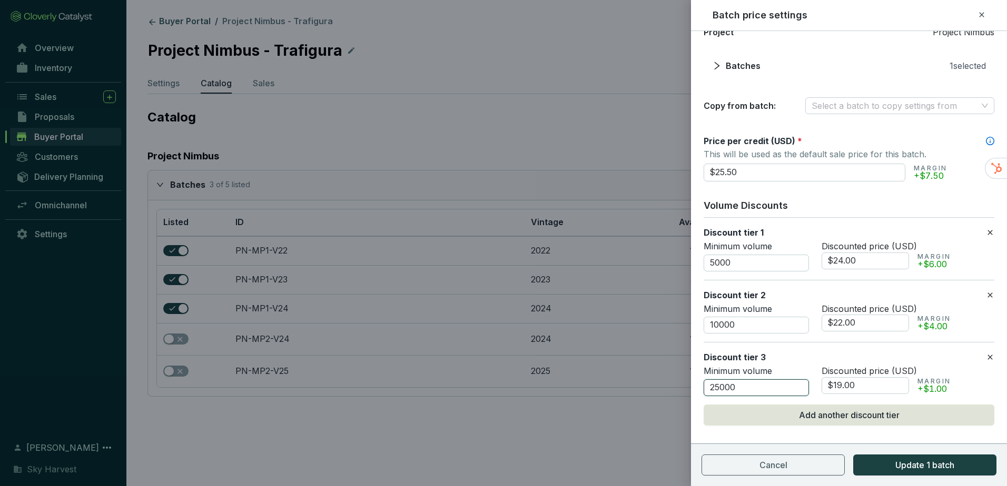
scroll to position [37, 0]
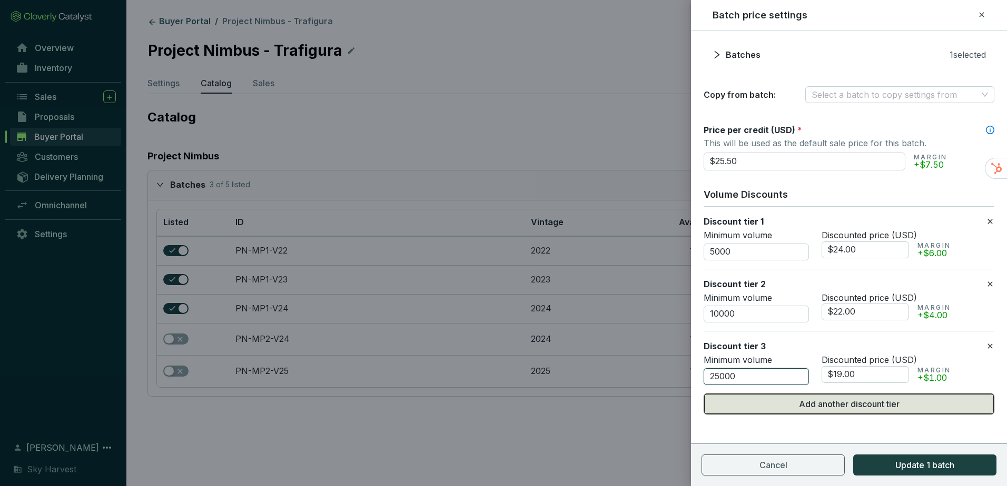
type input "25000"
click at [768, 407] on button "Add another discount tier" at bounding box center [848, 404] width 291 height 21
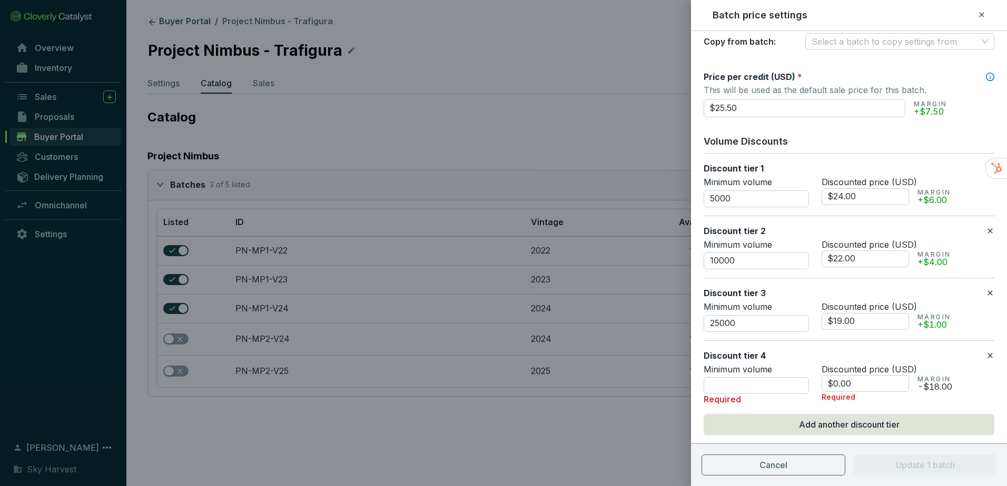
scroll to position [111, 0]
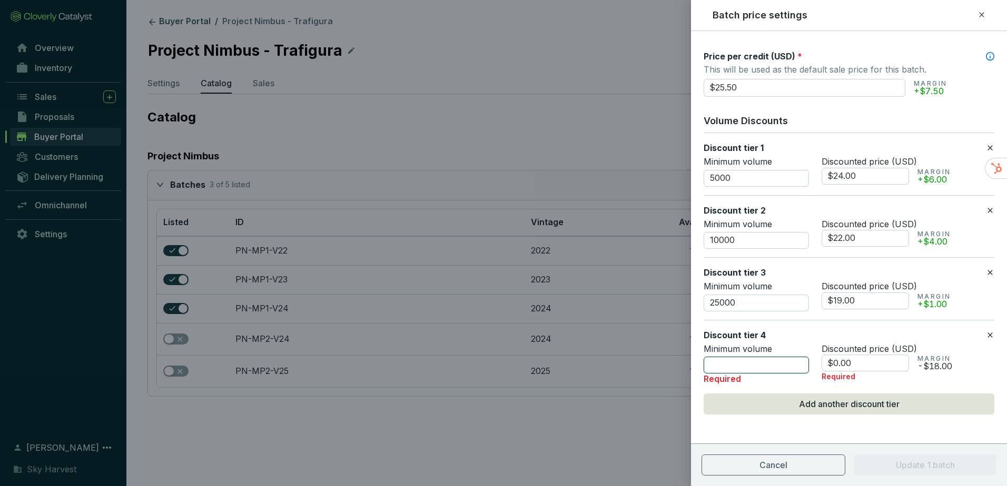
click at [713, 365] on input "number" at bounding box center [755, 365] width 105 height 17
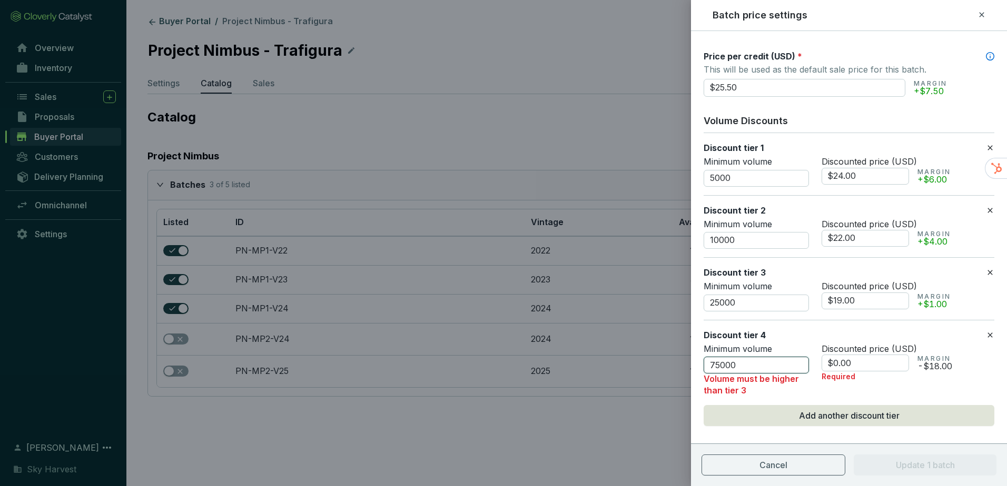
scroll to position [108, 0]
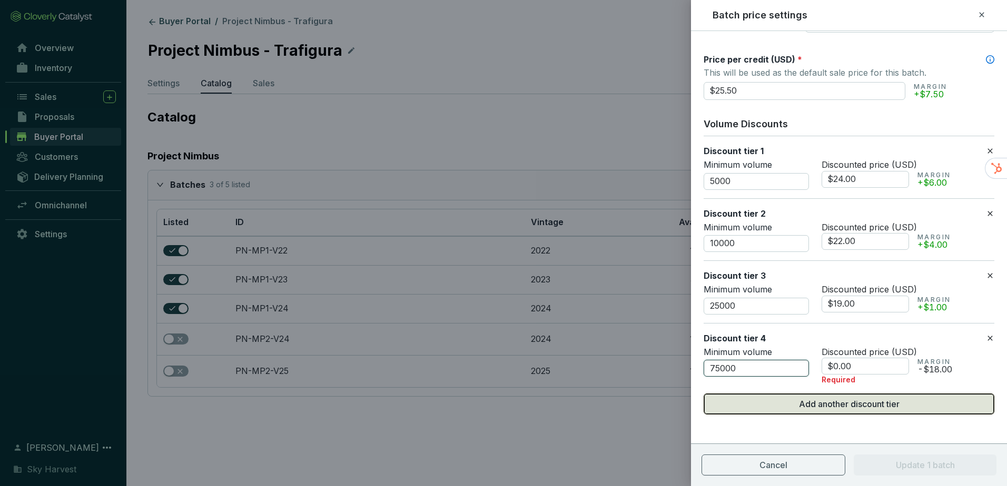
type input "75000"
click at [736, 396] on button "Add another discount tier" at bounding box center [848, 404] width 291 height 21
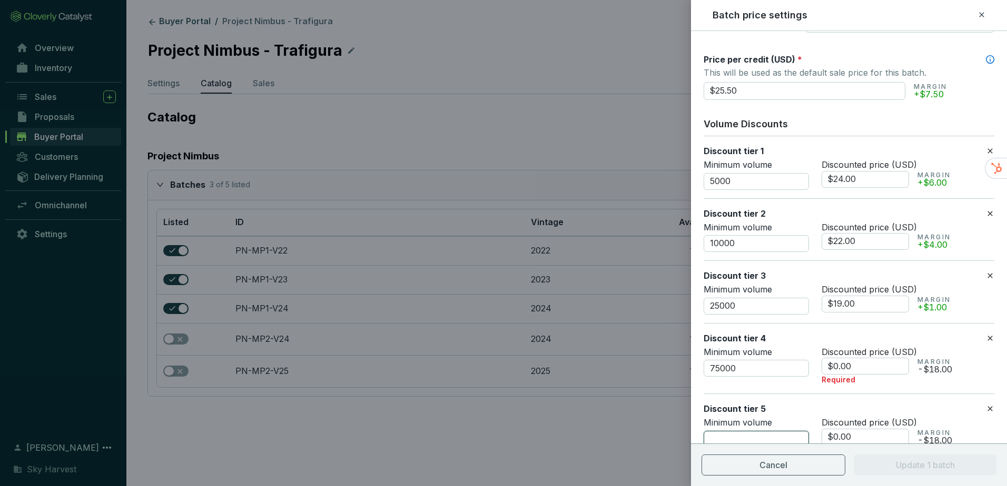
click at [727, 433] on input "number" at bounding box center [755, 439] width 105 height 17
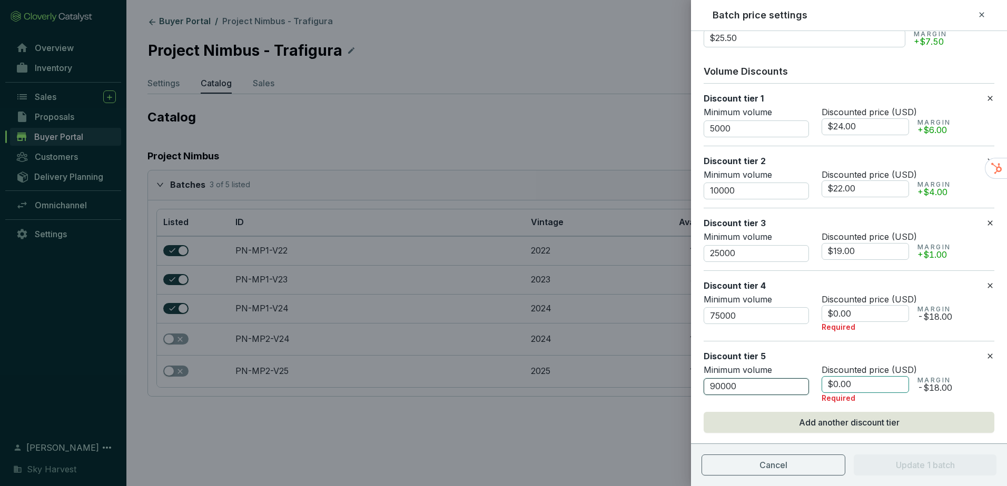
type input "90000"
drag, startPoint x: 853, startPoint y: 383, endPoint x: 791, endPoint y: 382, distance: 62.1
click at [791, 382] on div "Minimum volume 90000 Discounted price (USD) $0.00 MARGIN -$18.00 Required" at bounding box center [848, 384] width 291 height 39
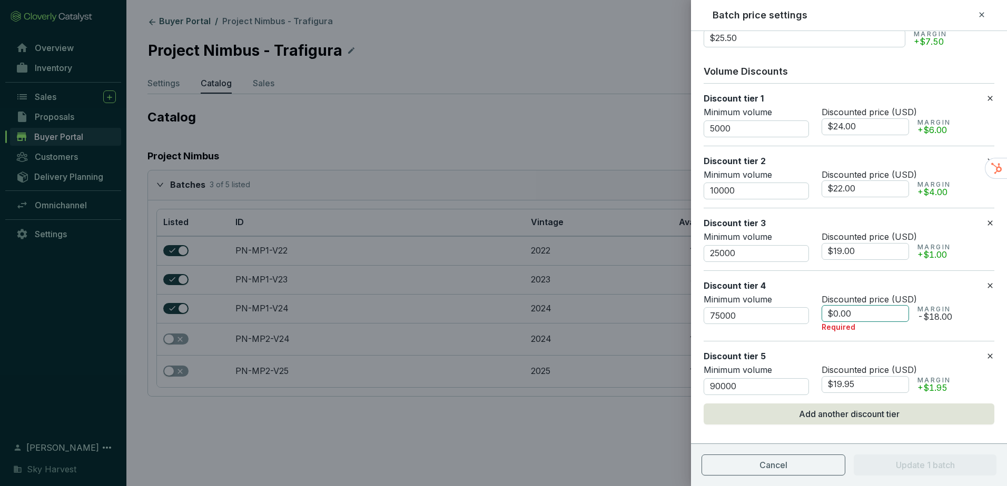
type input "$19.95"
drag, startPoint x: 858, startPoint y: 317, endPoint x: 808, endPoint y: 312, distance: 50.2
click at [808, 312] on div "Minimum volume 75000 Discounted price (USD) $0.00 MARGIN -$18.00 Required" at bounding box center [848, 313] width 291 height 39
type input "$20.52"
drag, startPoint x: 873, startPoint y: 250, endPoint x: 816, endPoint y: 252, distance: 56.9
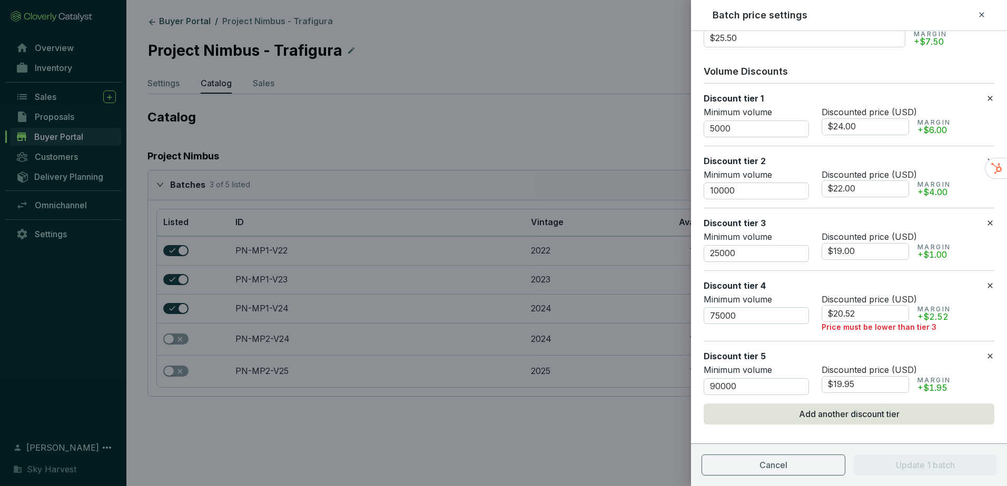
click at [816, 252] on div "Minimum volume 25000 Discounted price (USD) $19.00 MARGIN +$1.00" at bounding box center [848, 247] width 291 height 31
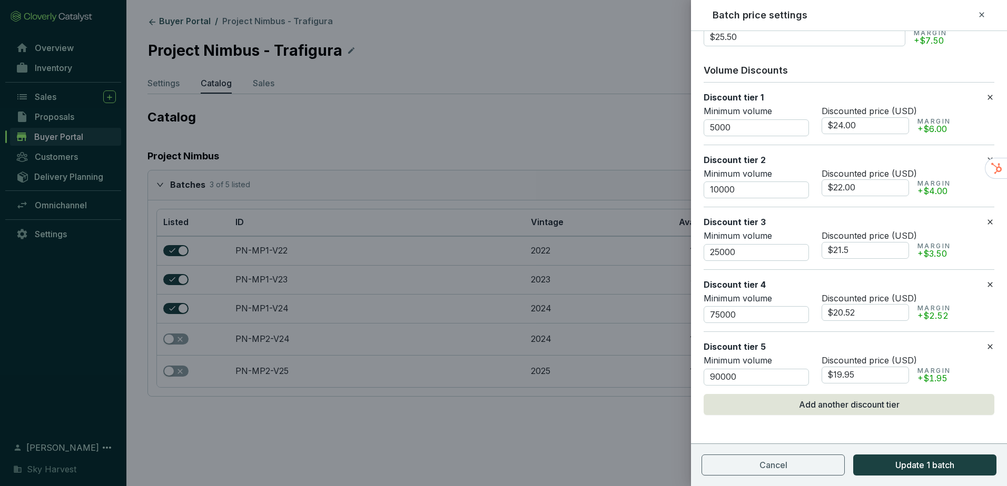
scroll to position [162, 0]
type input "$21.50"
click at [776, 402] on button "Add another discount tier" at bounding box center [848, 404] width 291 height 21
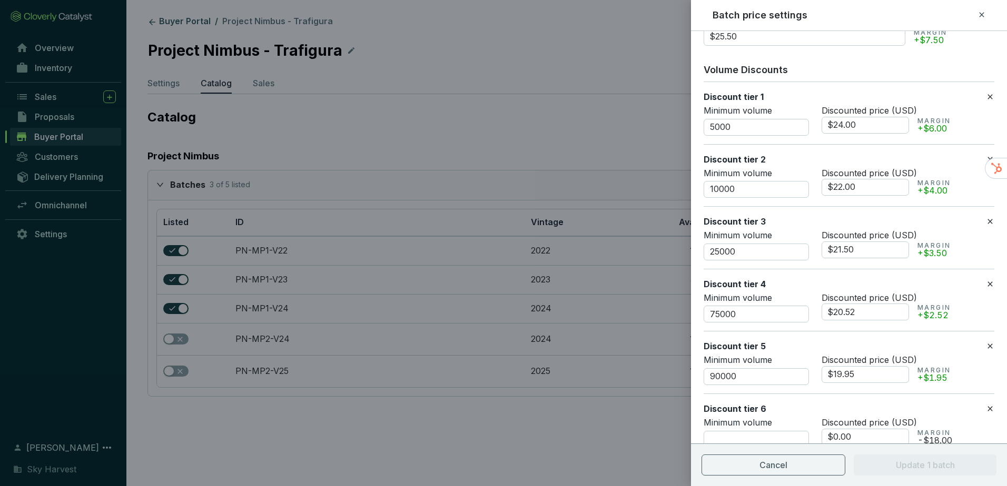
scroll to position [215, 0]
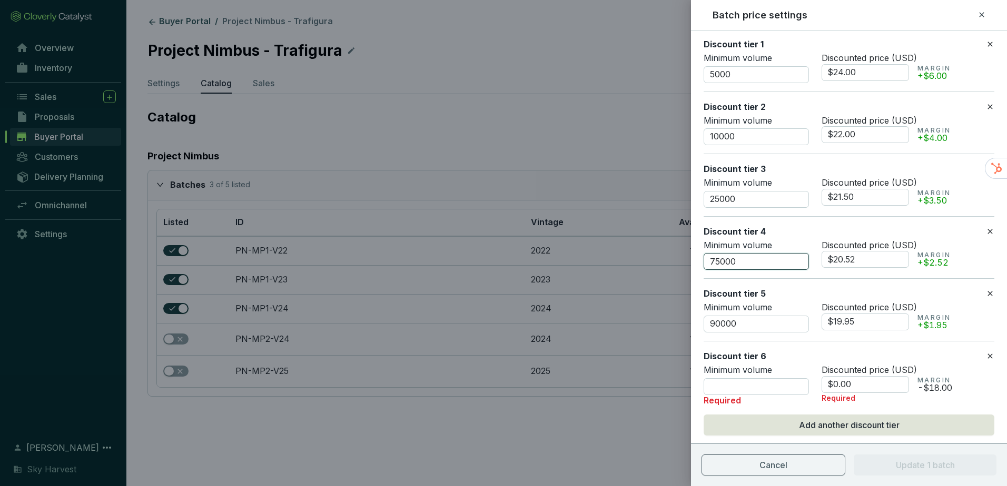
drag, startPoint x: 719, startPoint y: 262, endPoint x: 709, endPoint y: 261, distance: 9.6
click at [709, 261] on input "75000" at bounding box center [755, 261] width 105 height 17
type input "50000"
type input "$21.28"
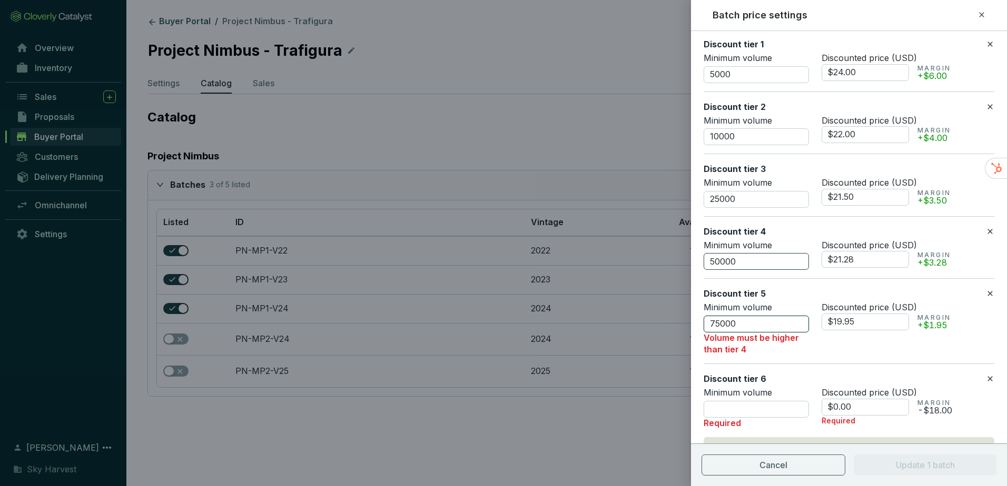
type input "75000"
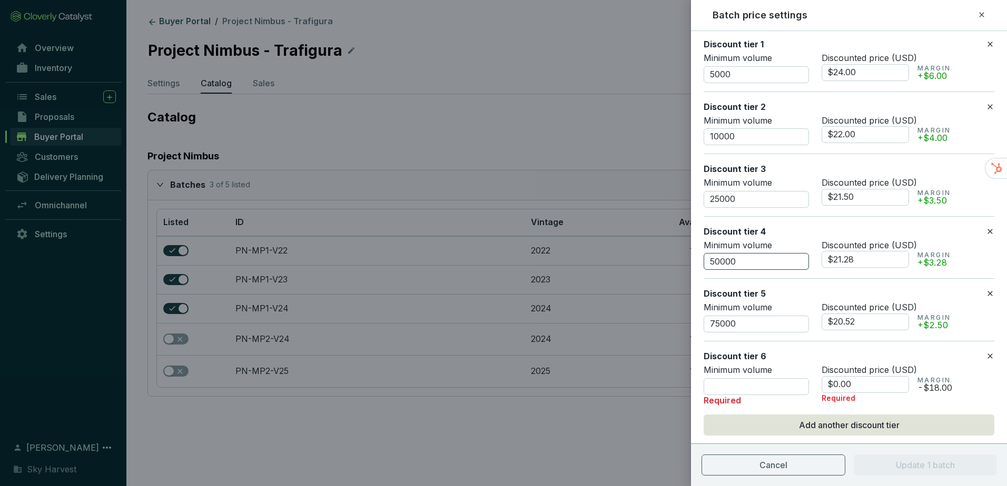
type input "$20.52"
type input "90000"
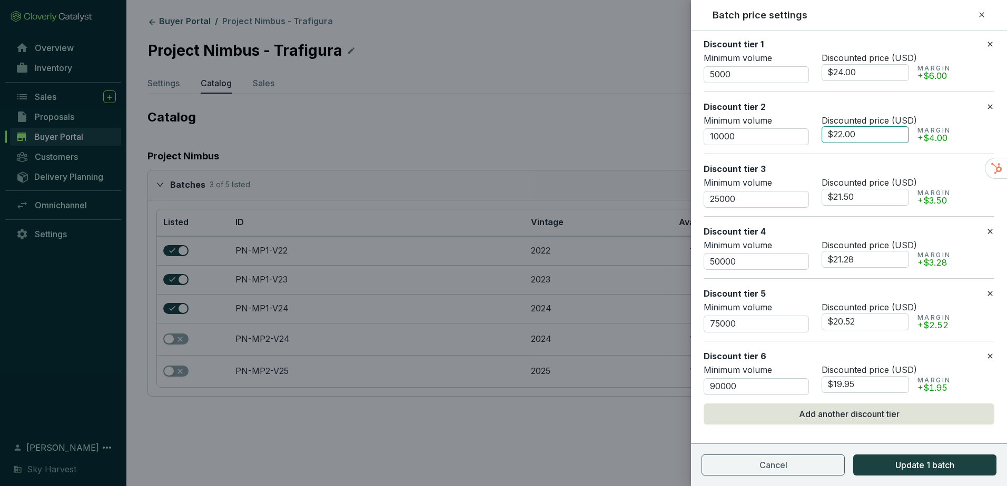
type input "$19.95"
click at [841, 137] on input "$22.00" at bounding box center [864, 134] width 87 height 17
click at [846, 75] on input "$24.00" at bounding box center [864, 72] width 87 height 17
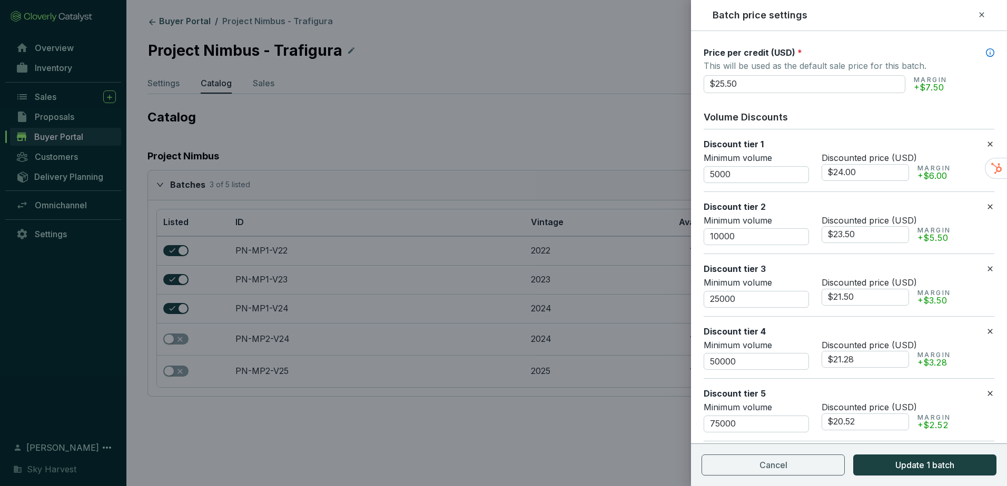
scroll to position [110, 0]
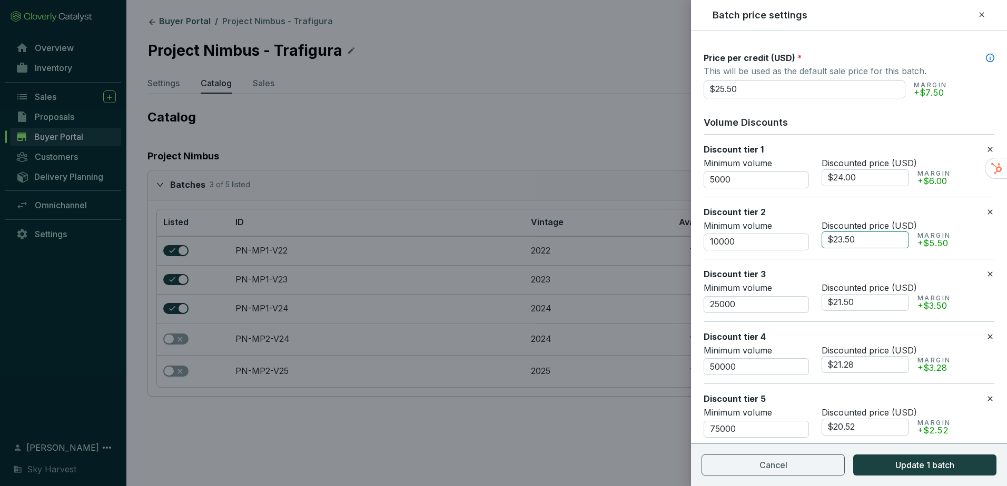
drag, startPoint x: 836, startPoint y: 237, endPoint x: 865, endPoint y: 243, distance: 29.4
click at [865, 243] on input "$23.50" at bounding box center [864, 240] width 87 height 17
drag, startPoint x: 838, startPoint y: 240, endPoint x: 856, endPoint y: 240, distance: 17.4
click at [856, 240] on input "$22.75" at bounding box center [864, 240] width 87 height 17
click at [867, 242] on input "$22.75" at bounding box center [864, 240] width 87 height 17
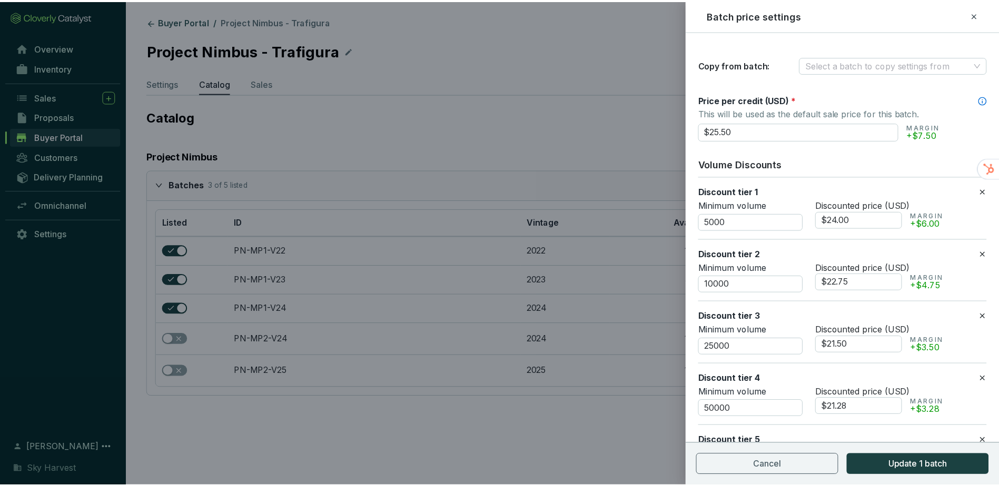
scroll to position [0, 0]
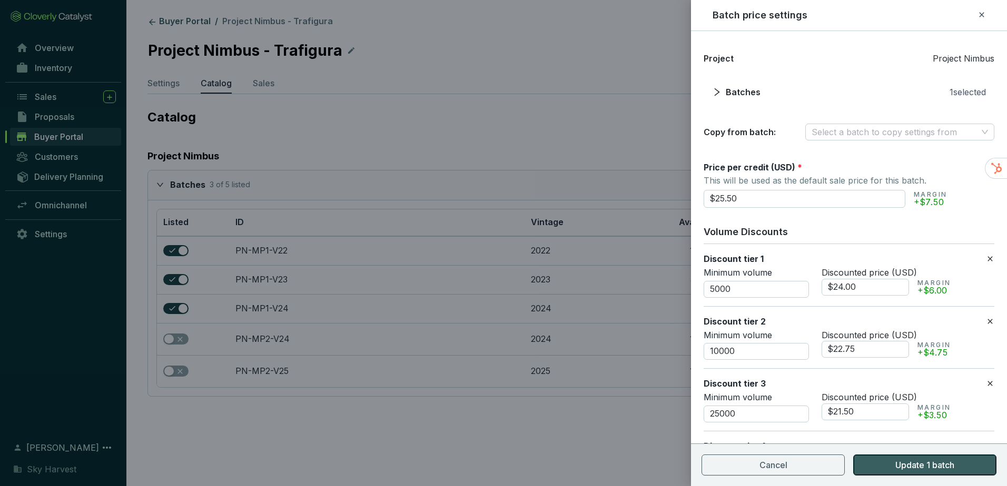
type input "$22.75"
click at [916, 459] on span "Update 1 batch" at bounding box center [924, 465] width 59 height 13
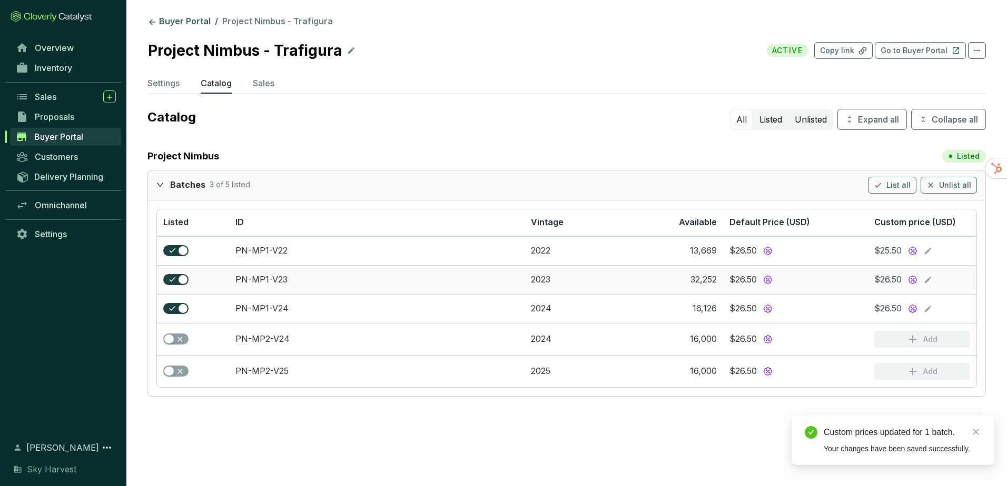
click at [928, 280] on icon at bounding box center [928, 280] width 6 height 6
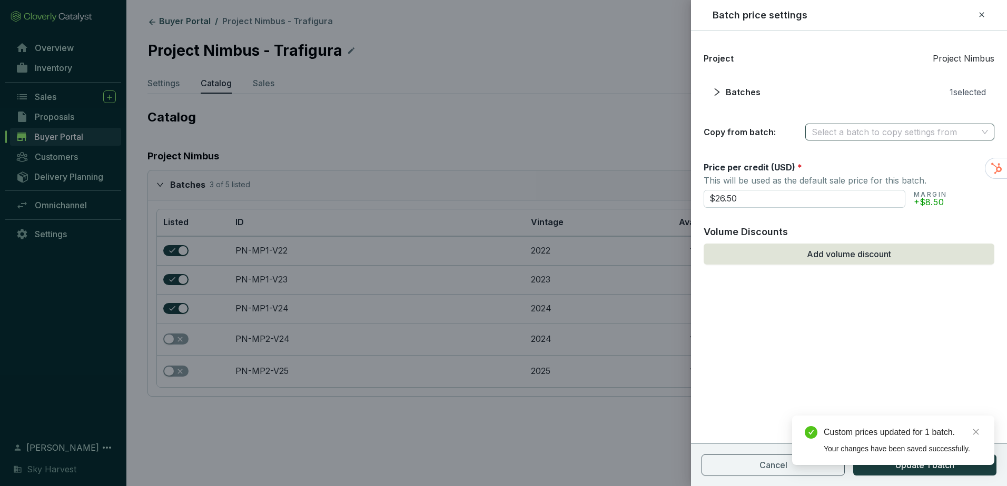
click at [861, 138] on input "search" at bounding box center [894, 132] width 166 height 16
click at [859, 154] on div "PN-MP1-V22" at bounding box center [899, 153] width 174 height 12
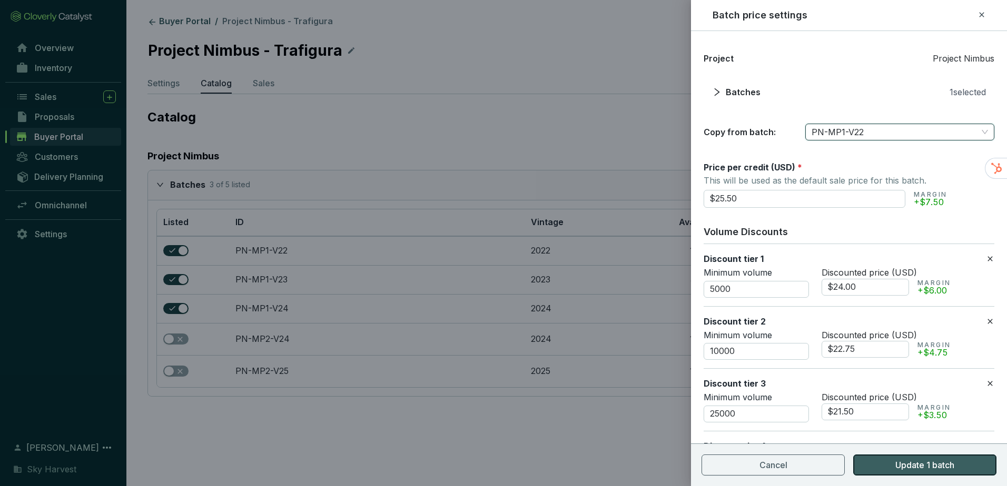
click at [902, 467] on span "Update 1 batch" at bounding box center [924, 465] width 59 height 13
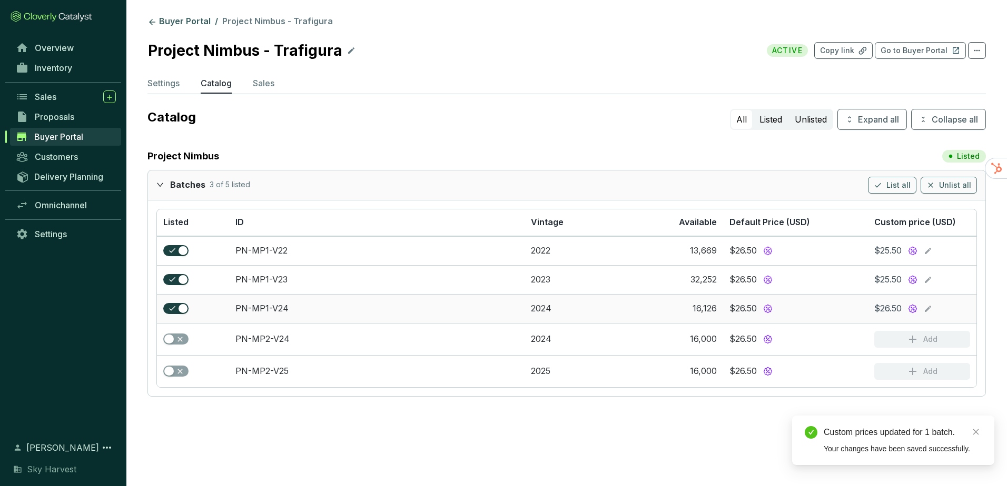
click at [925, 307] on icon at bounding box center [927, 309] width 8 height 13
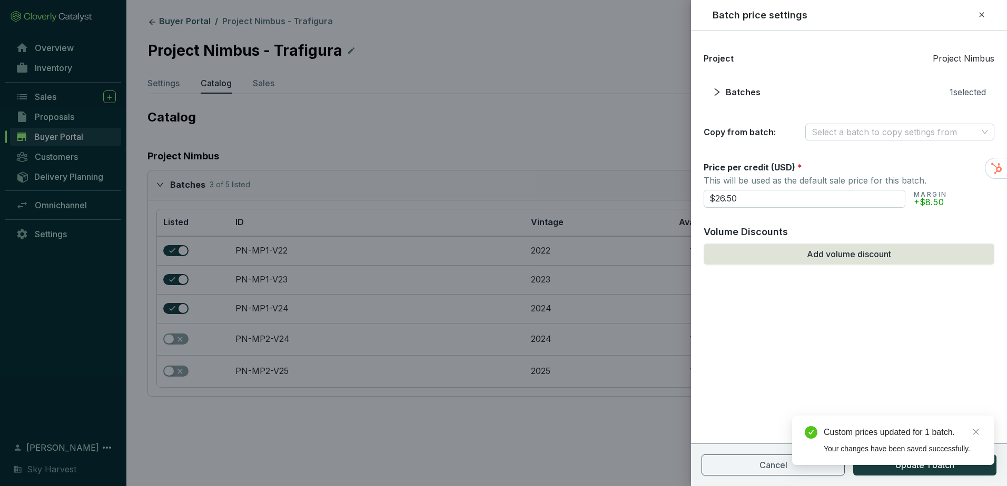
click at [822, 122] on section "Project Project Nimbus Batches 1 selected Copy from batch: Select a batch to co…" at bounding box center [848, 96] width 291 height 88
click at [822, 126] on input "search" at bounding box center [894, 132] width 166 height 16
click at [824, 148] on div "PN-MP1-V22" at bounding box center [899, 153] width 174 height 12
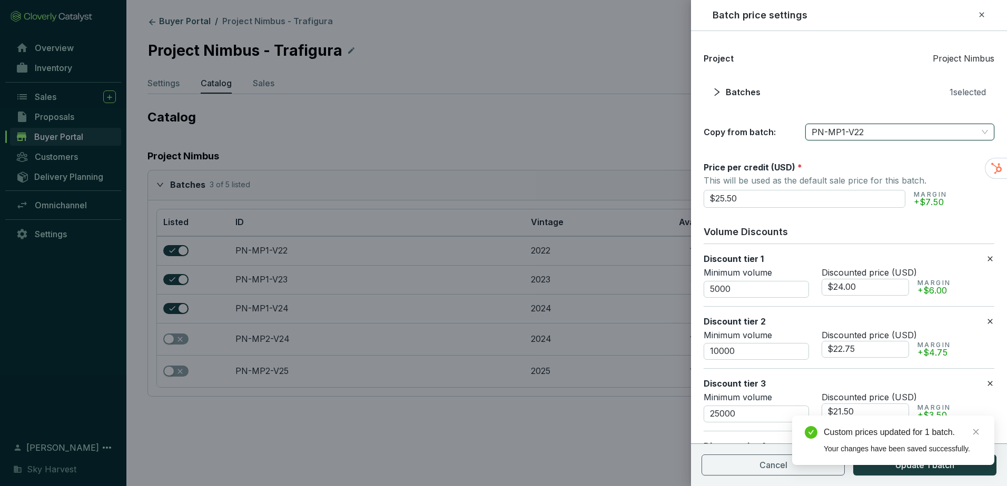
click at [911, 465] on div "Custom prices updated for 1 batch. Your changes have been saved successfully." at bounding box center [893, 440] width 202 height 49
click at [978, 433] on icon "close" at bounding box center [975, 432] width 7 height 7
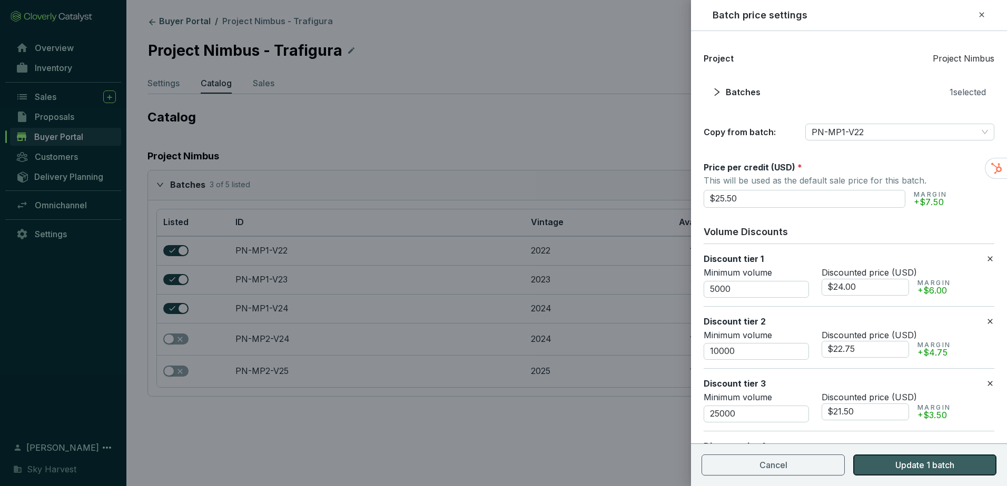
click at [957, 462] on button "Update 1 batch" at bounding box center [924, 465] width 143 height 21
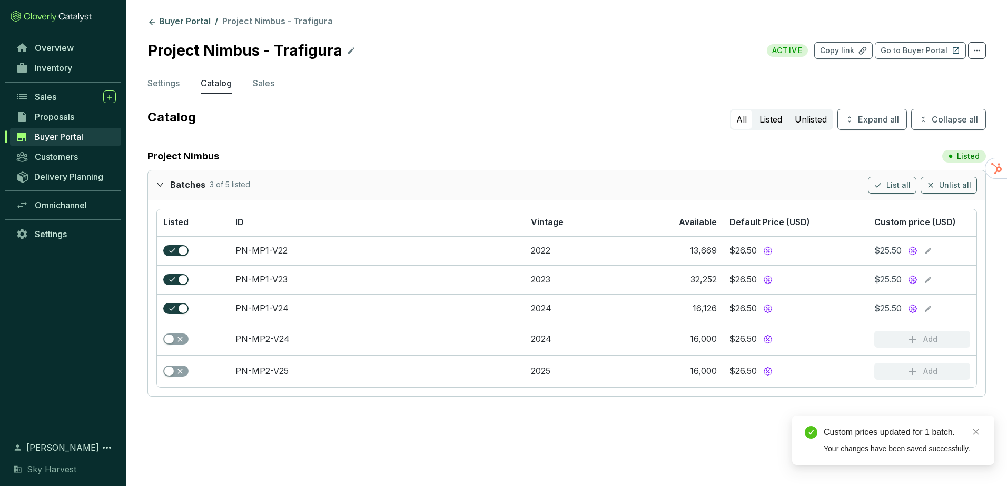
click at [579, 427] on section "Buyer Portal / Project Nimbus - Trafigura Project Nimbus - Trafigura ACTIVE Cop…" at bounding box center [503, 243] width 1007 height 486
click at [264, 77] on p "Sales" at bounding box center [264, 83] width 22 height 13
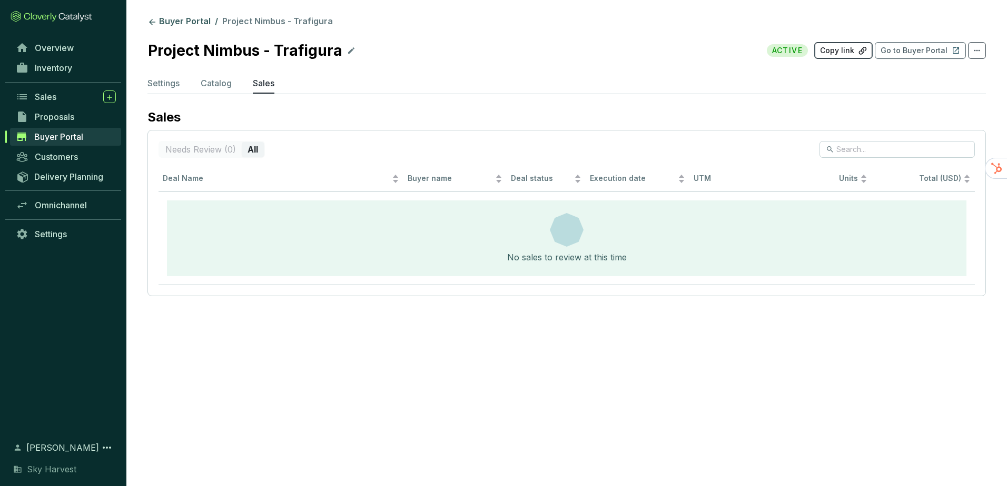
click at [826, 48] on p "Copy link" at bounding box center [837, 50] width 34 height 11
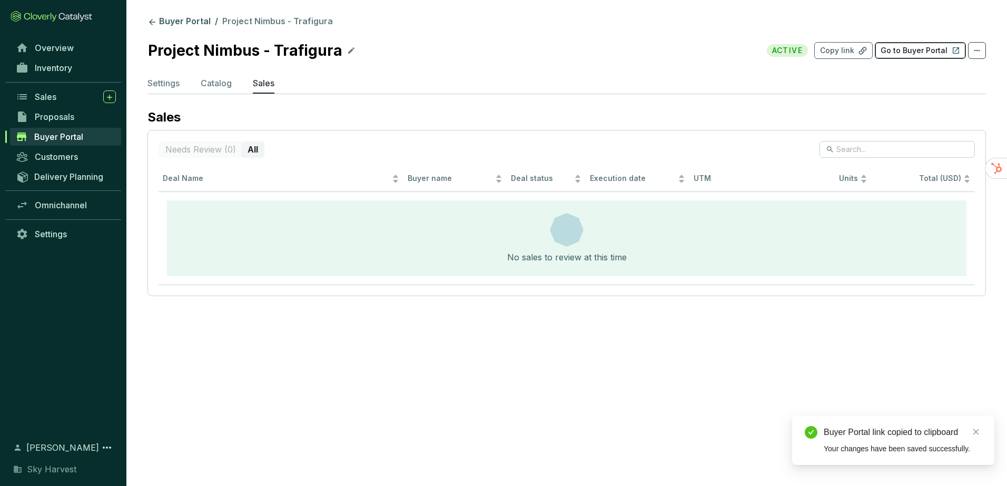
click at [890, 44] on button "Go to Buyer Portal" at bounding box center [919, 50] width 91 height 17
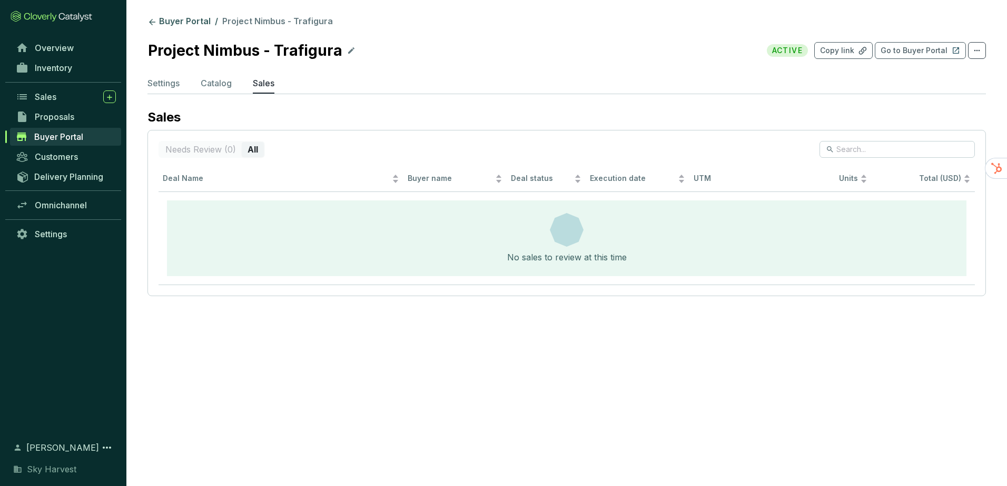
click at [54, 141] on span "Buyer Portal" at bounding box center [58, 137] width 49 height 11
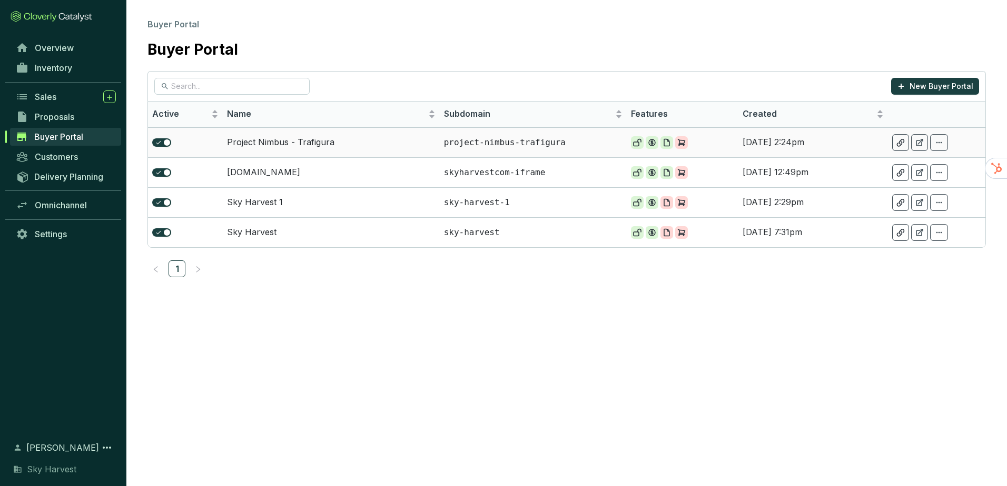
click at [281, 142] on td "Project Nimbus - Trafigura" at bounding box center [331, 142] width 217 height 30
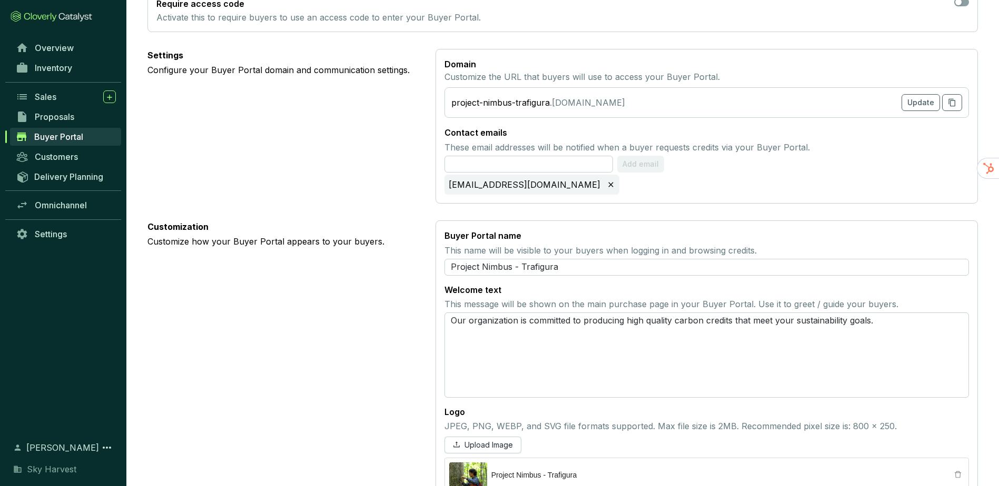
scroll to position [424, 0]
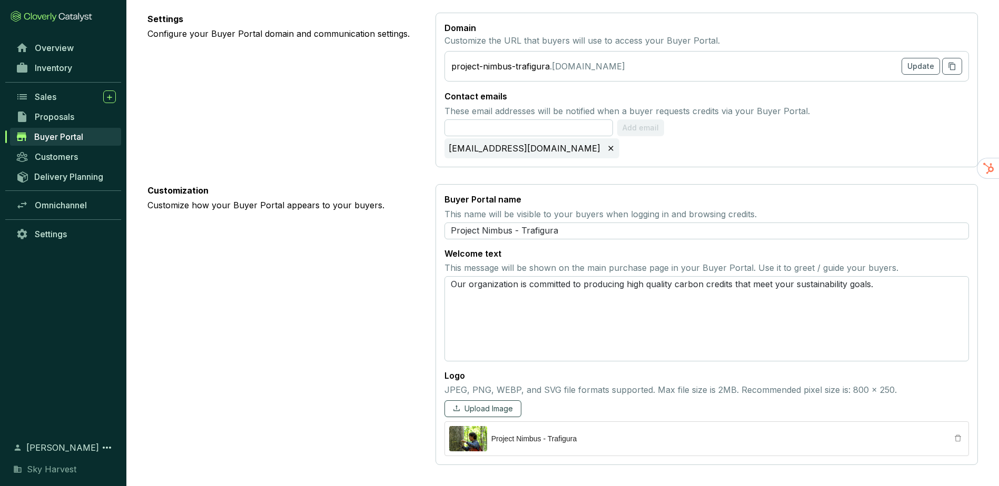
click at [480, 412] on span "Upload Image" at bounding box center [488, 409] width 48 height 11
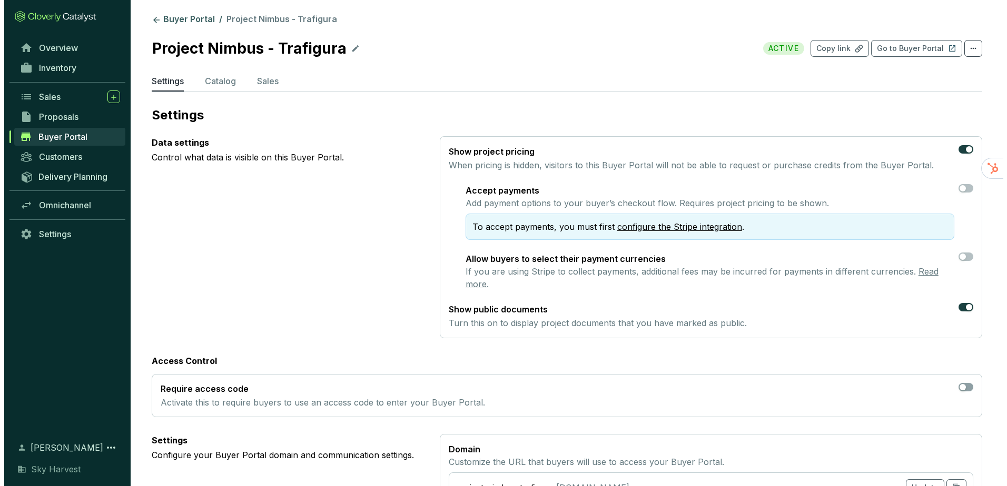
scroll to position [0, 0]
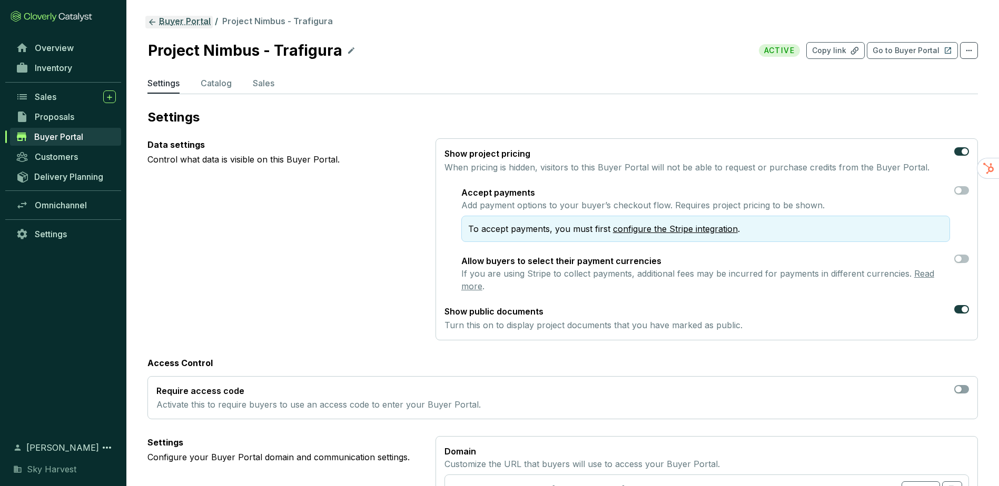
click at [176, 24] on link "Buyer Portal" at bounding box center [178, 22] width 67 height 13
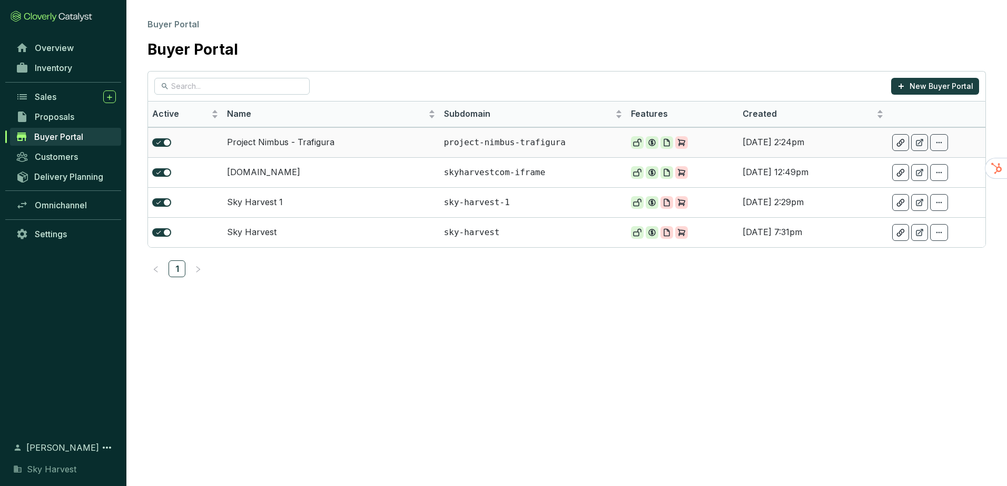
click at [920, 145] on icon at bounding box center [919, 142] width 8 height 8
